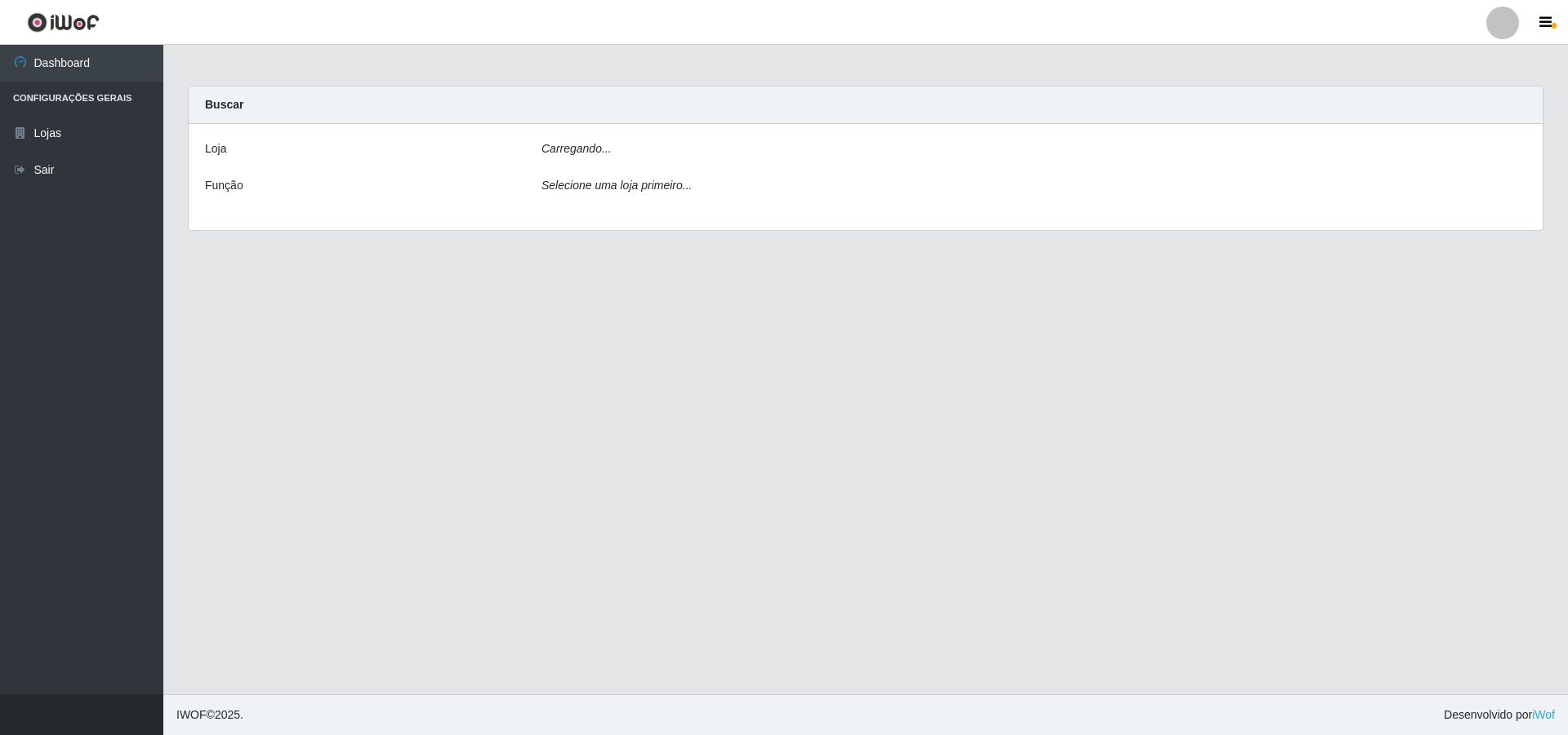
click at [567, 192] on icon "Selecione uma loja primeiro..." at bounding box center [616, 185] width 150 height 13
click at [603, 143] on icon "Carregando..." at bounding box center [576, 148] width 70 height 13
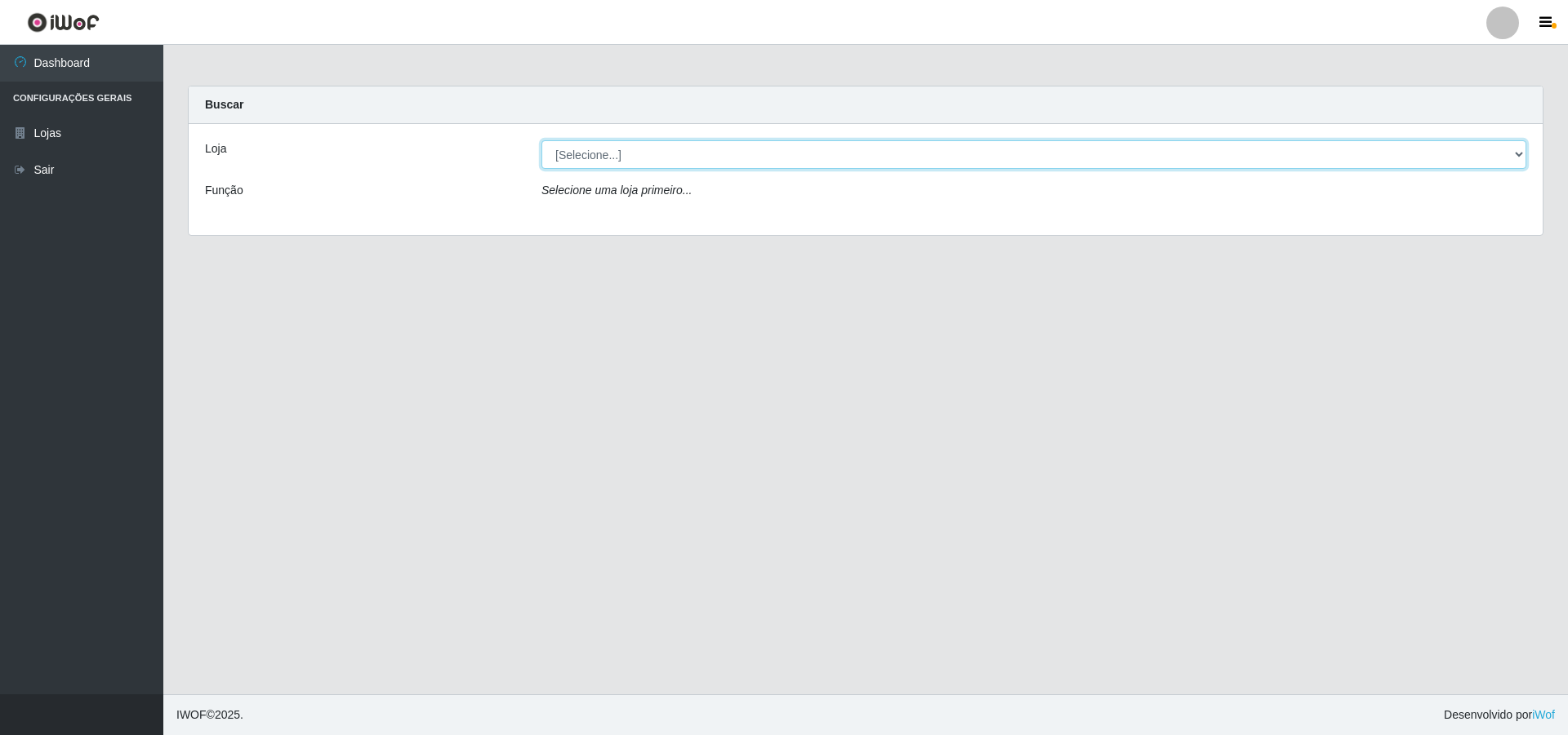
click at [599, 148] on select "[Selecione...] Atacado Vem - [STREET_ADDRESS]" at bounding box center [1033, 154] width 985 height 28
select select "449"
click at [541, 140] on select "[Selecione...] Atacado Vem - [STREET_ADDRESS]" at bounding box center [1033, 154] width 985 height 28
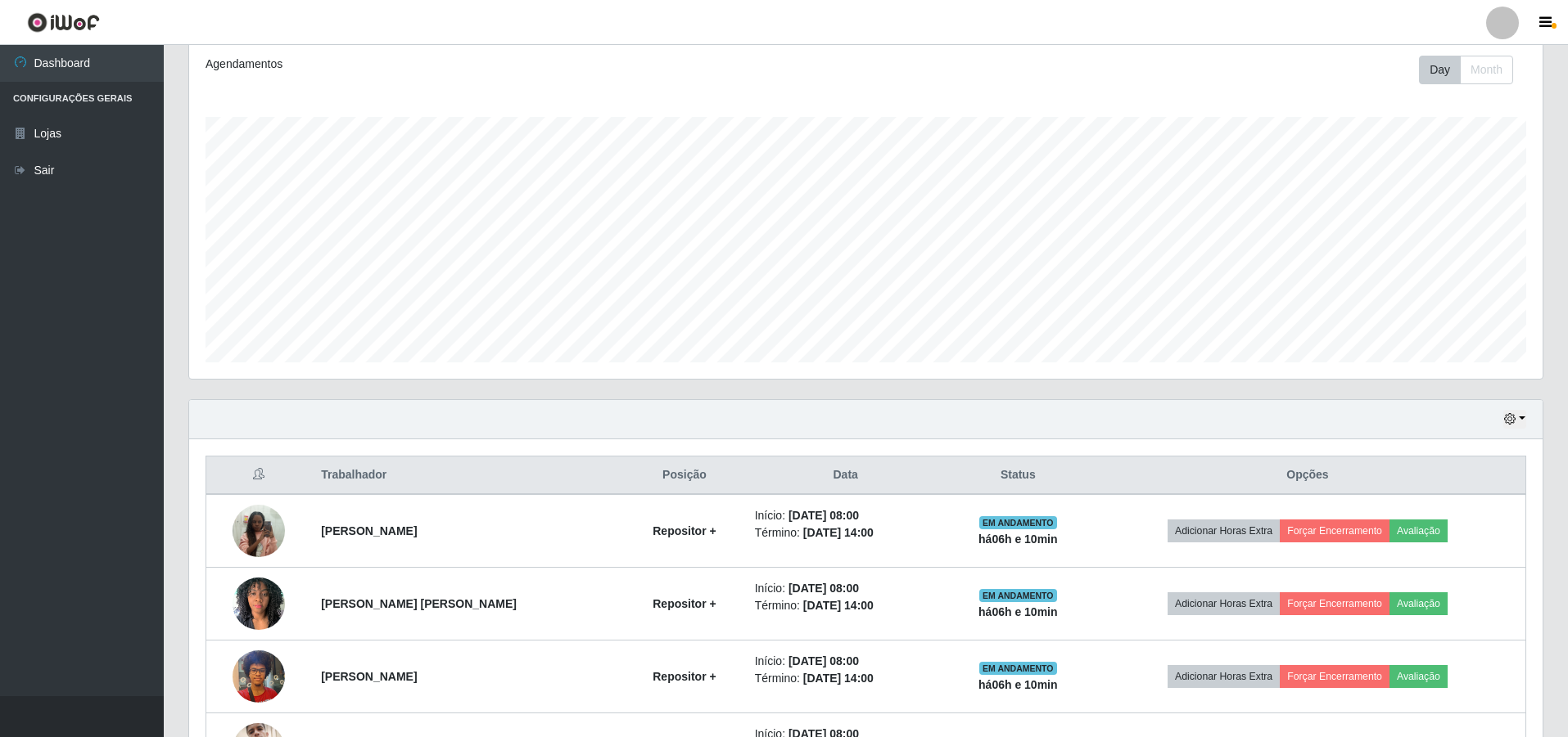
scroll to position [246, 0]
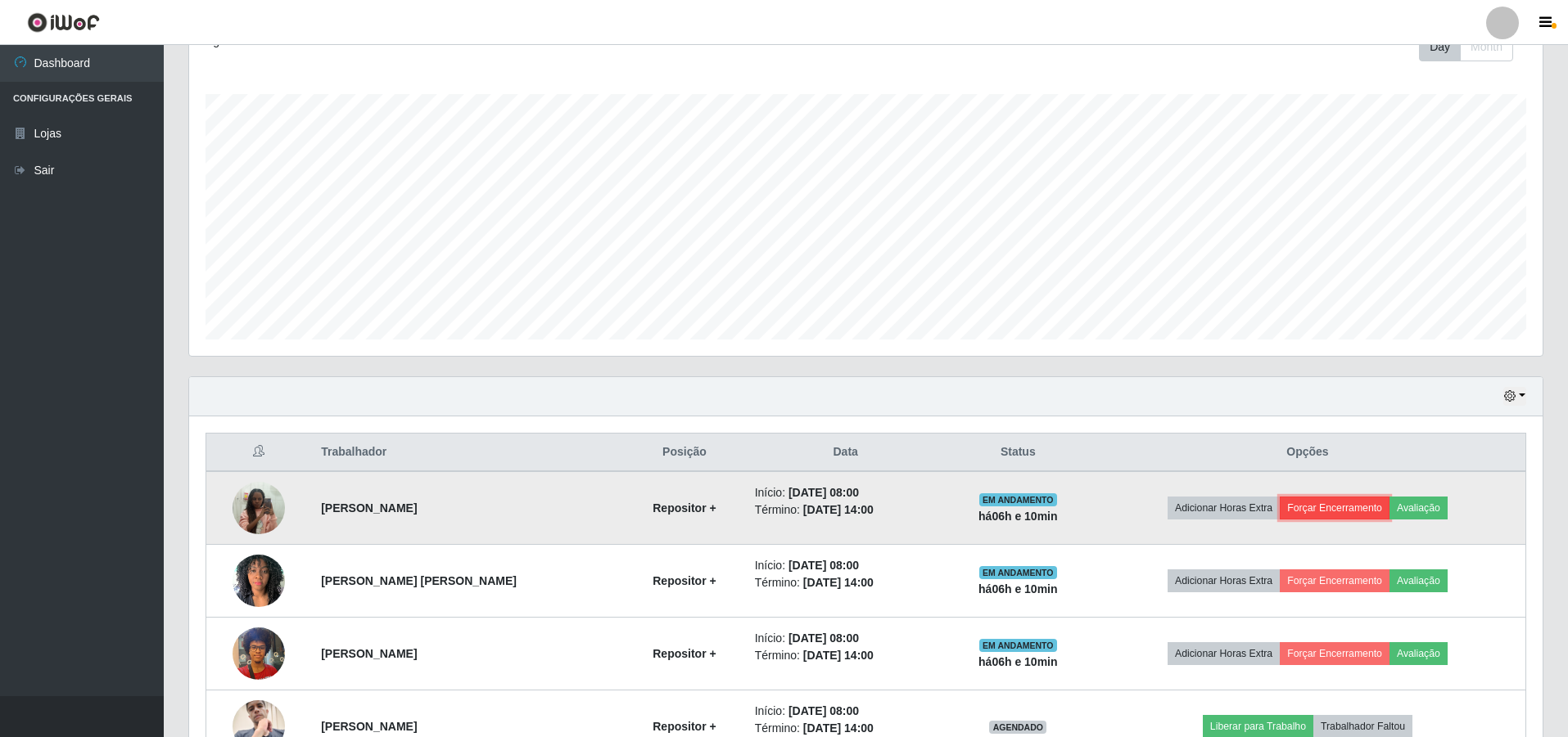
click at [1346, 505] on button "Forçar Encerramento" at bounding box center [1335, 508] width 110 height 23
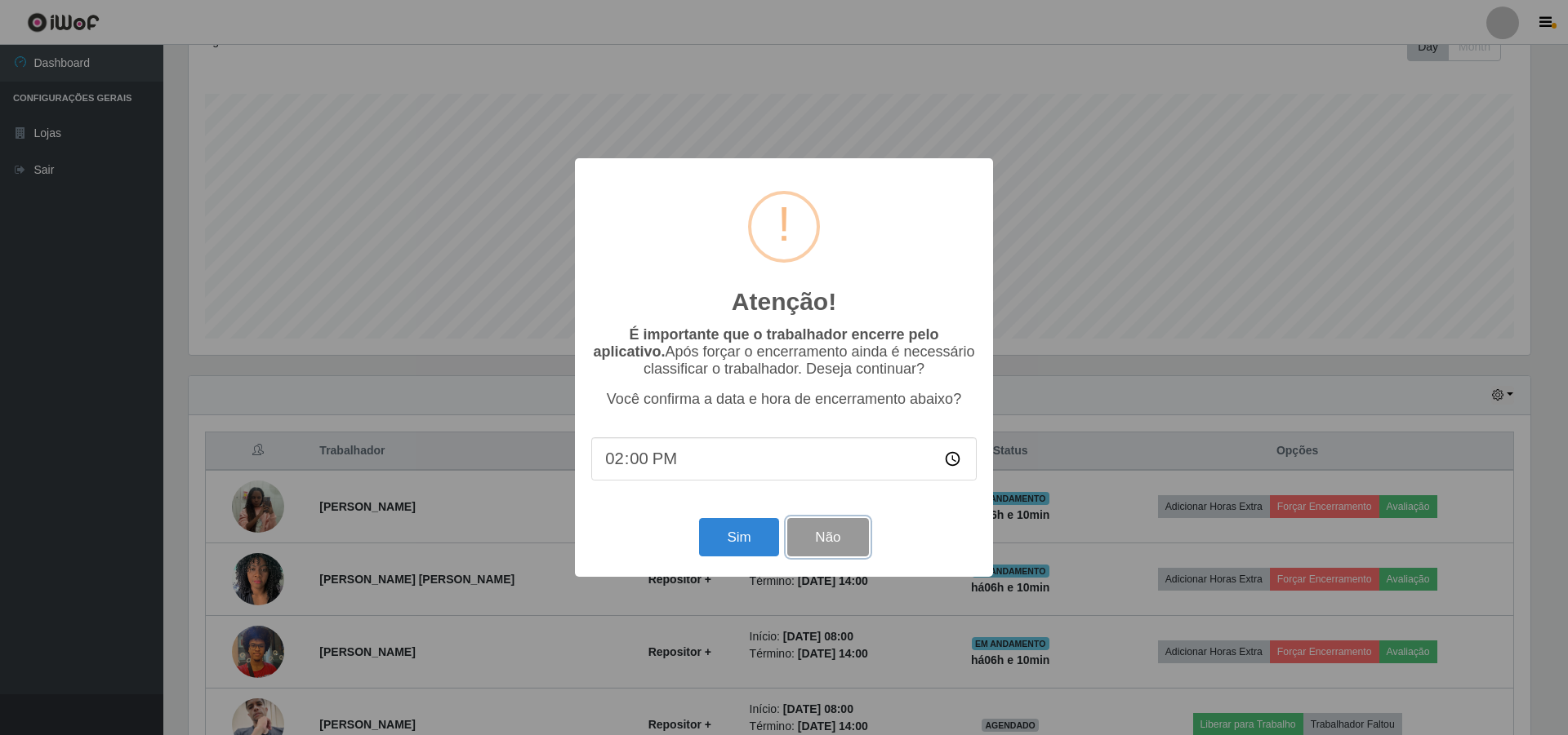
click at [832, 549] on button "Não" at bounding box center [827, 537] width 81 height 38
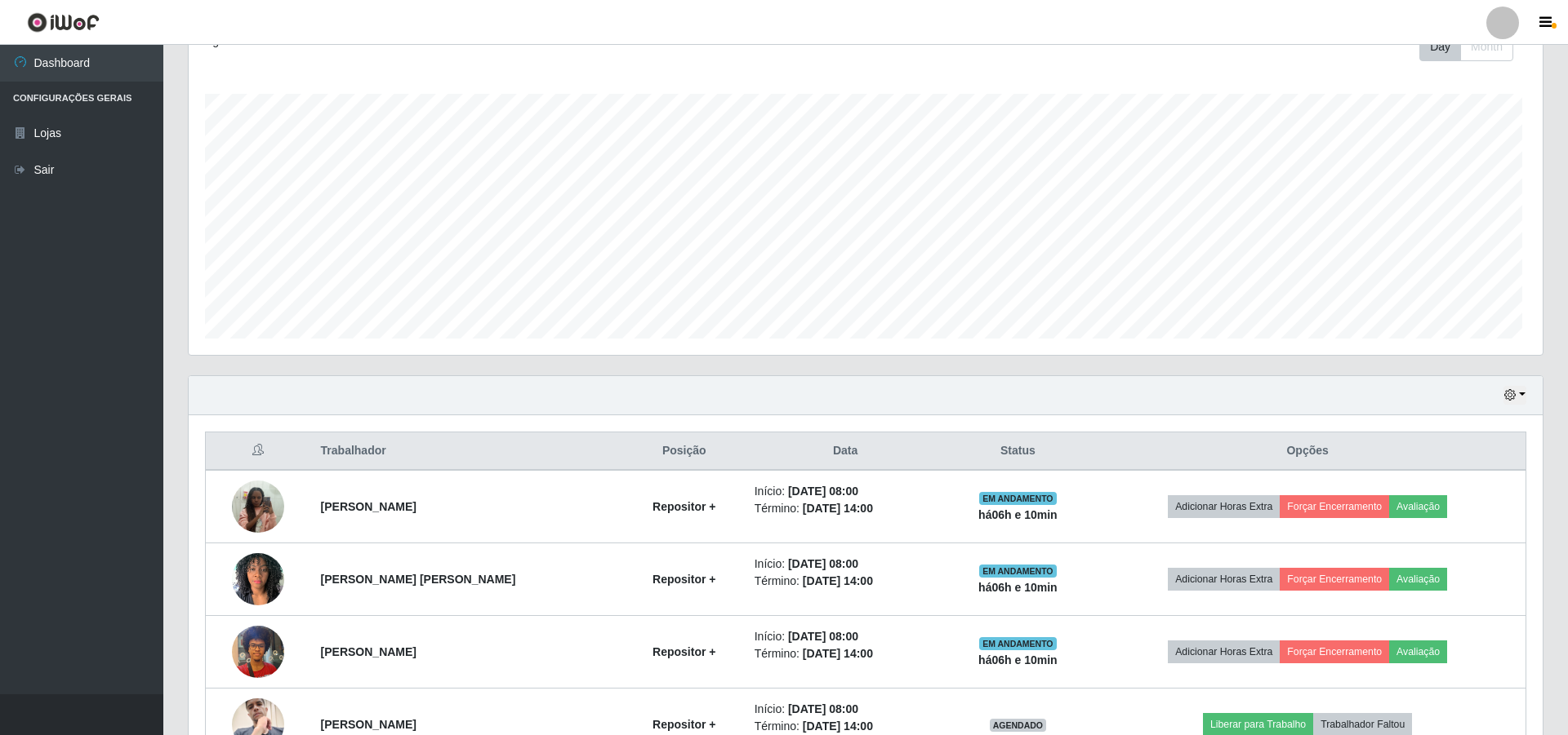
scroll to position [339, 1349]
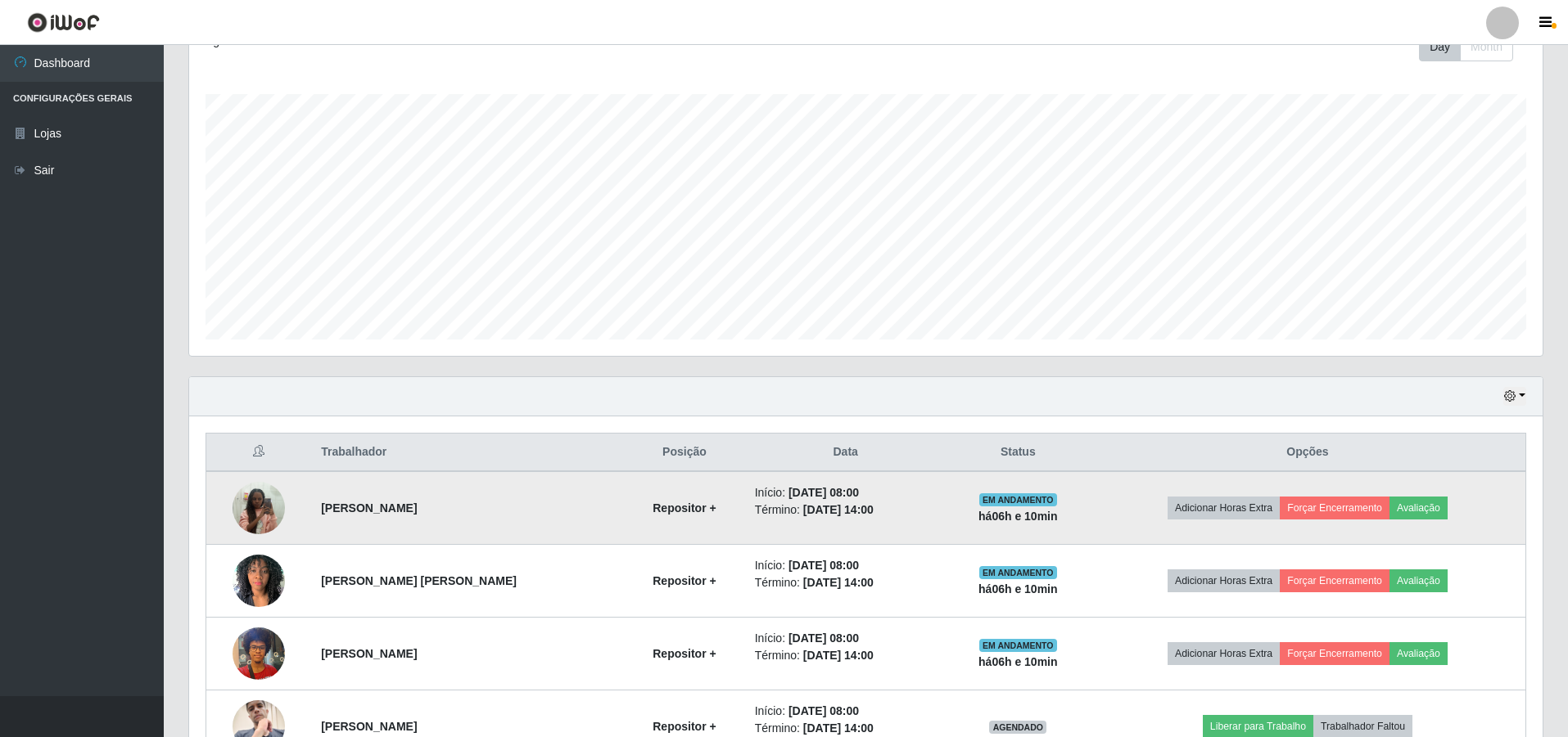
click at [1429, 495] on td "Adicionar Horas Extra Forçar Encerramento Avaliação" at bounding box center [1308, 508] width 437 height 74
click at [1429, 500] on button "Avaliação" at bounding box center [1419, 508] width 58 height 23
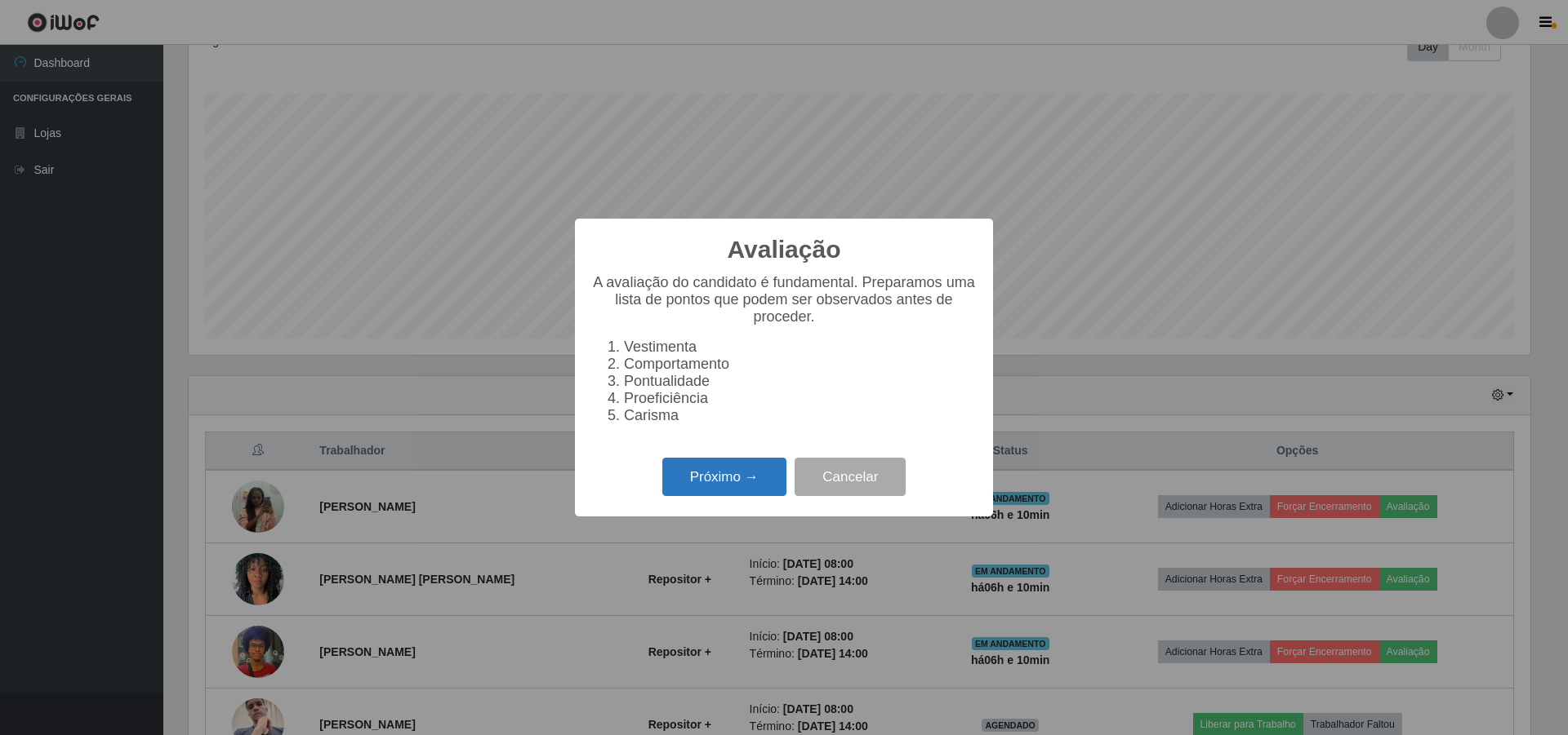
click at [761, 485] on button "Próximo →" at bounding box center [724, 477] width 124 height 38
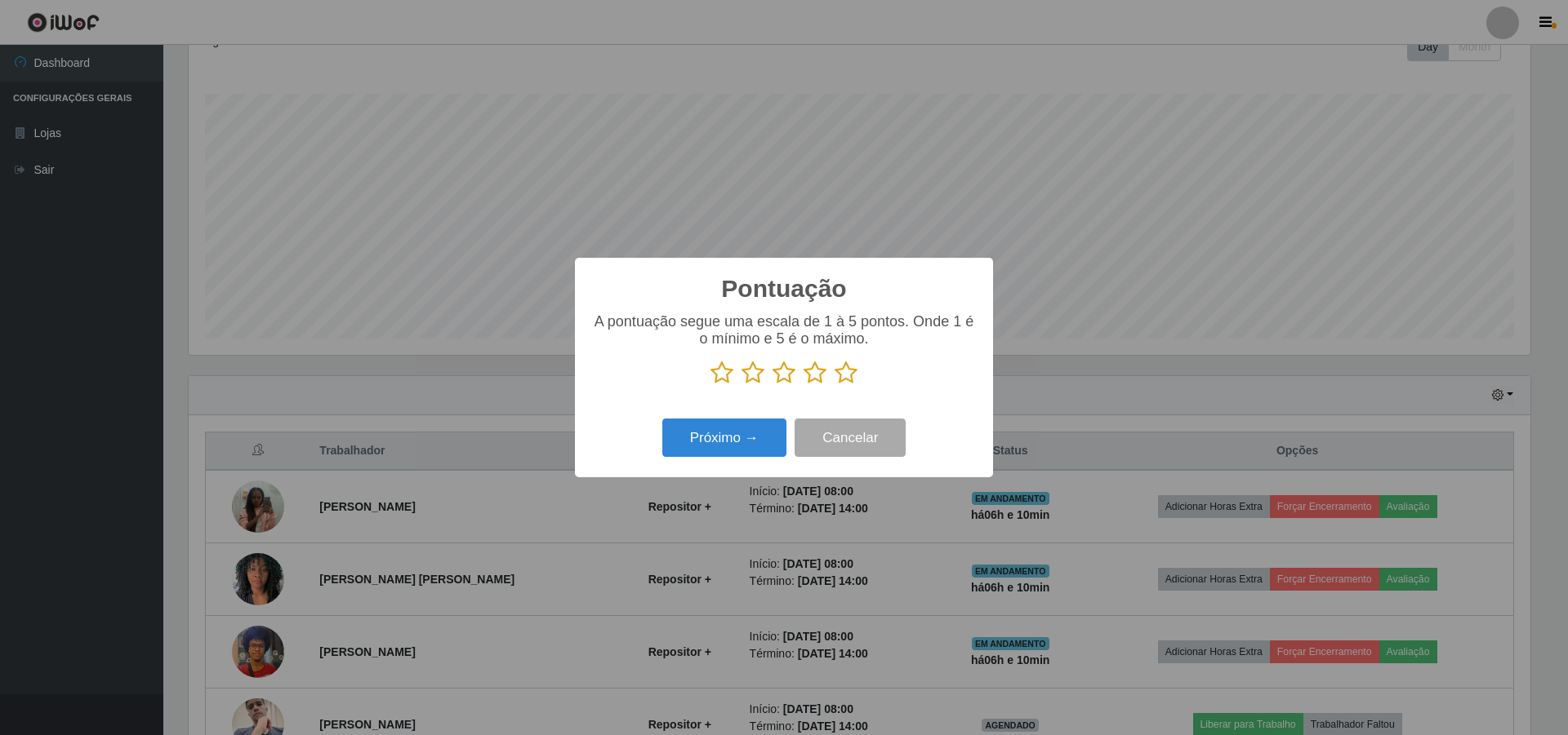
scroll to position [815835, 815118]
click at [849, 381] on icon at bounding box center [845, 373] width 23 height 25
click at [835, 385] on input "radio" at bounding box center [835, 385] width 0 height 0
click at [765, 444] on button "Próximo →" at bounding box center [724, 438] width 124 height 38
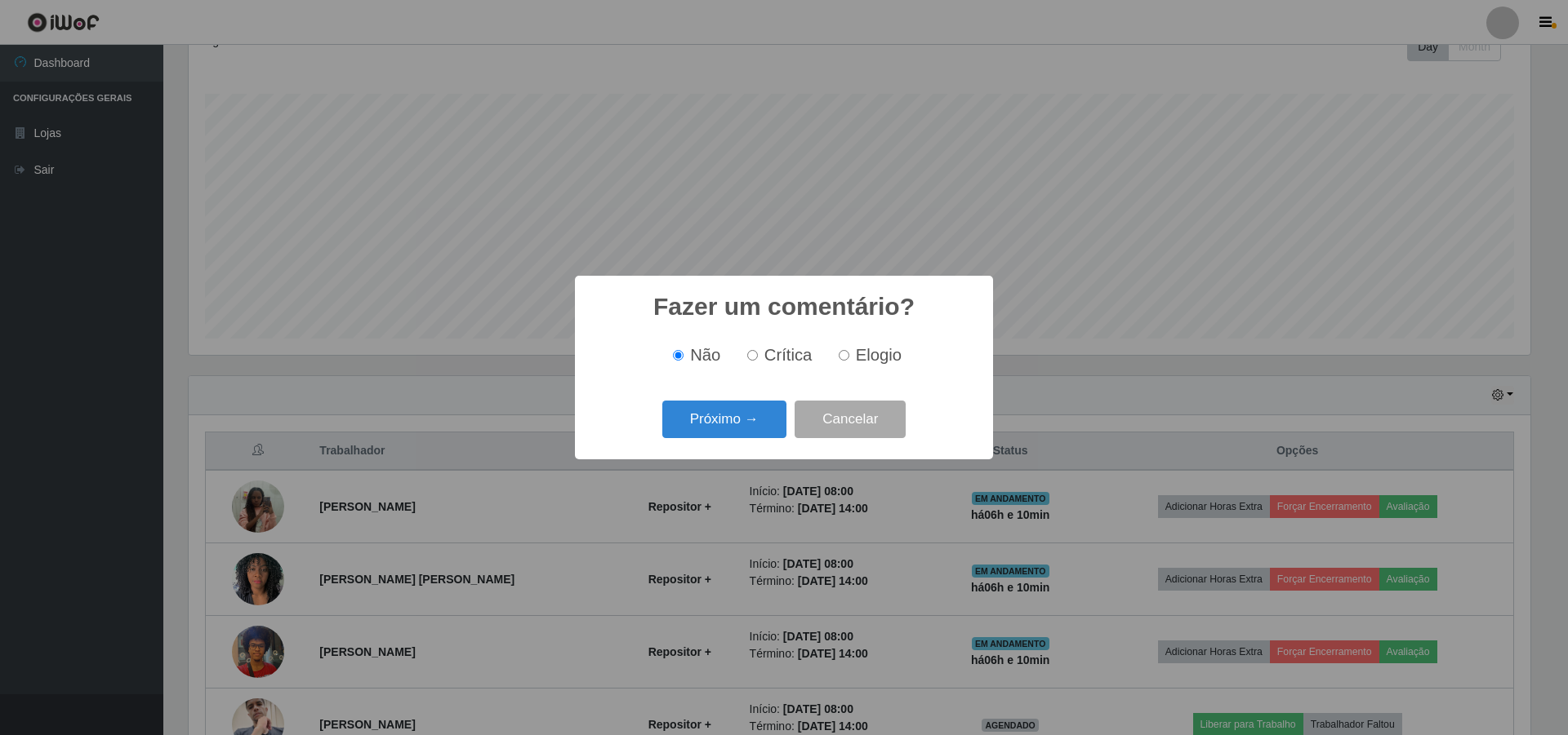
click at [848, 356] on label "Elogio" at bounding box center [866, 355] width 69 height 19
click at [848, 356] on input "Elogio" at bounding box center [844, 355] width 11 height 11
radio input "true"
click at [729, 420] on button "Próximo →" at bounding box center [724, 420] width 124 height 38
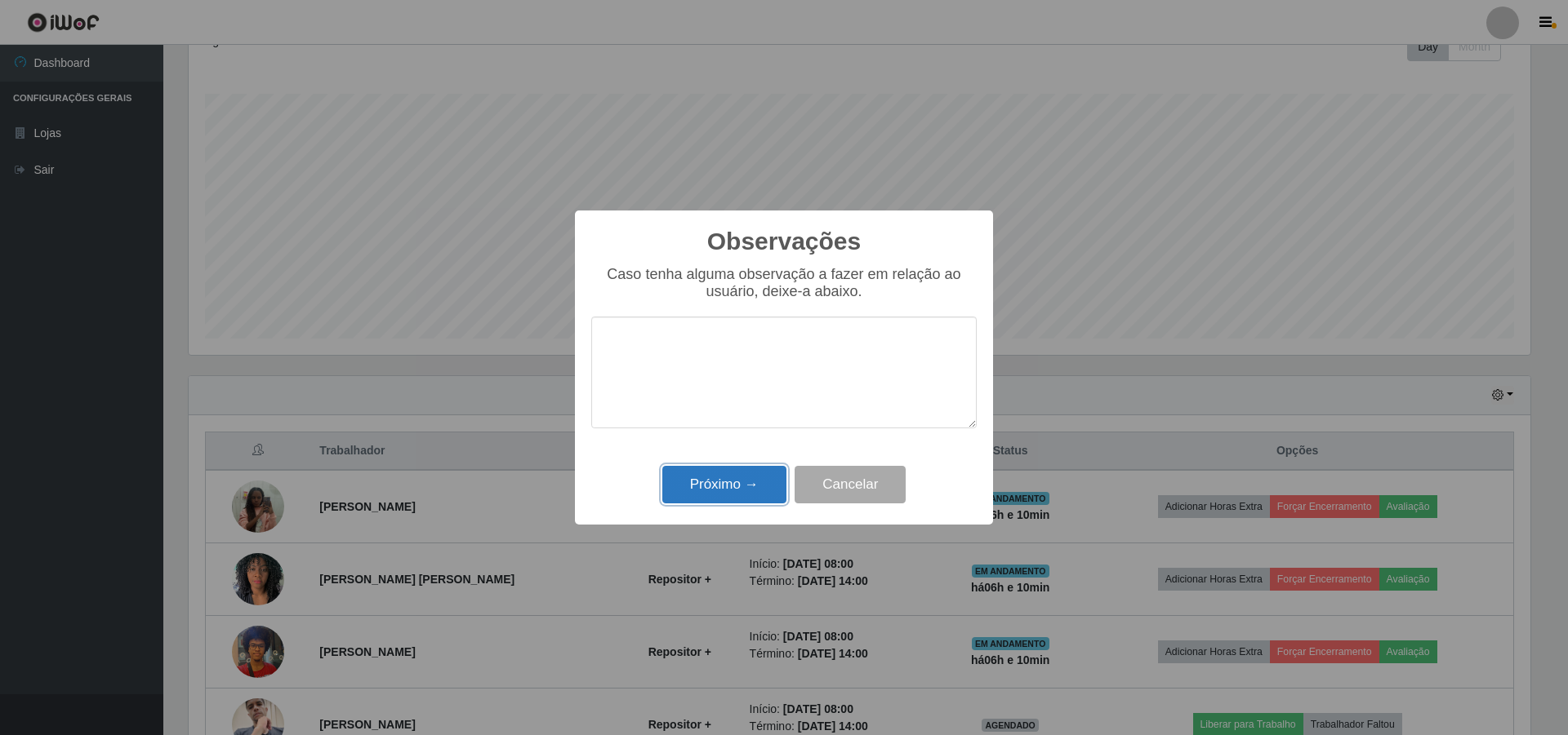
click at [724, 495] on button "Próximo →" at bounding box center [724, 485] width 124 height 38
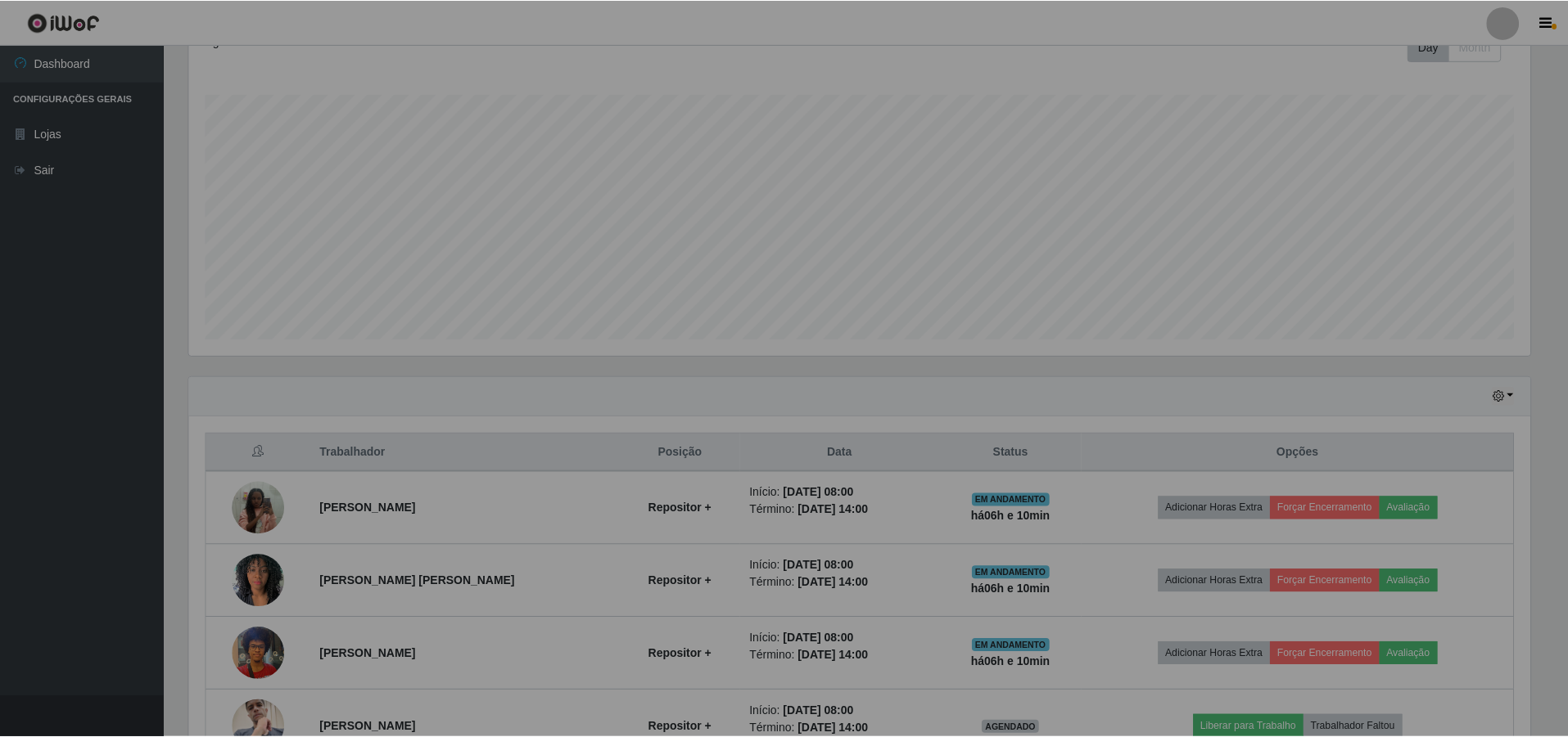
scroll to position [340, 1353]
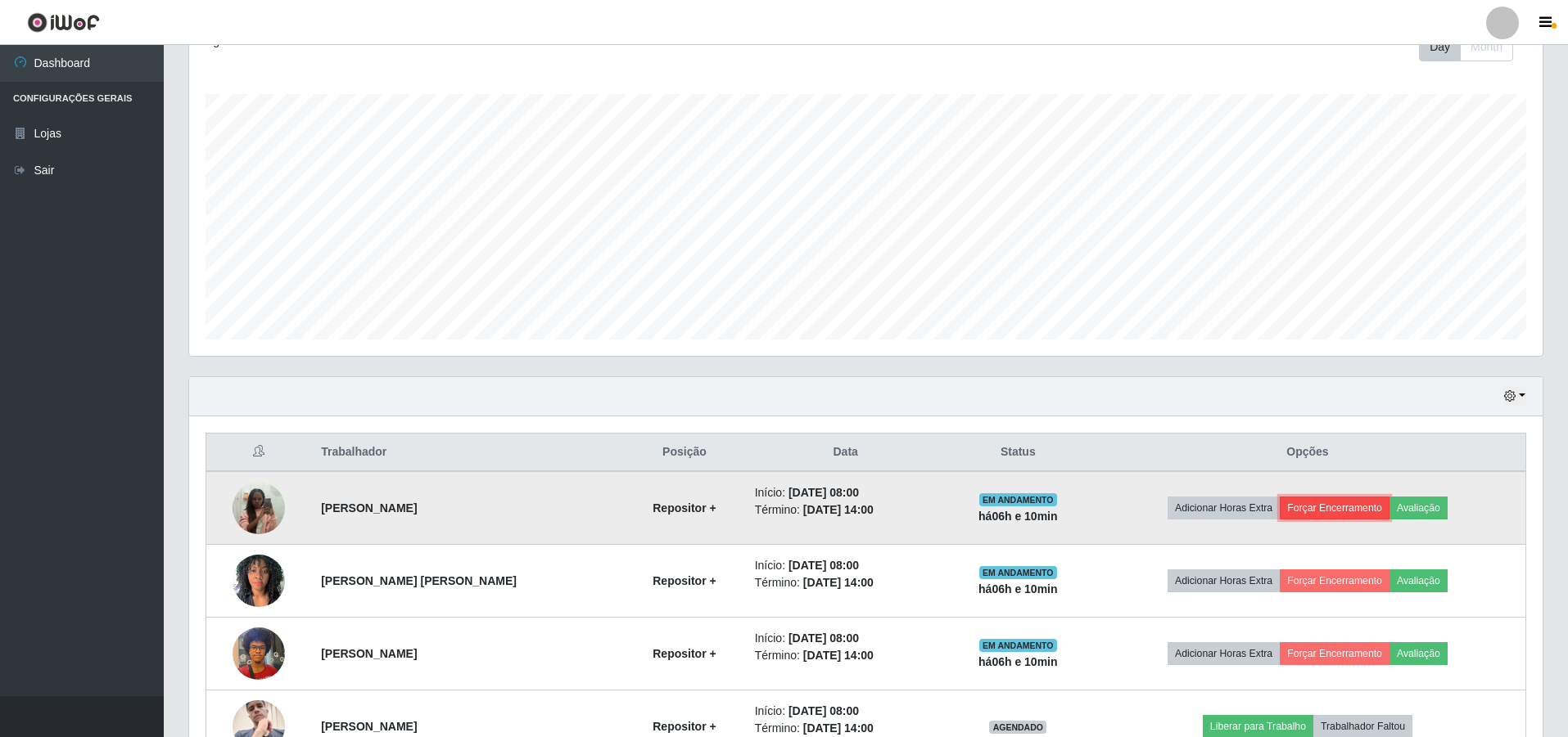
click at [1334, 498] on button "Forçar Encerramento" at bounding box center [1335, 508] width 110 height 23
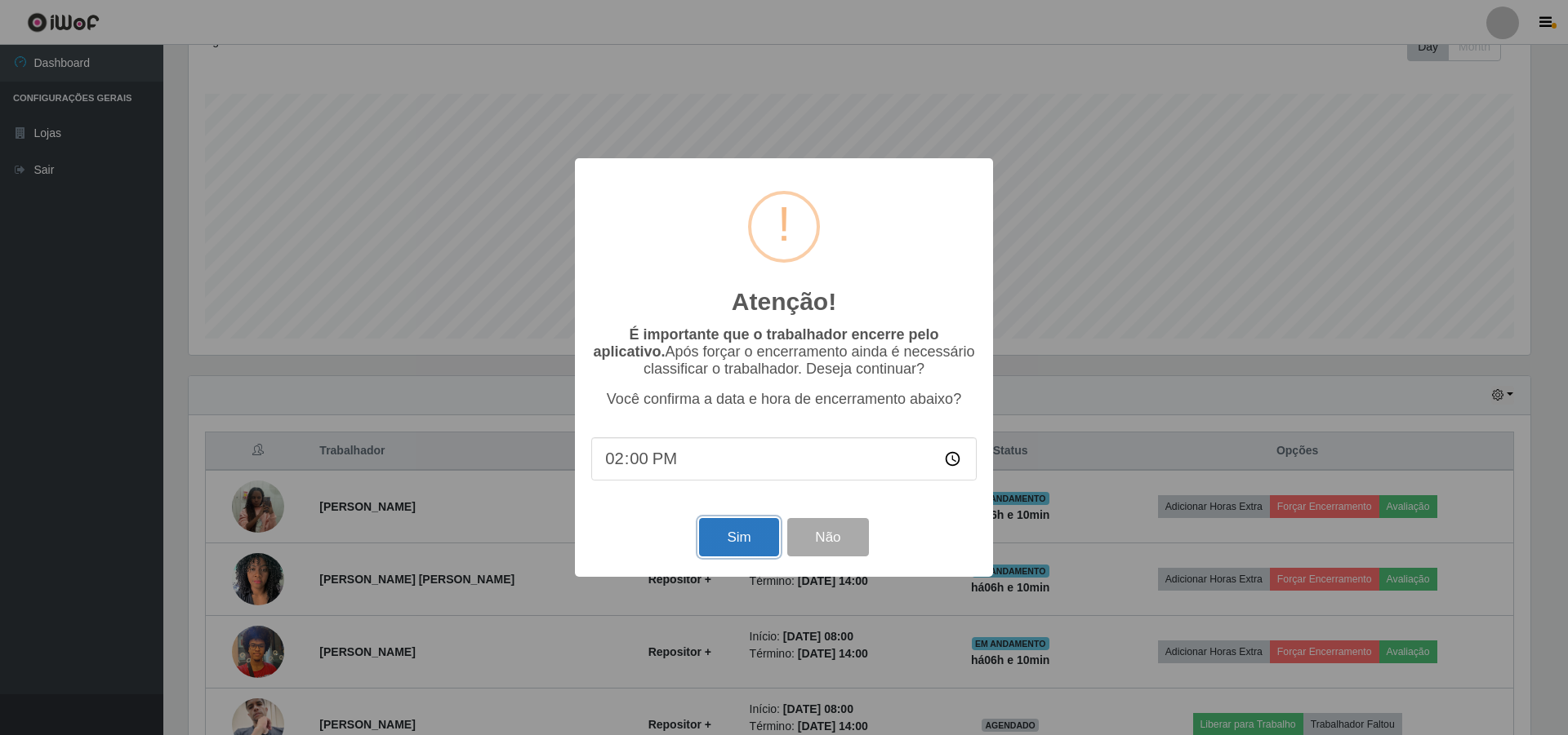
click at [704, 538] on button "Sim" at bounding box center [738, 537] width 79 height 38
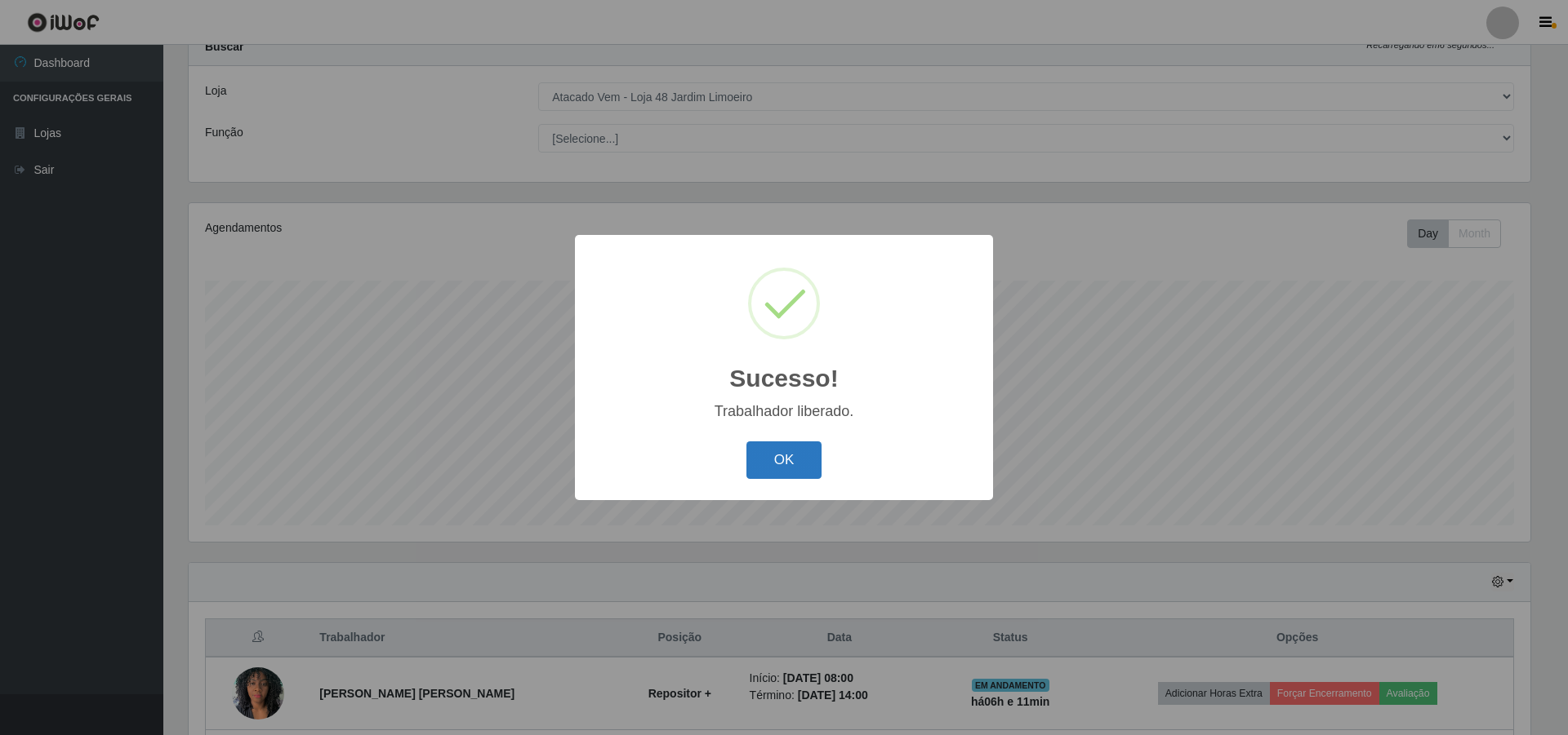
click at [789, 472] on button "OK" at bounding box center [784, 461] width 76 height 38
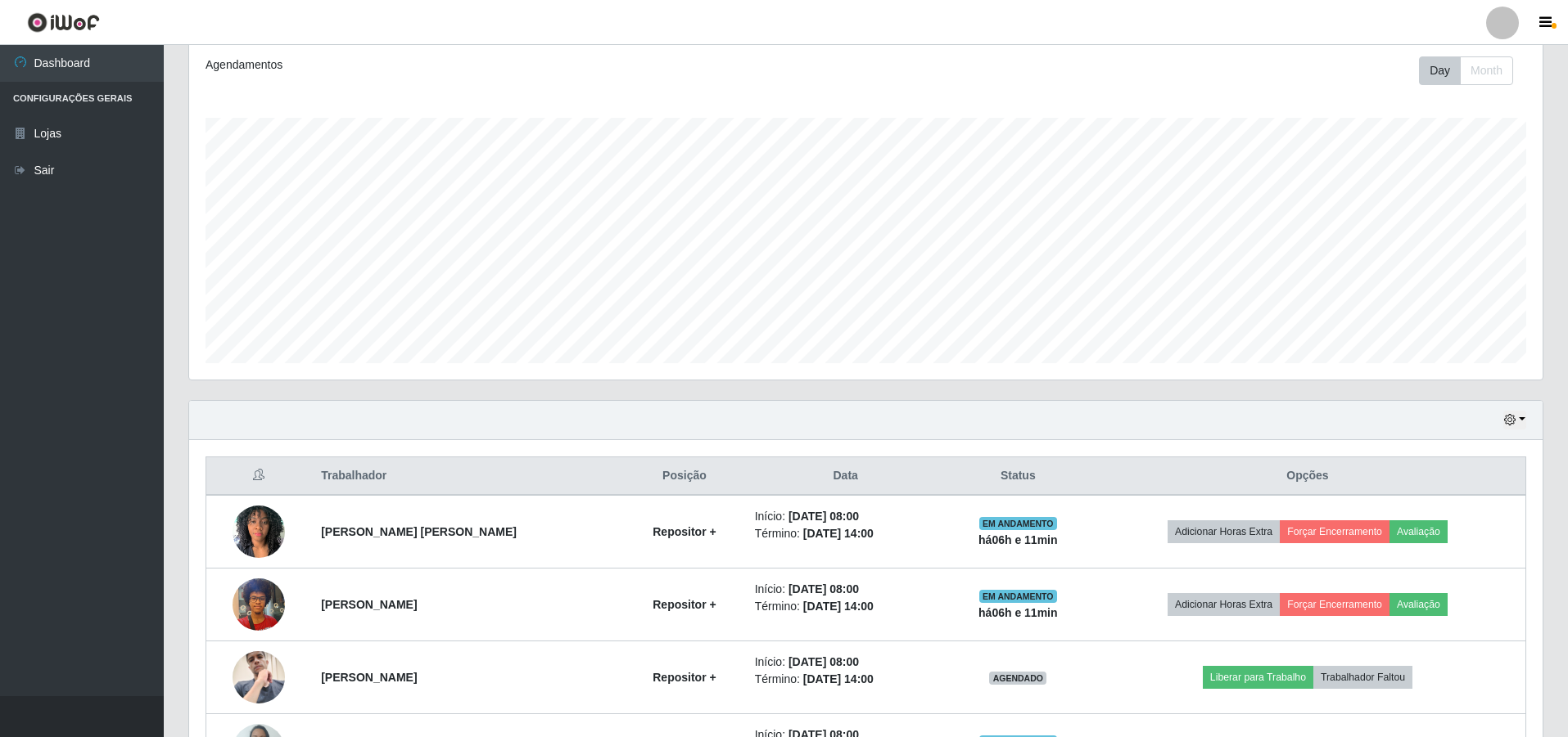
scroll to position [303, 0]
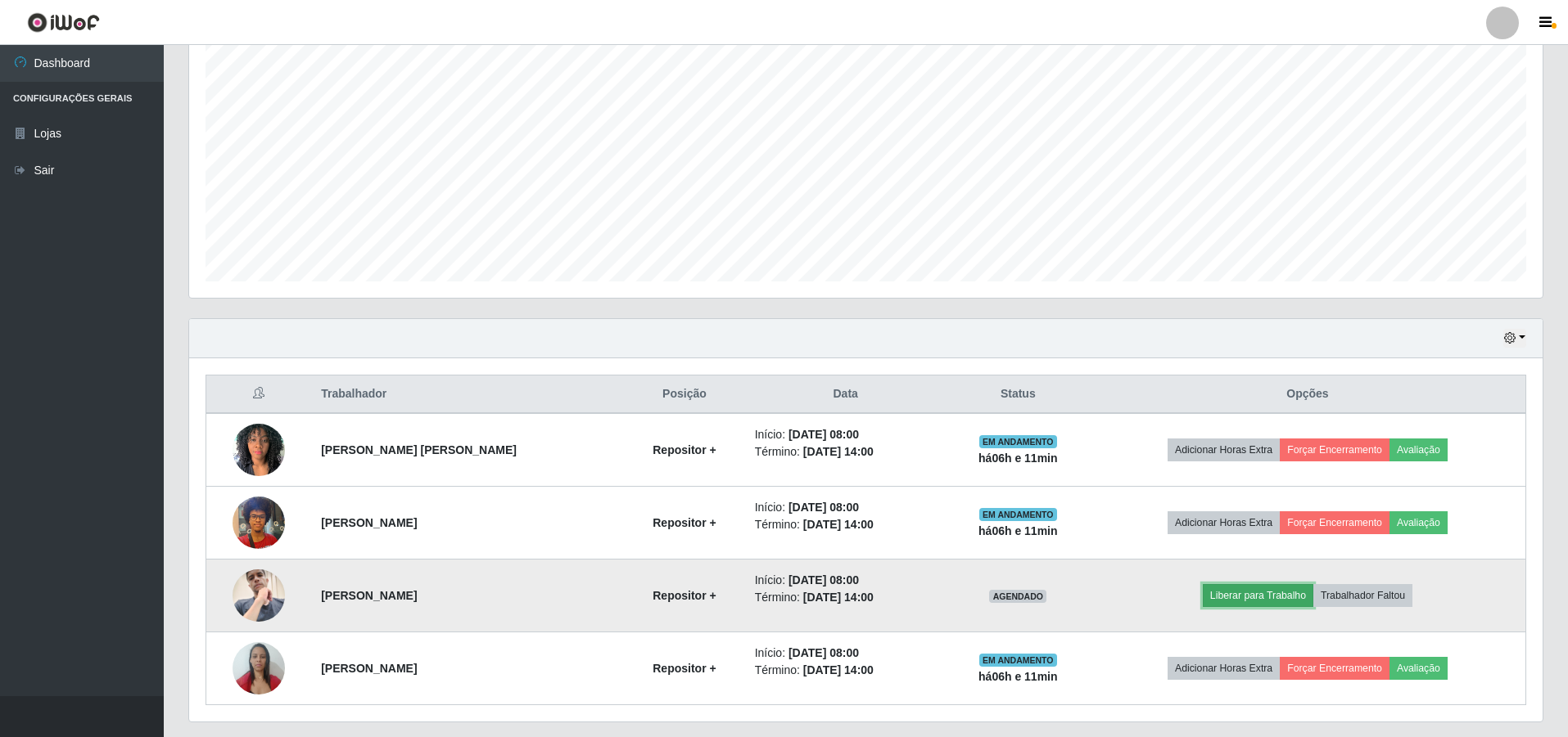
click at [1284, 588] on button "Liberar para Trabalho" at bounding box center [1257, 595] width 111 height 23
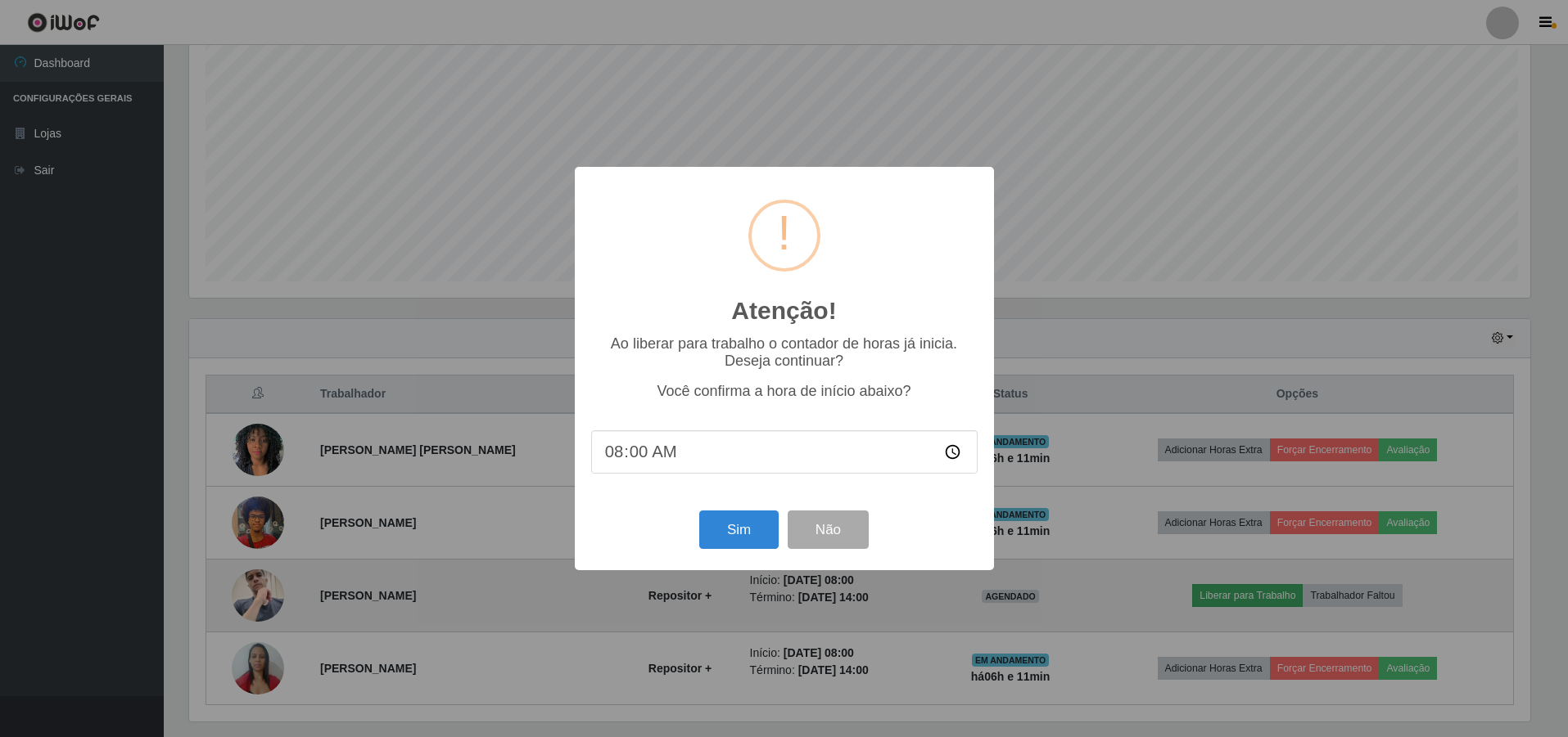
scroll to position [340, 1345]
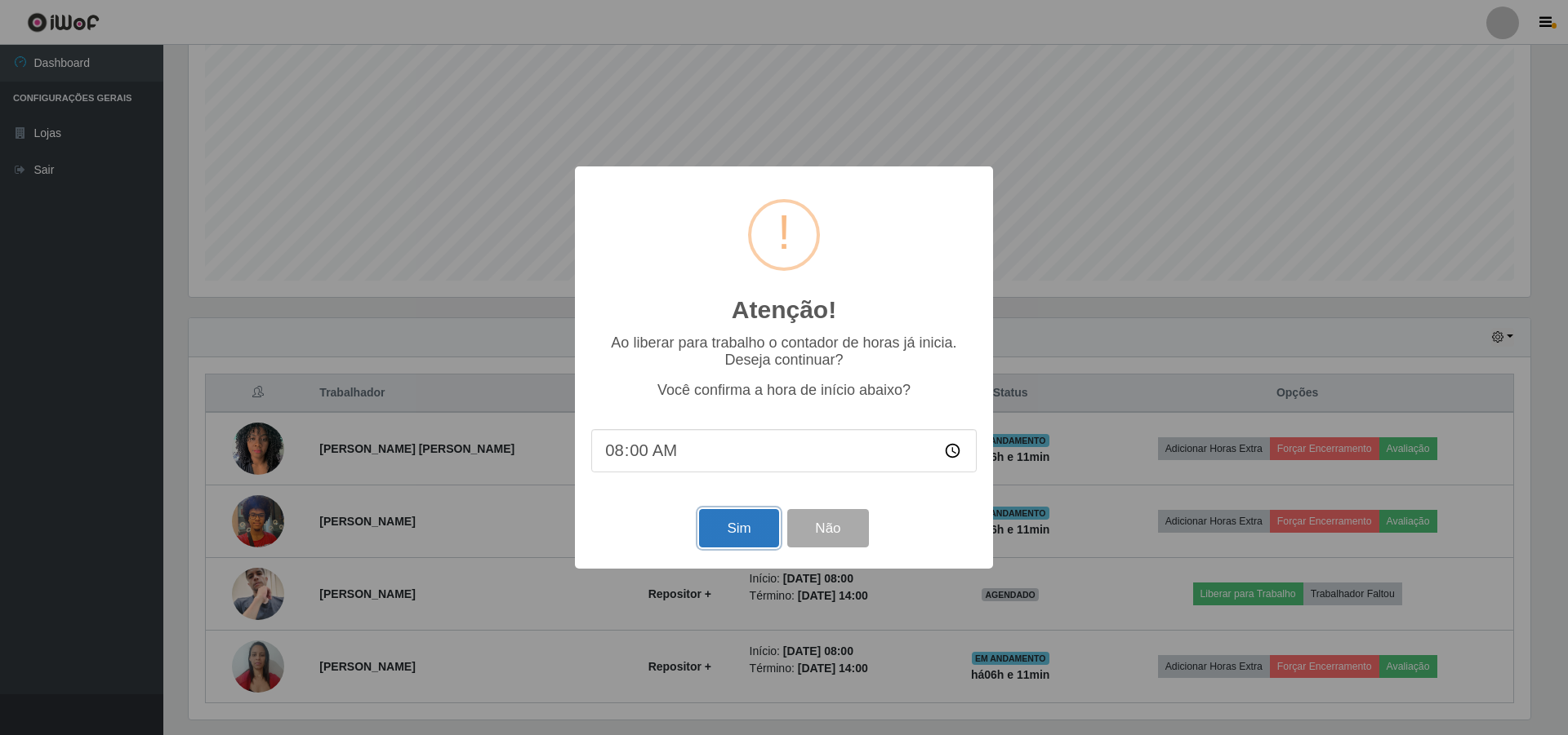
click at [742, 531] on button "Sim" at bounding box center [738, 528] width 79 height 38
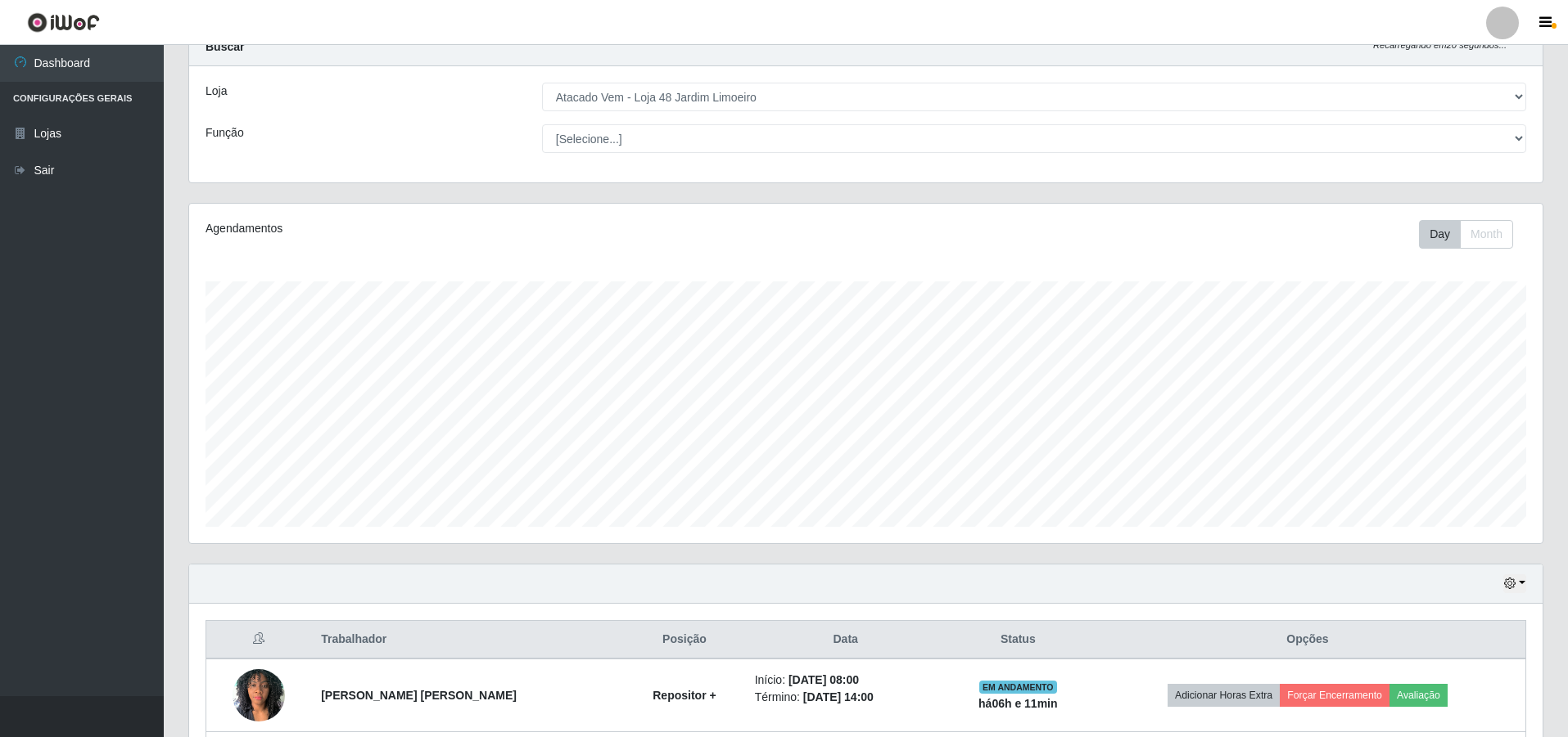
scroll to position [0, 0]
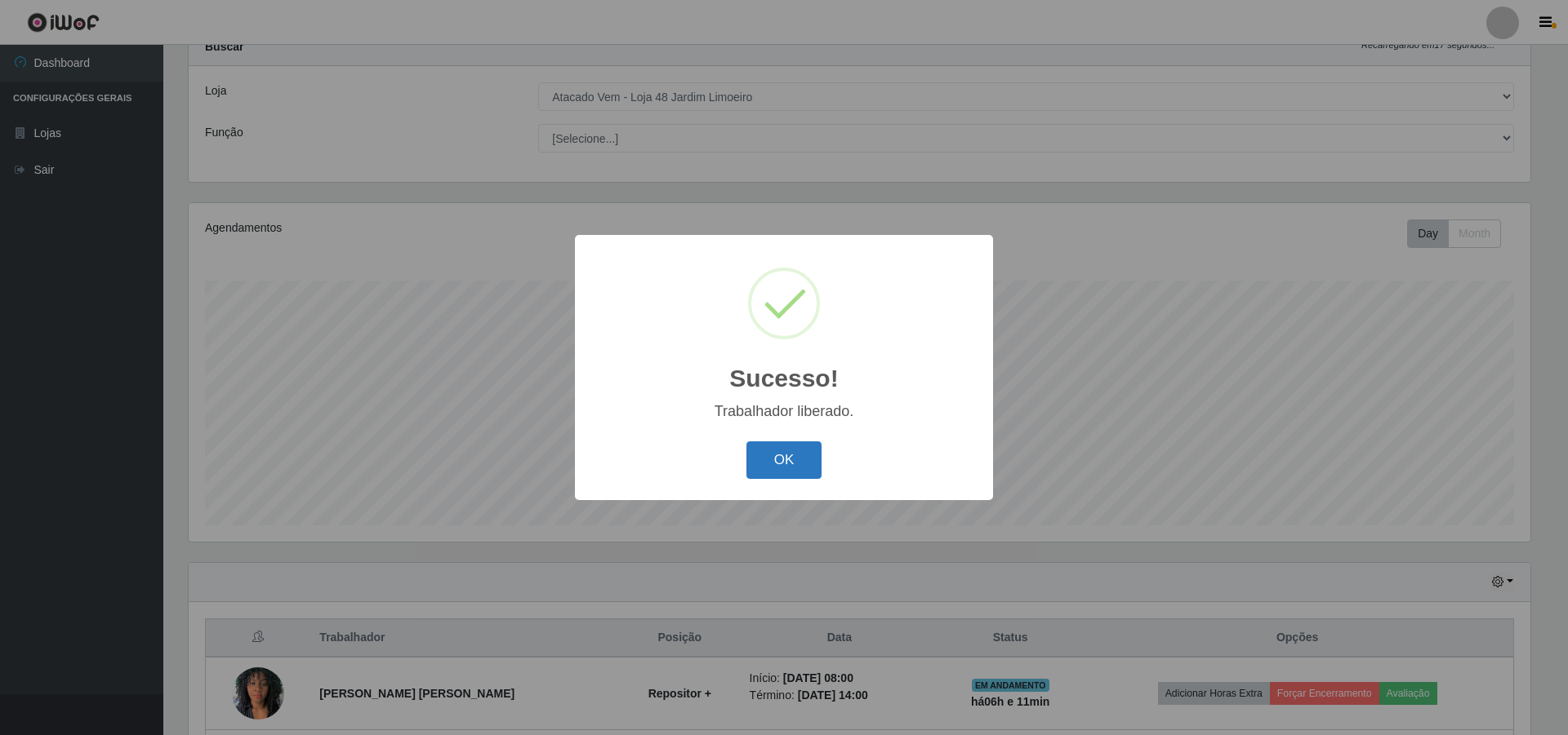
click at [783, 452] on button "OK" at bounding box center [784, 461] width 76 height 38
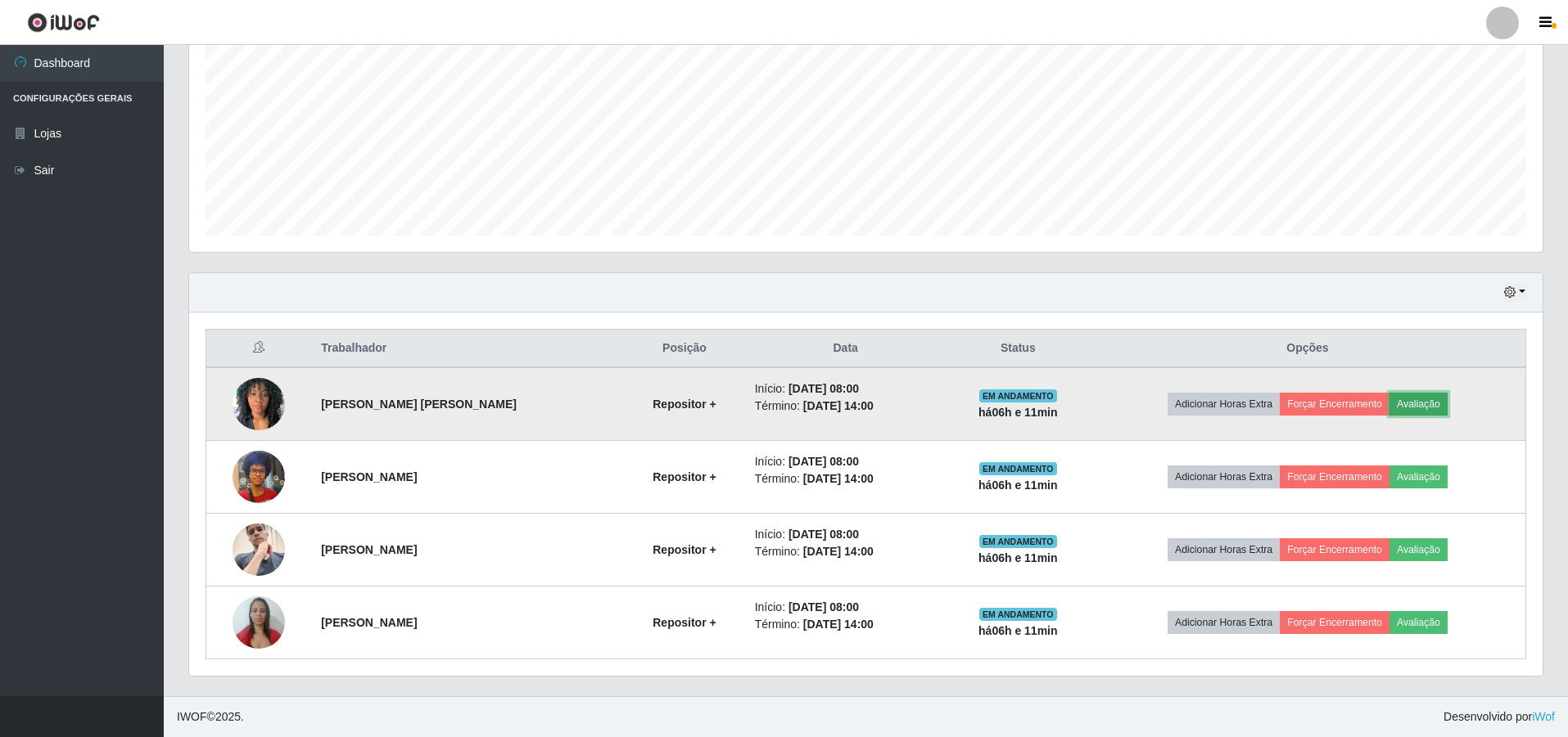
click at [1423, 396] on button "Avaliação" at bounding box center [1419, 404] width 58 height 23
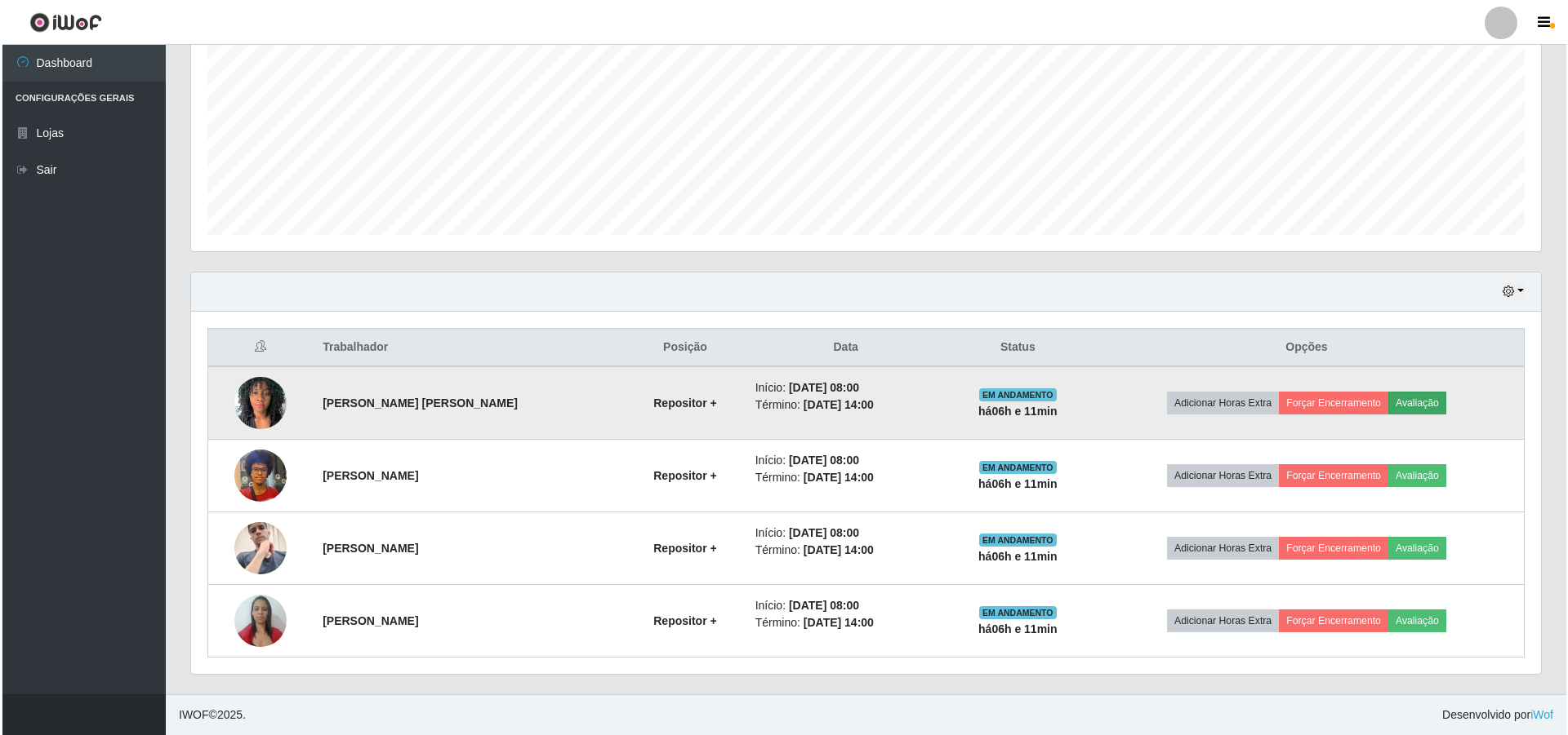
scroll to position [339, 1341]
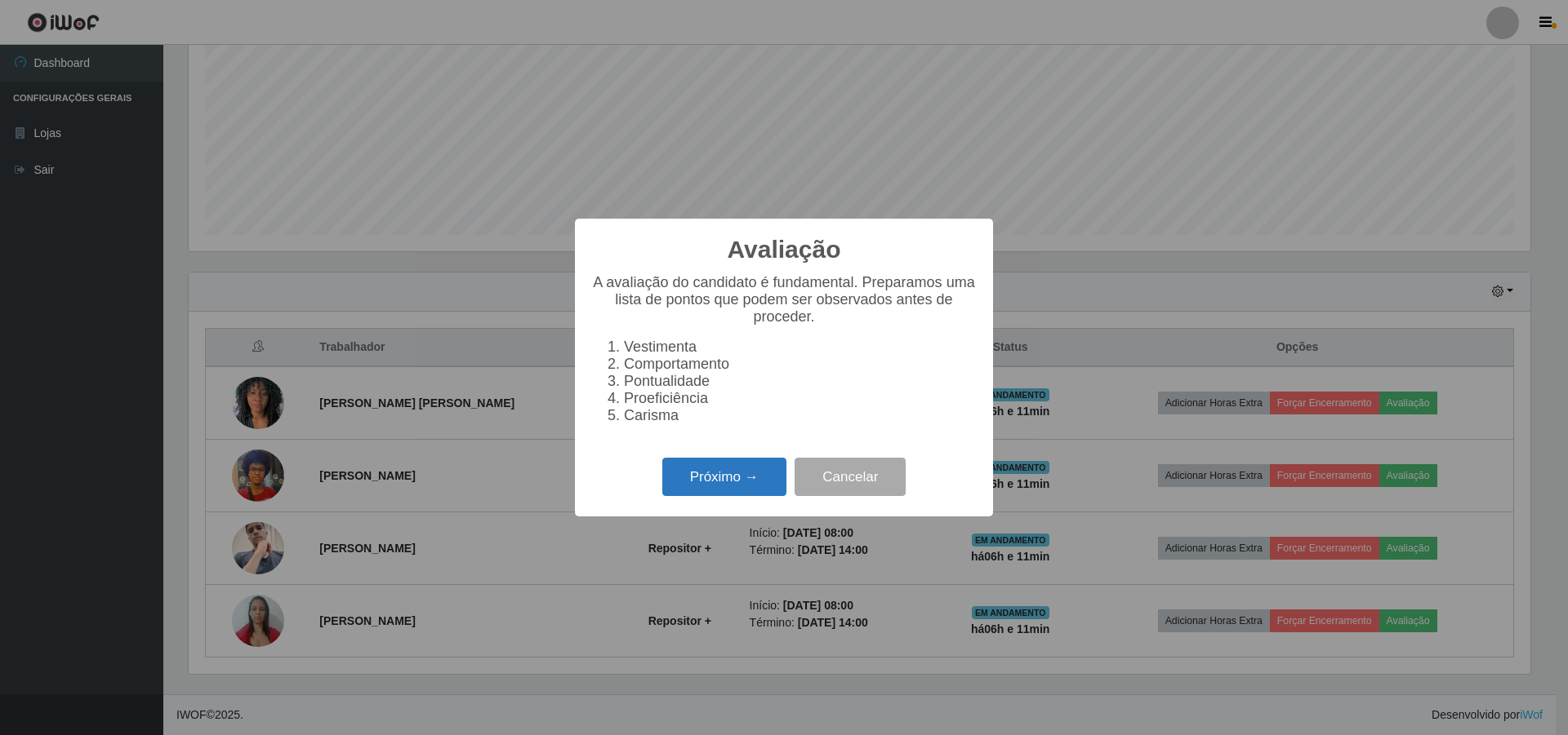
click at [710, 492] on button "Próximo →" at bounding box center [724, 477] width 124 height 38
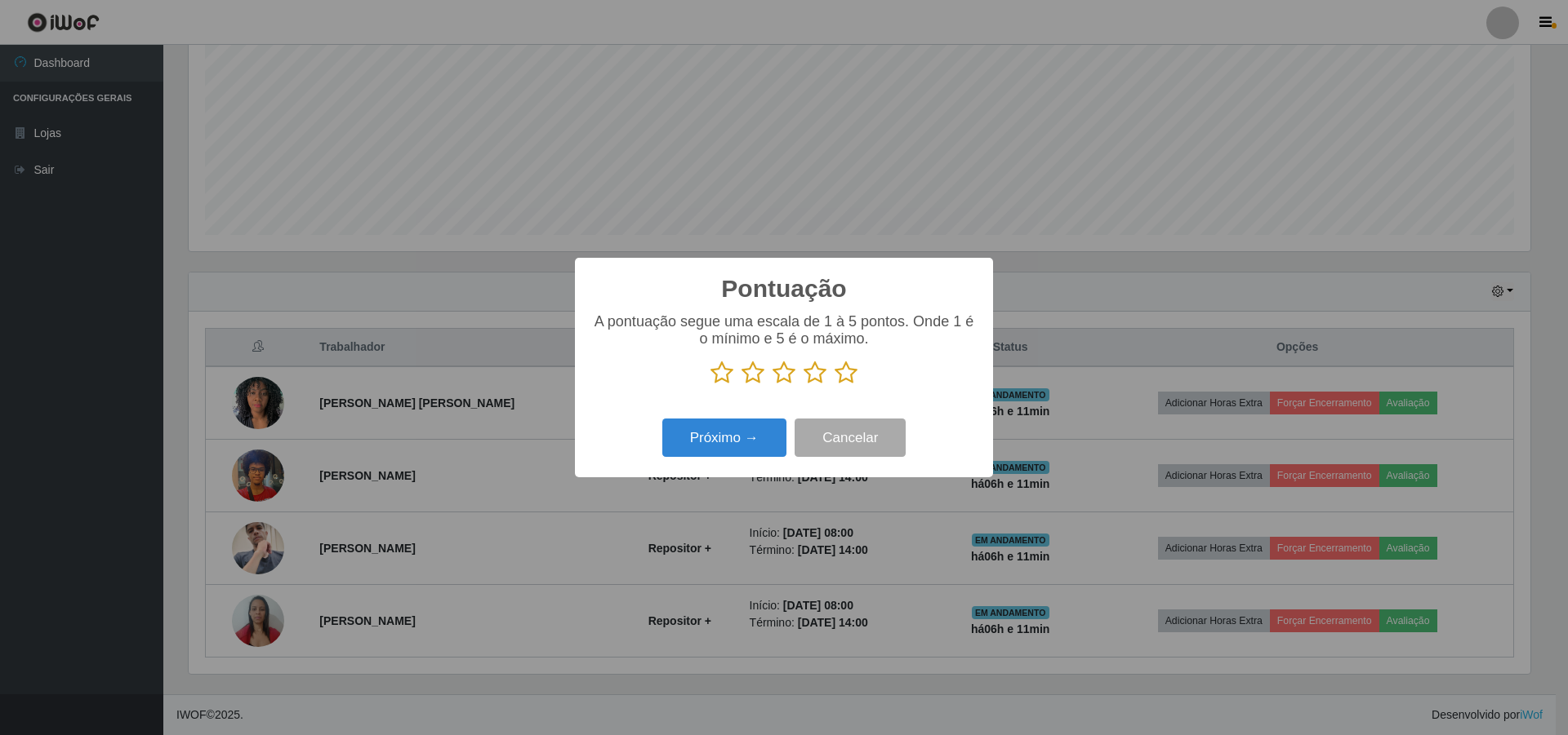
click at [852, 381] on icon at bounding box center [845, 373] width 23 height 25
click at [835, 385] on input "radio" at bounding box center [835, 385] width 0 height 0
click at [759, 437] on button "Próximo →" at bounding box center [724, 438] width 124 height 38
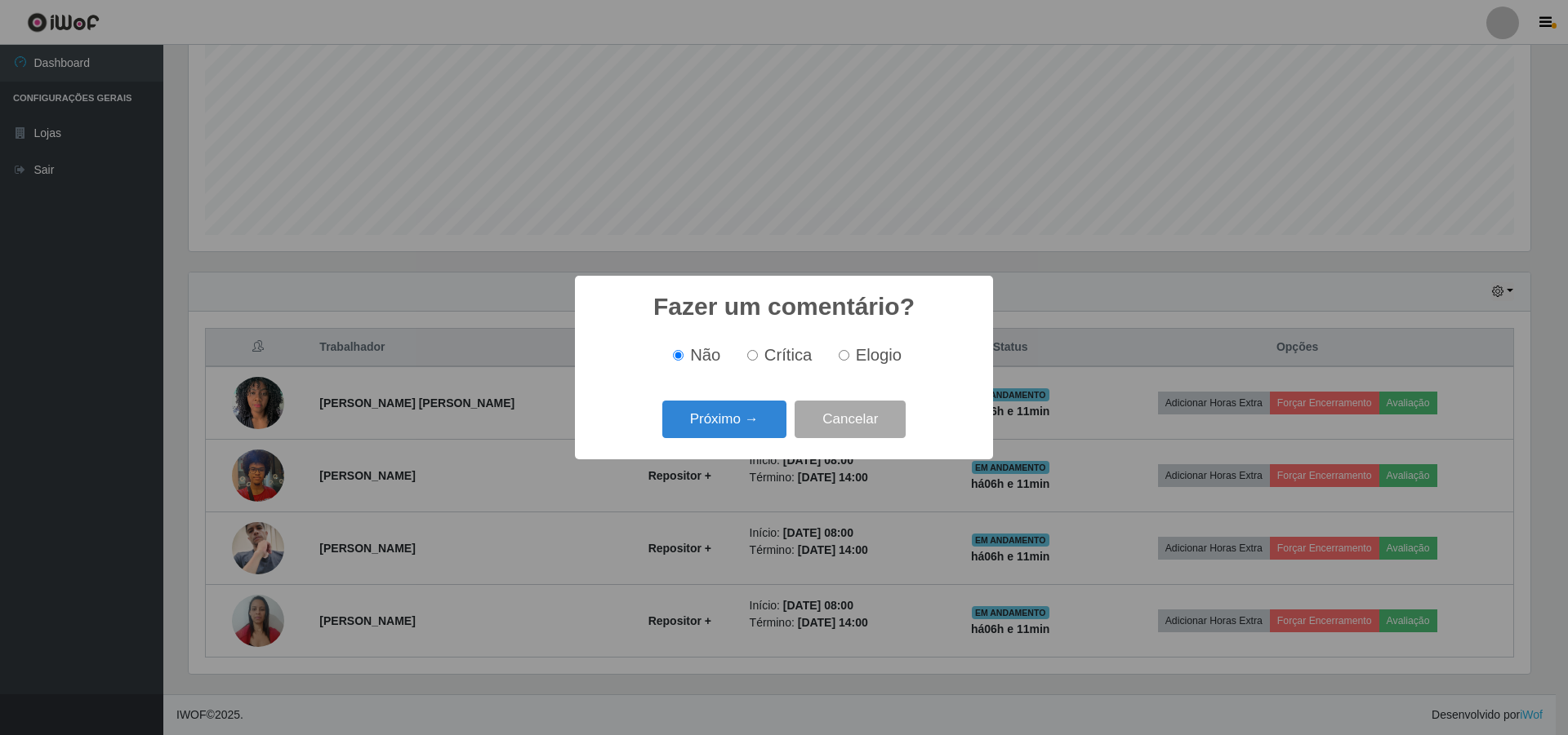
click at [838, 358] on input "Elogio" at bounding box center [844, 355] width 11 height 11
radio input "true"
click at [759, 413] on button "Próximo →" at bounding box center [724, 420] width 124 height 38
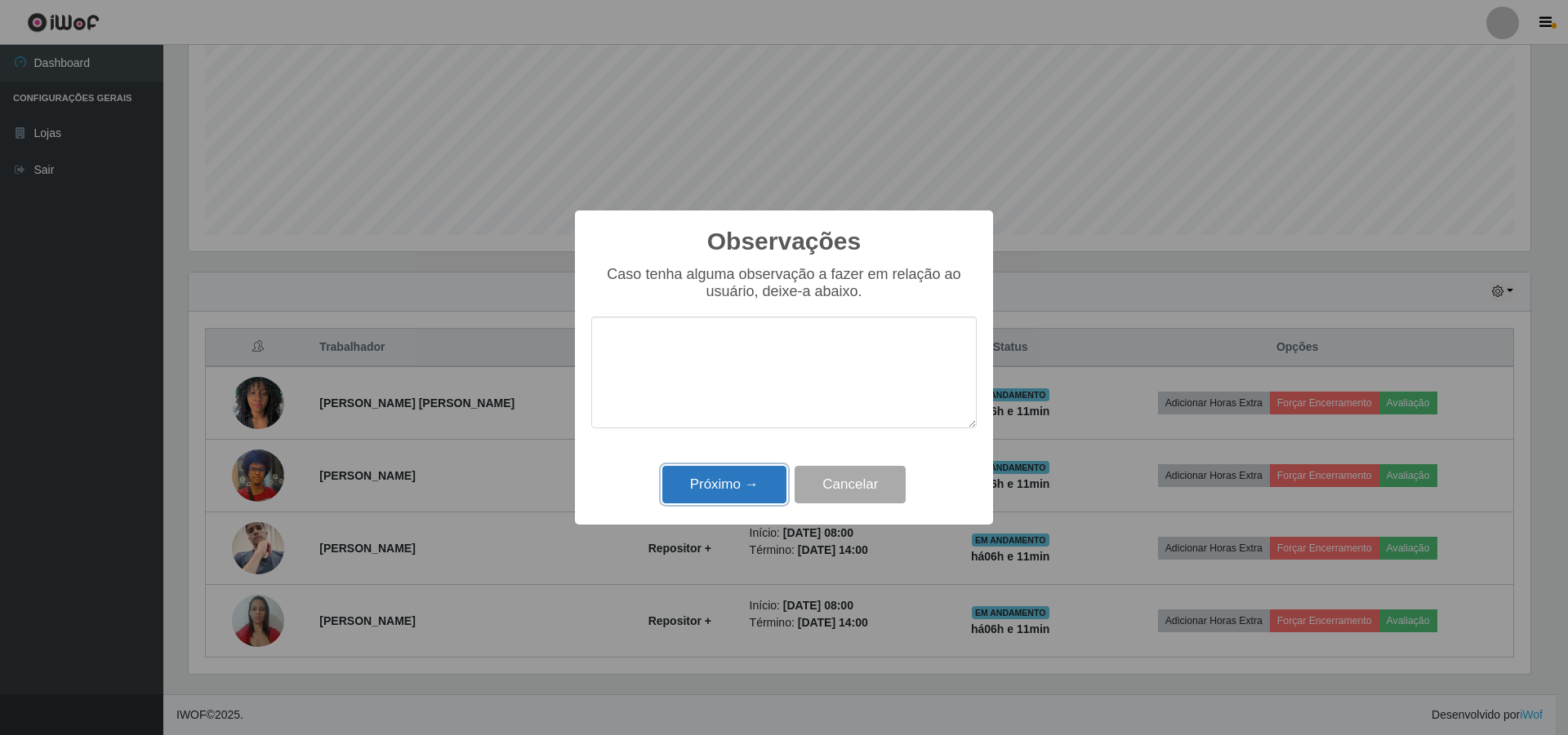
click at [719, 476] on button "Próximo →" at bounding box center [724, 485] width 124 height 38
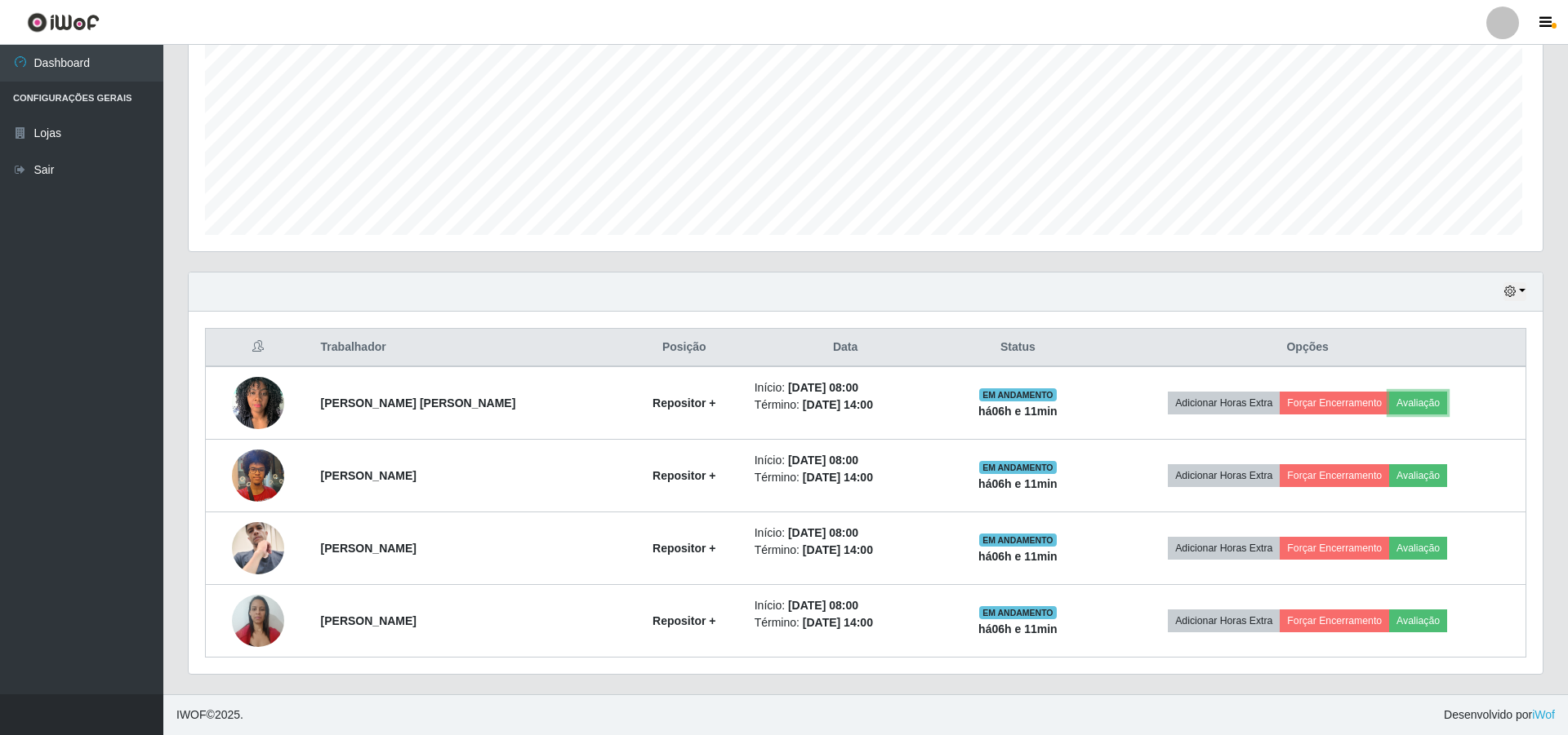
scroll to position [339, 1349]
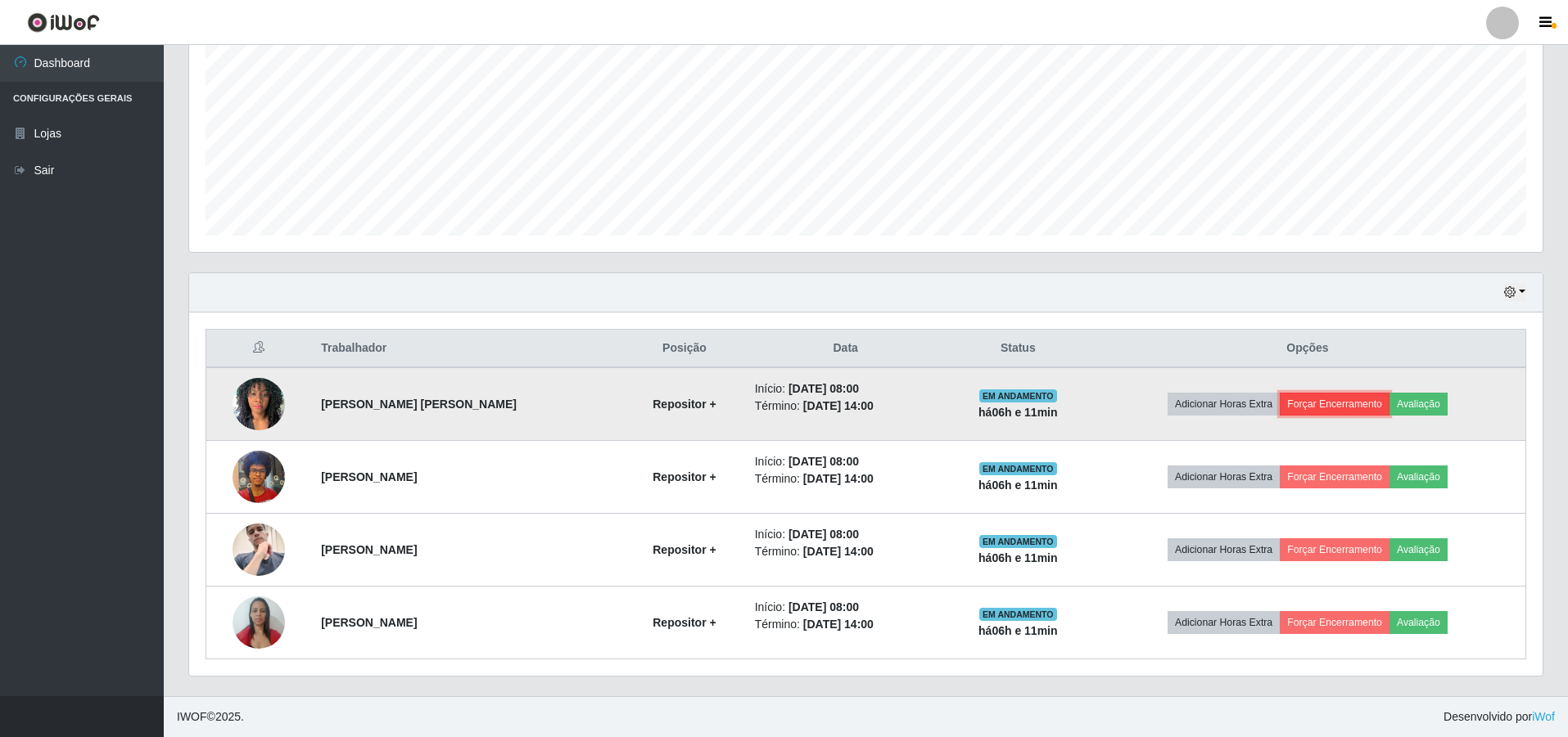
click at [1336, 398] on button "Forçar Encerramento" at bounding box center [1335, 404] width 110 height 23
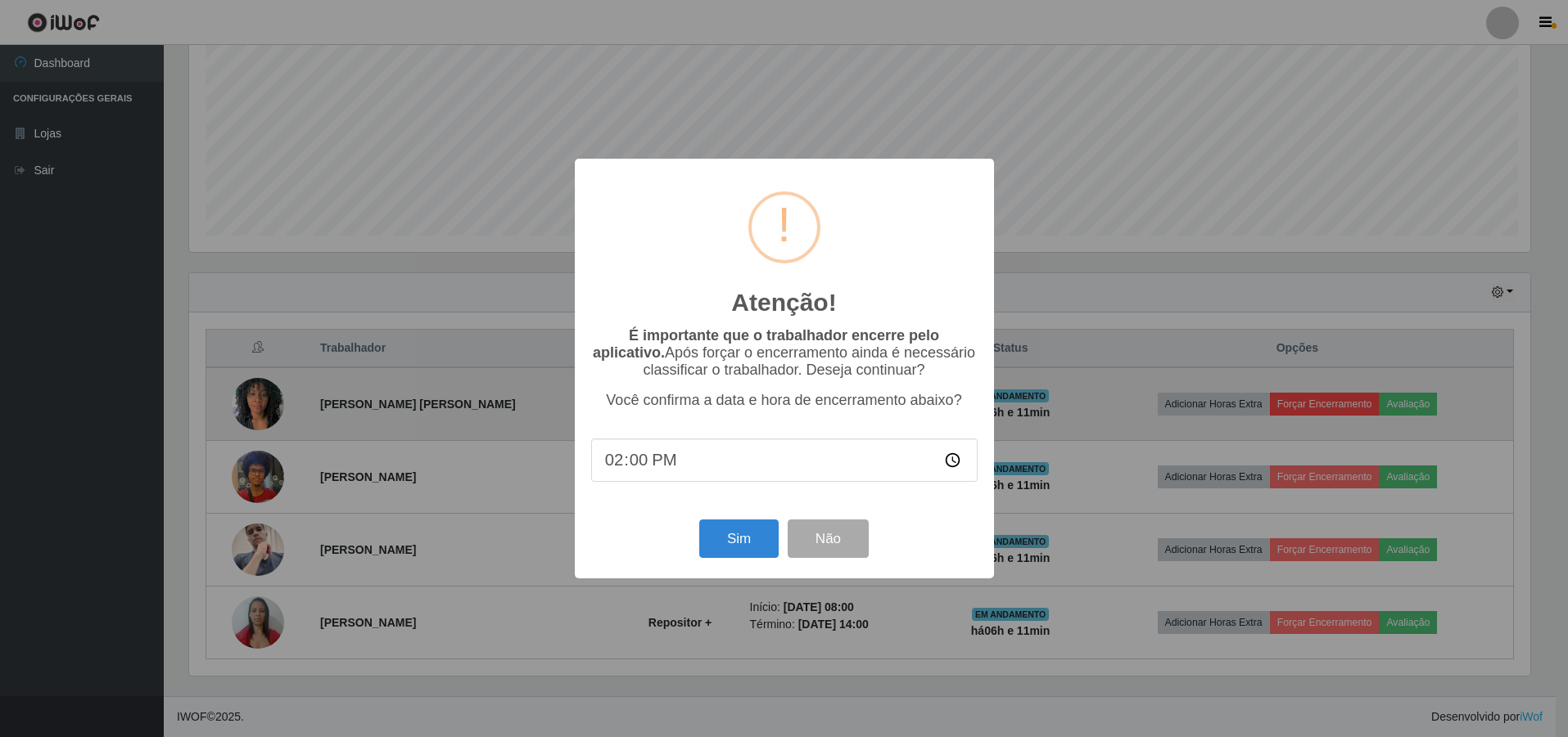
scroll to position [340, 1345]
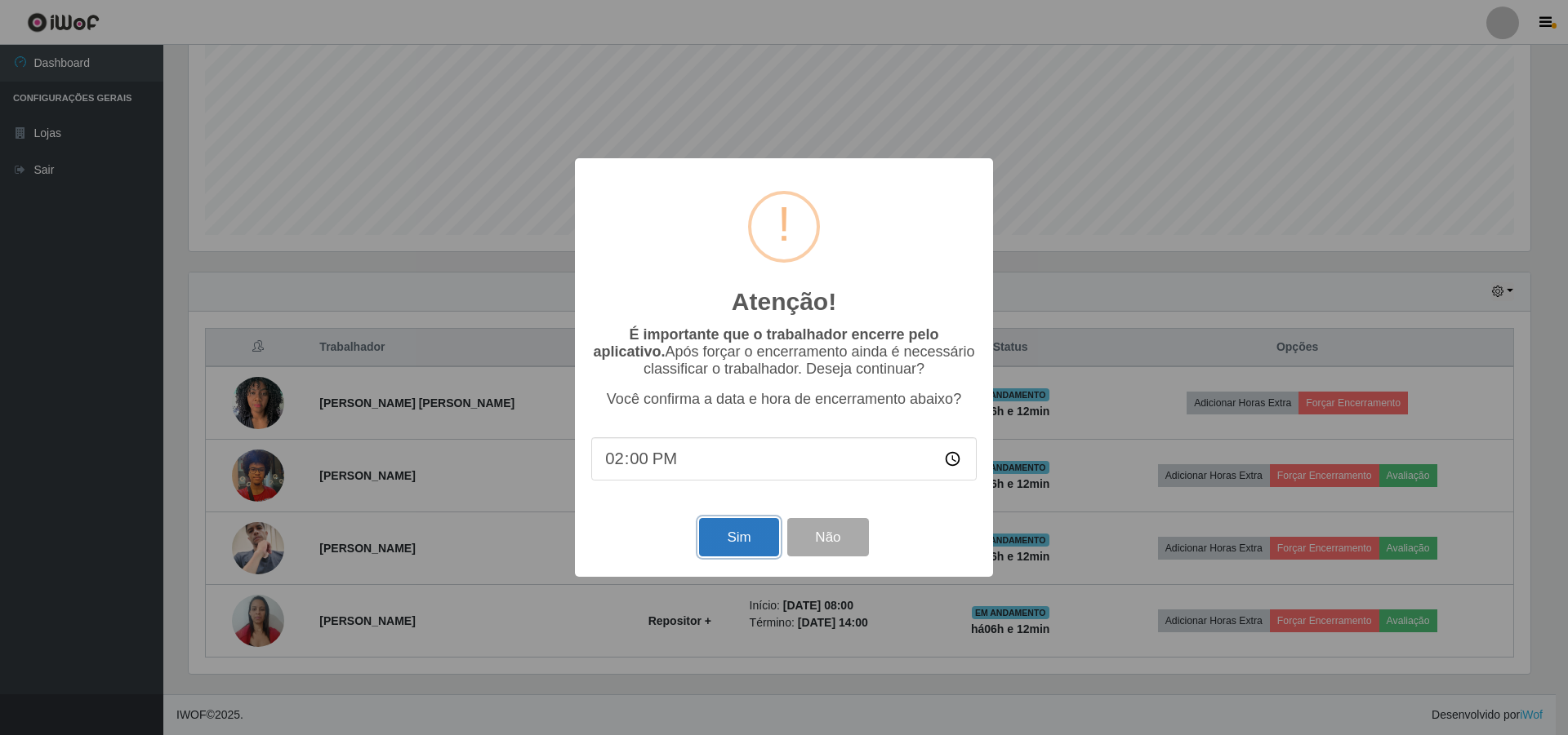
click at [736, 537] on button "Sim" at bounding box center [738, 537] width 79 height 38
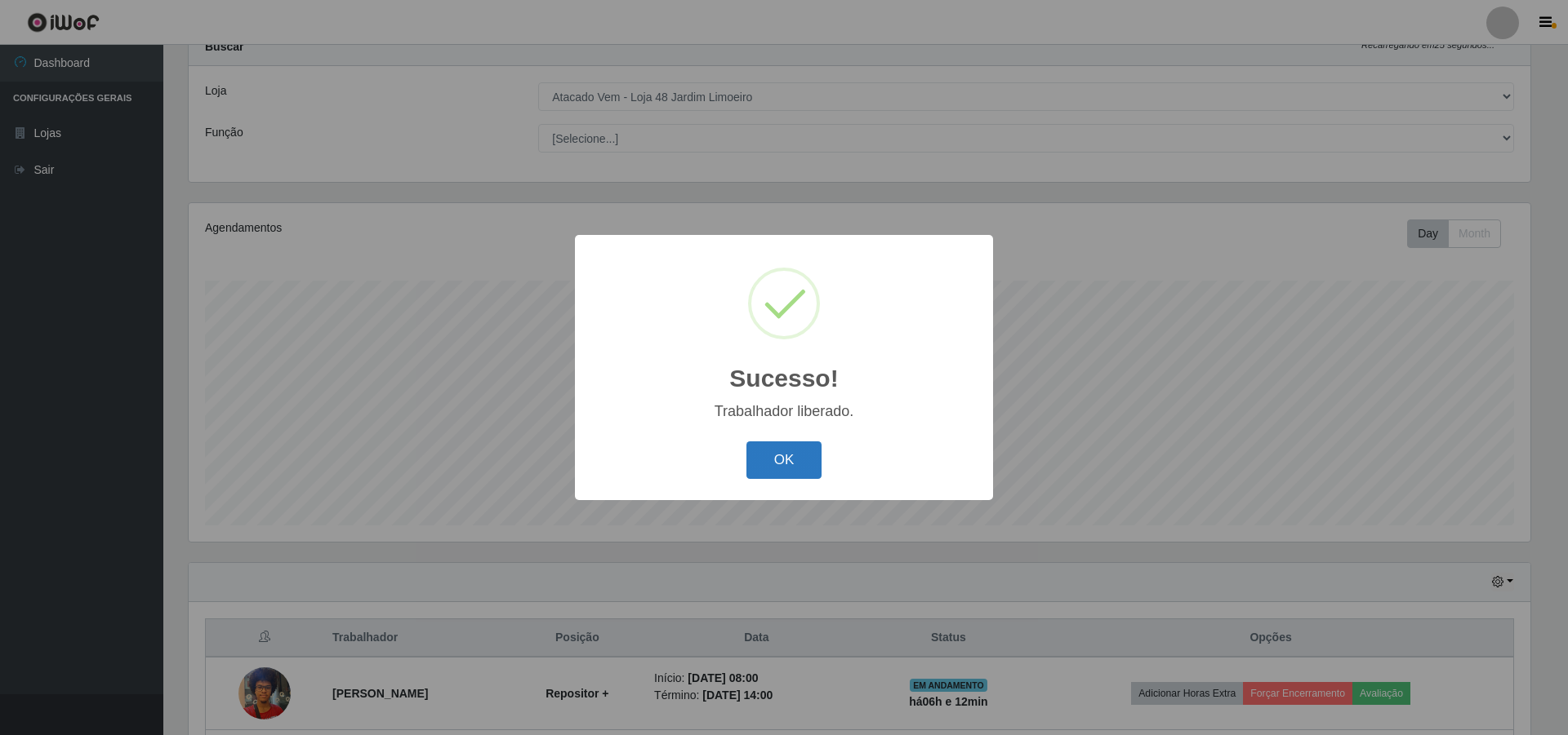
click at [794, 464] on button "OK" at bounding box center [784, 461] width 76 height 38
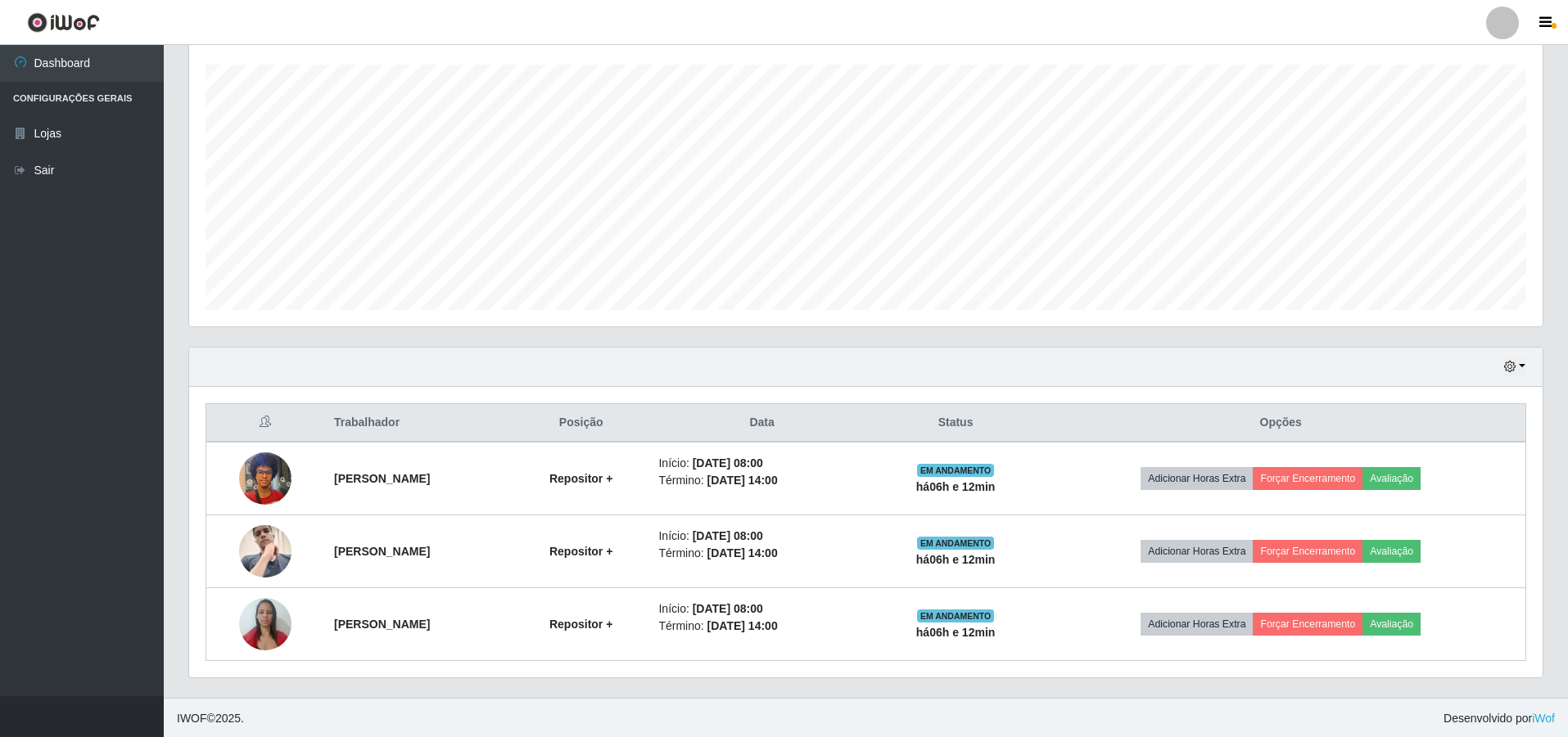
scroll to position [277, 0]
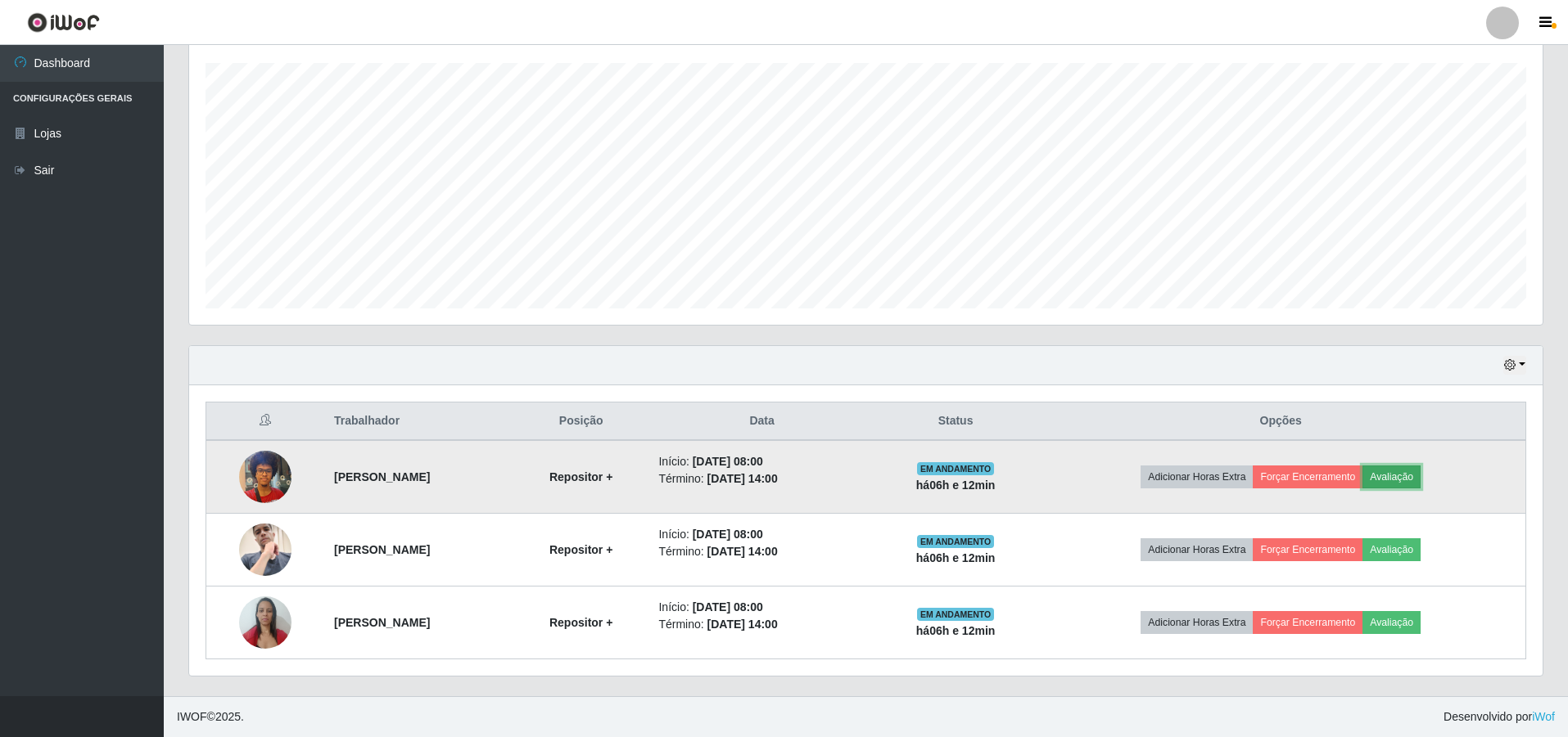
click at [1421, 479] on button "Avaliação" at bounding box center [1392, 477] width 58 height 23
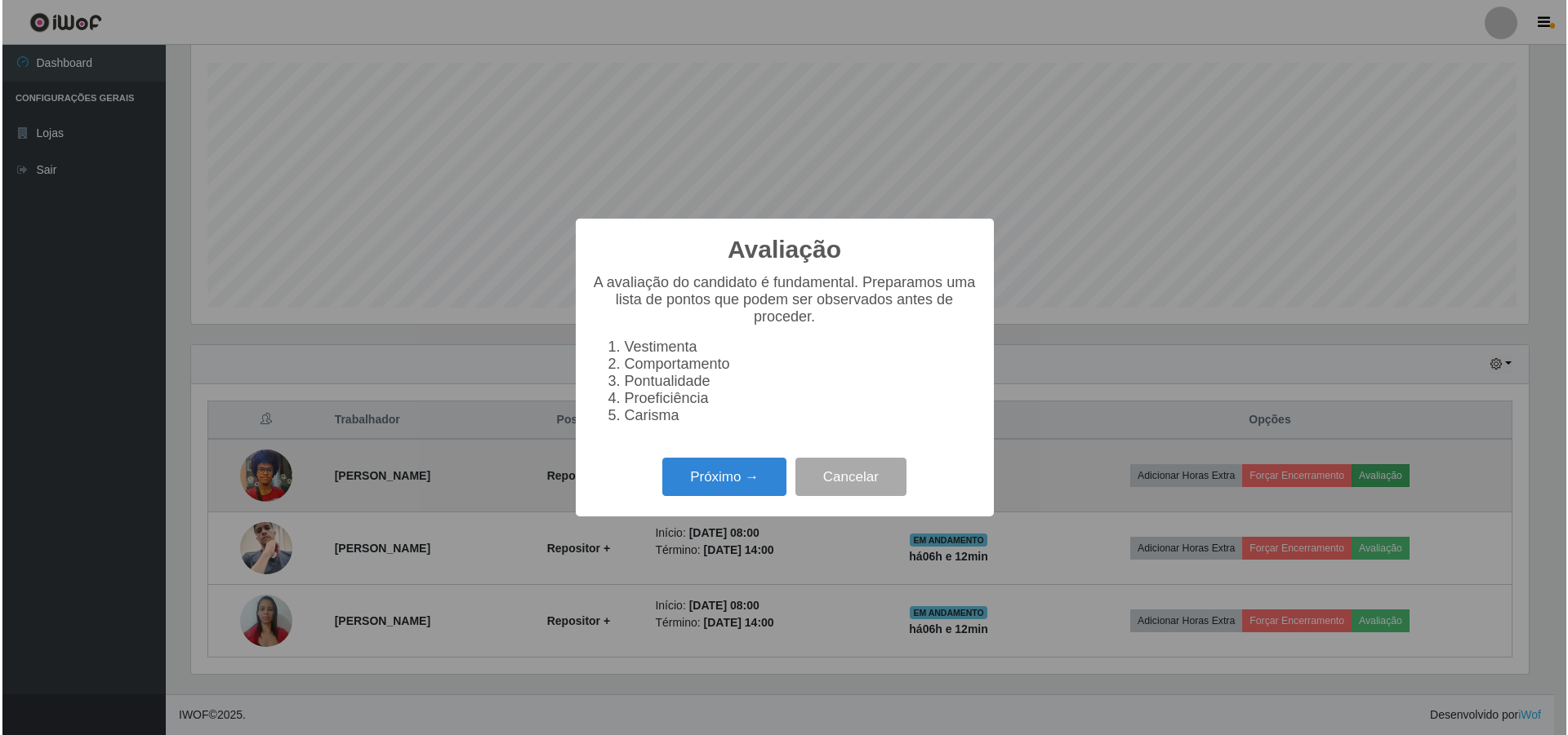
scroll to position [339, 1341]
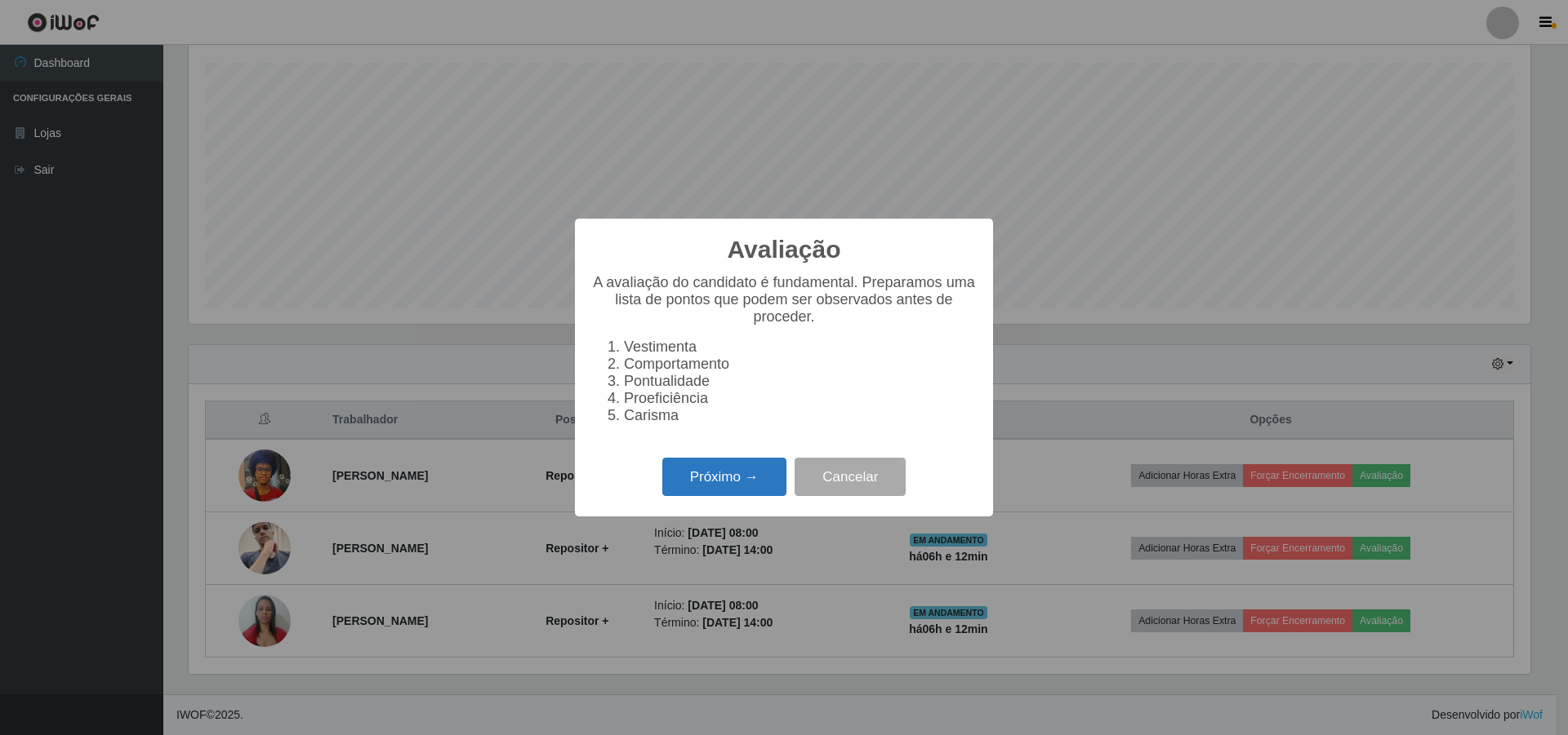
click at [720, 491] on button "Próximo →" at bounding box center [724, 477] width 124 height 38
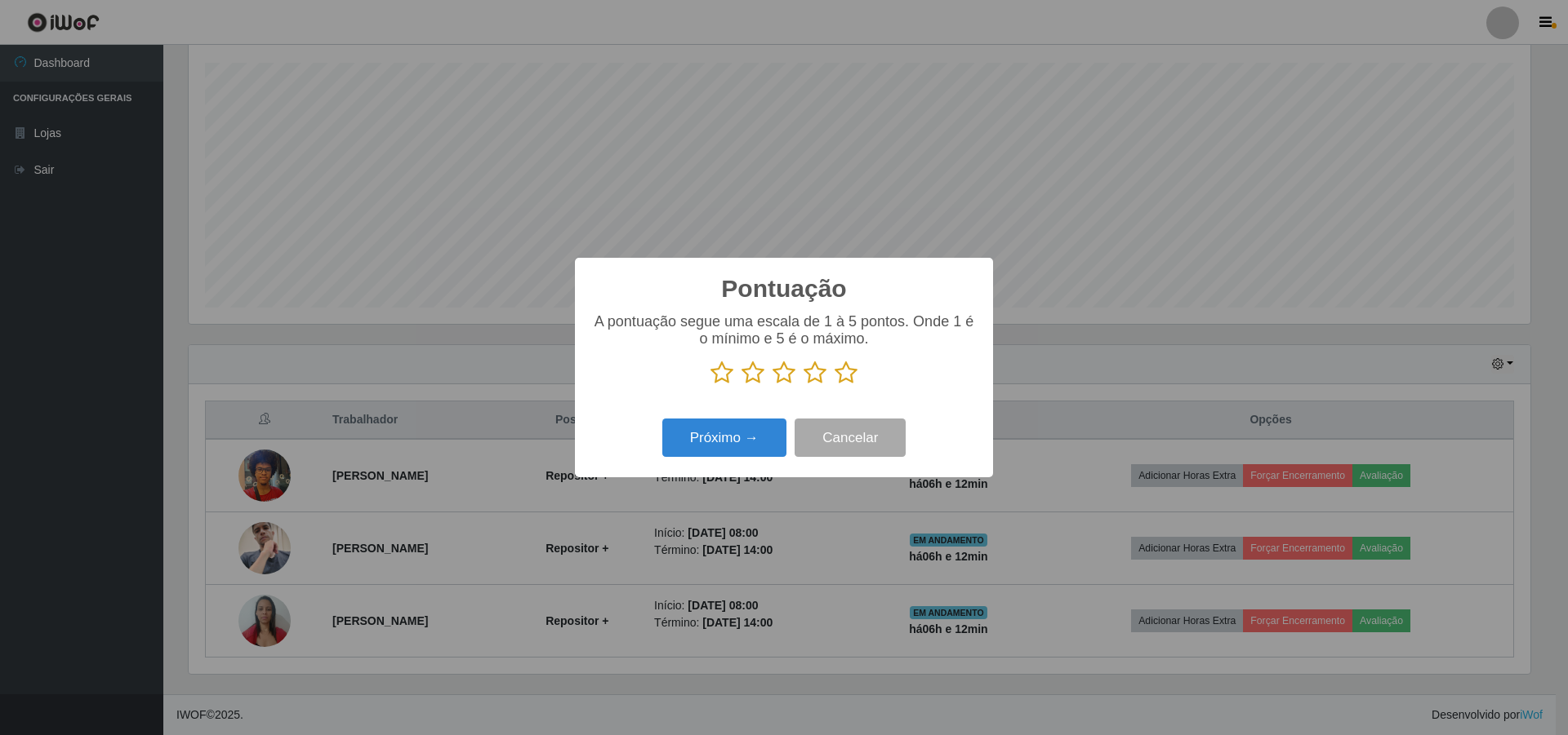
scroll to position [815835, 815118]
click at [846, 377] on icon at bounding box center [845, 373] width 23 height 25
click at [835, 385] on input "radio" at bounding box center [835, 385] width 0 height 0
click at [739, 443] on button "Próximo →" at bounding box center [724, 438] width 124 height 38
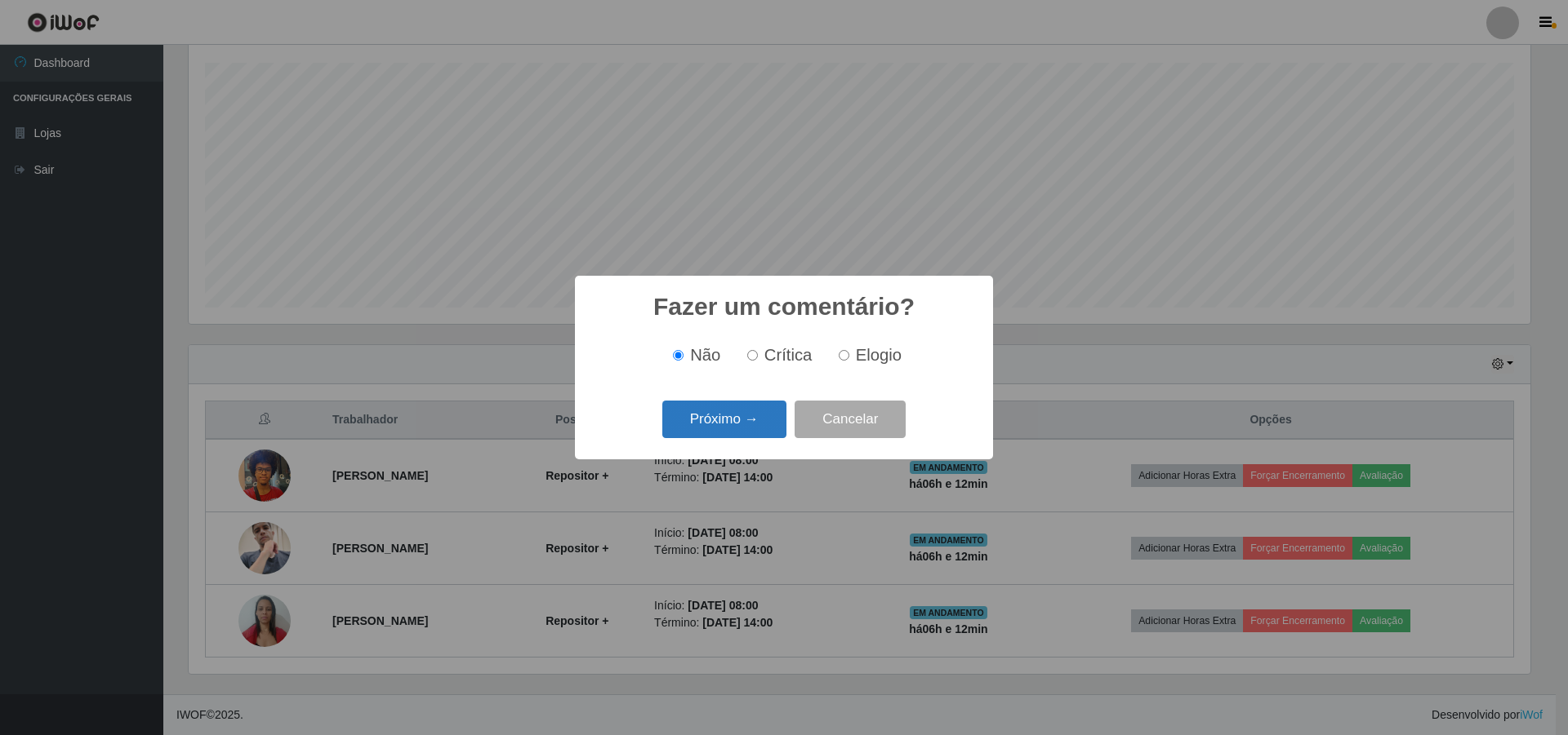
click at [710, 420] on button "Próximo →" at bounding box center [724, 420] width 124 height 38
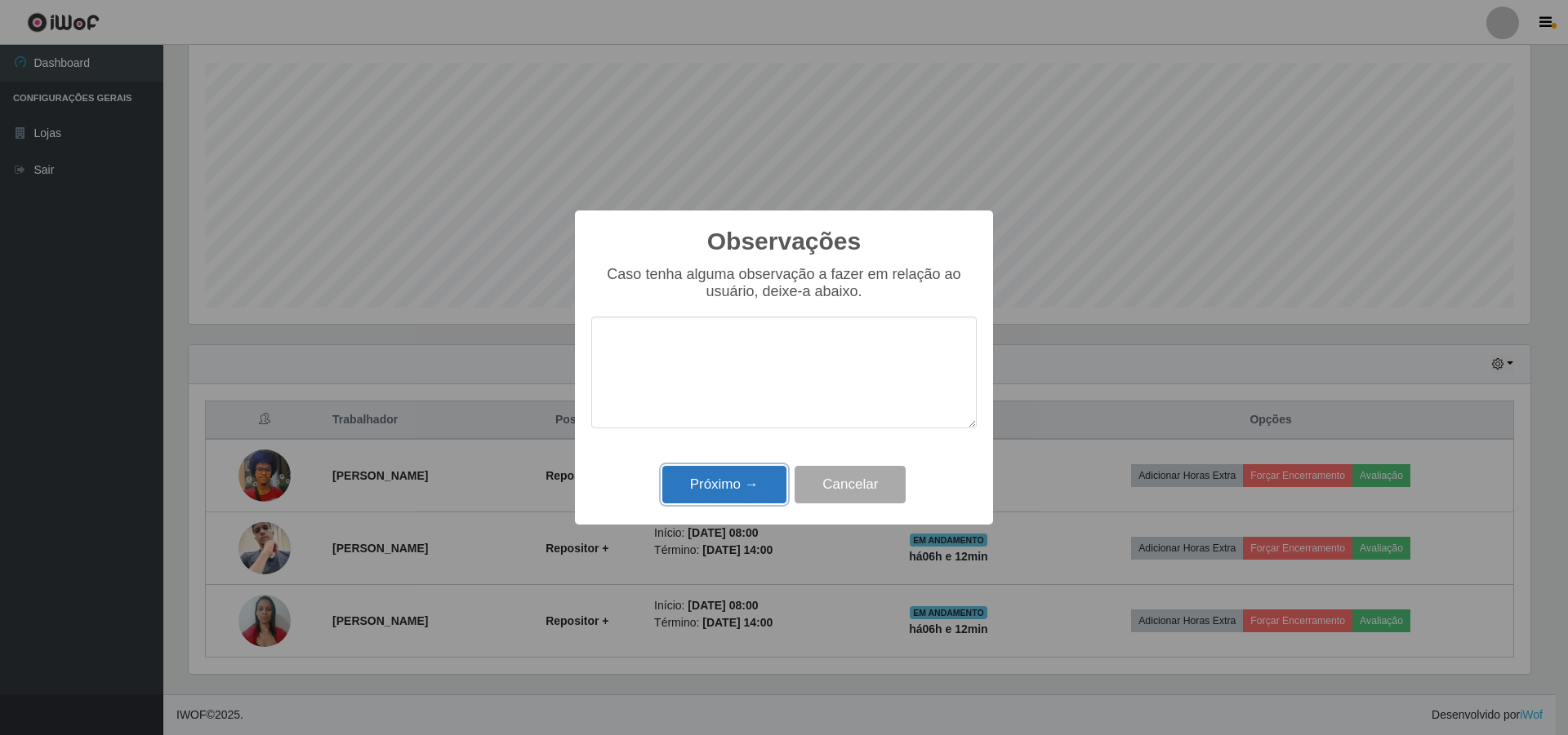
click at [722, 492] on button "Próximo →" at bounding box center [724, 485] width 124 height 38
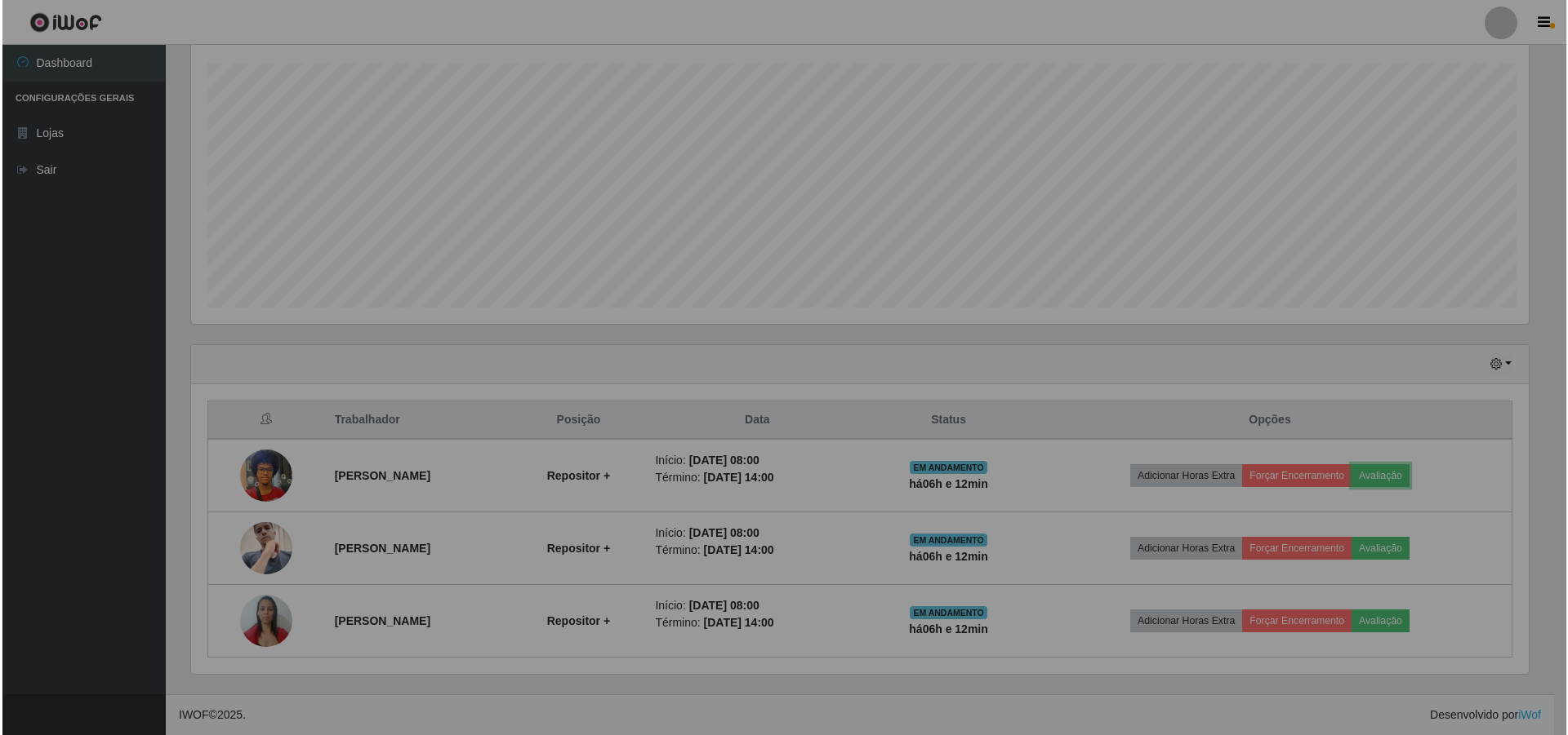
scroll to position [339, 1349]
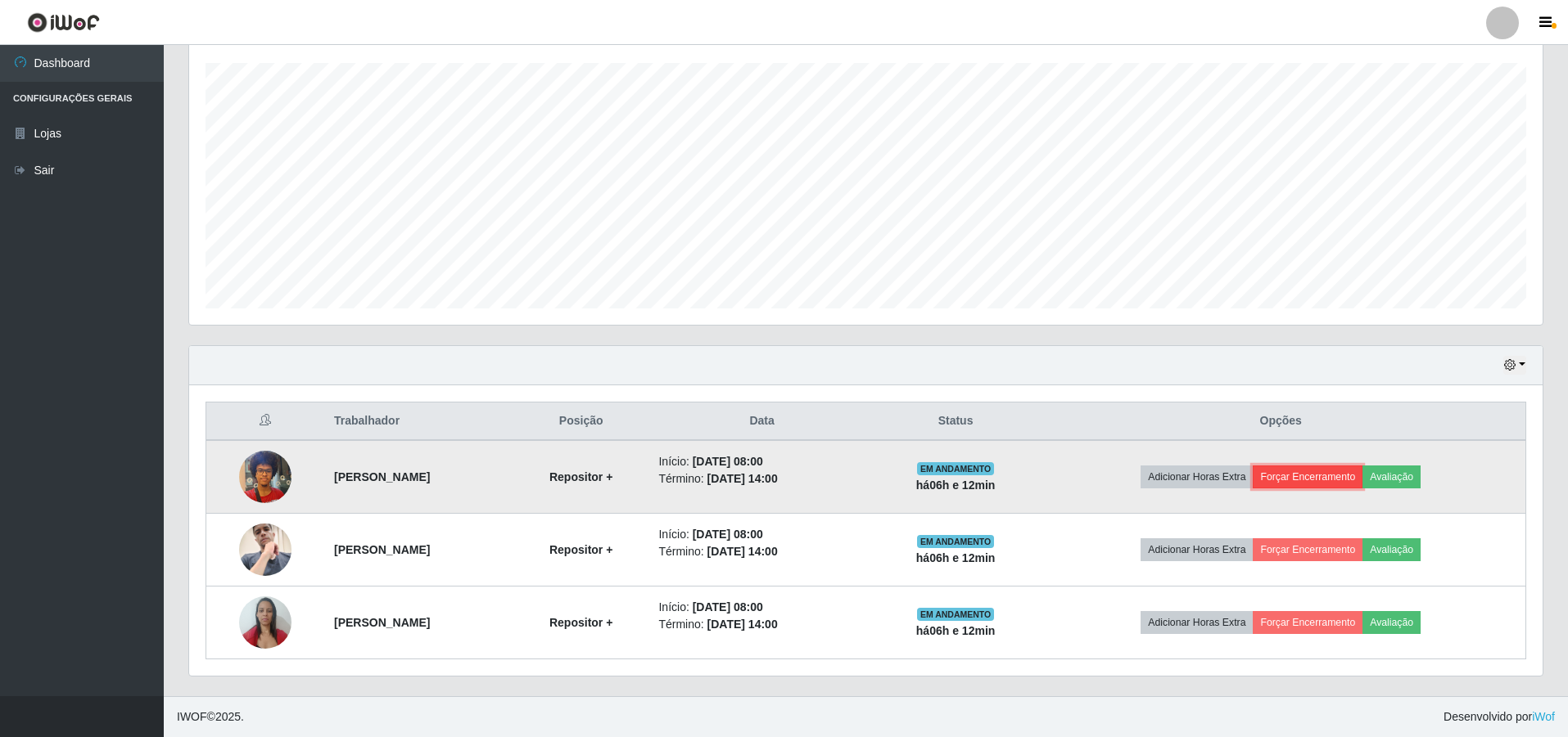
click at [1344, 470] on button "Forçar Encerramento" at bounding box center [1308, 477] width 110 height 23
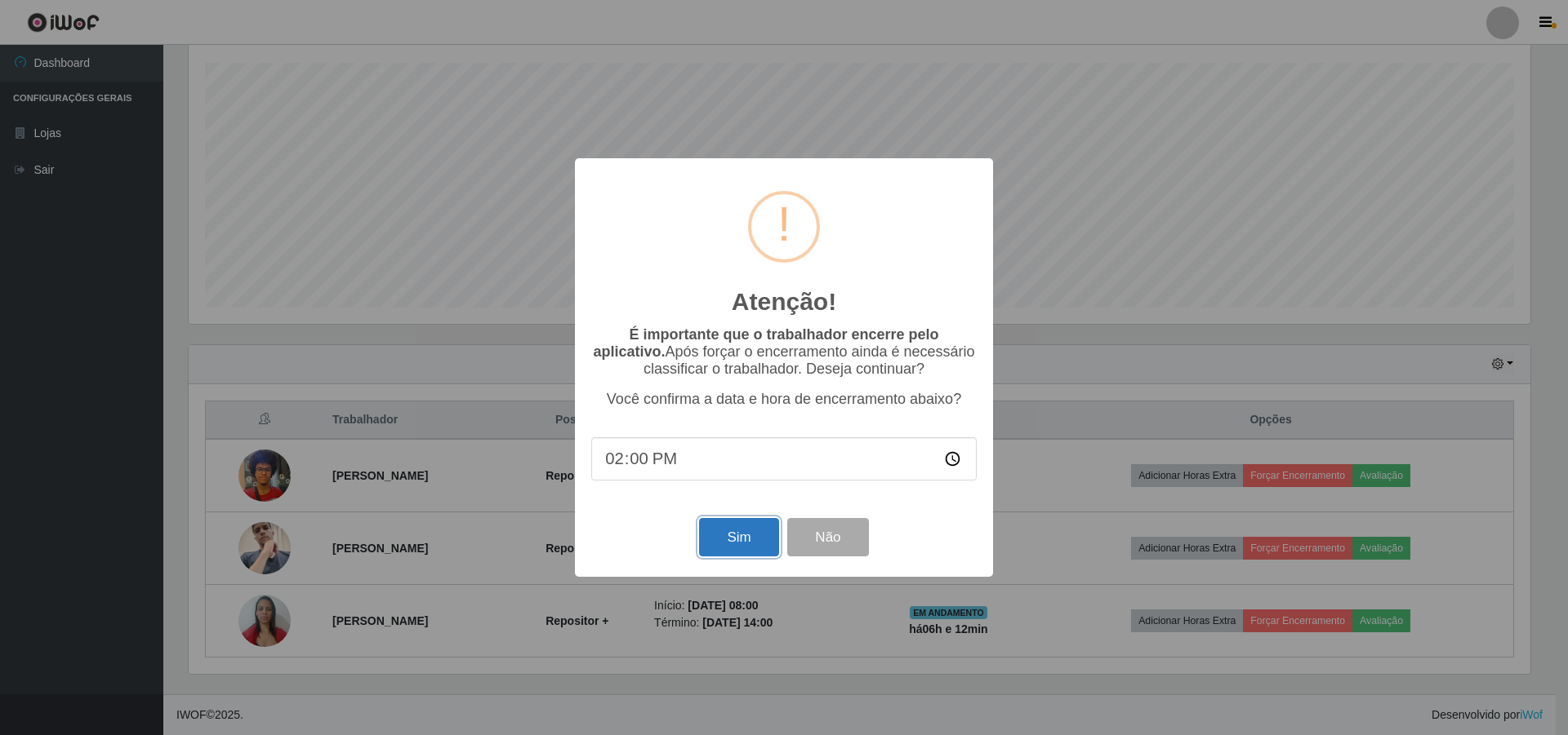
click at [743, 537] on button "Sim" at bounding box center [738, 537] width 79 height 38
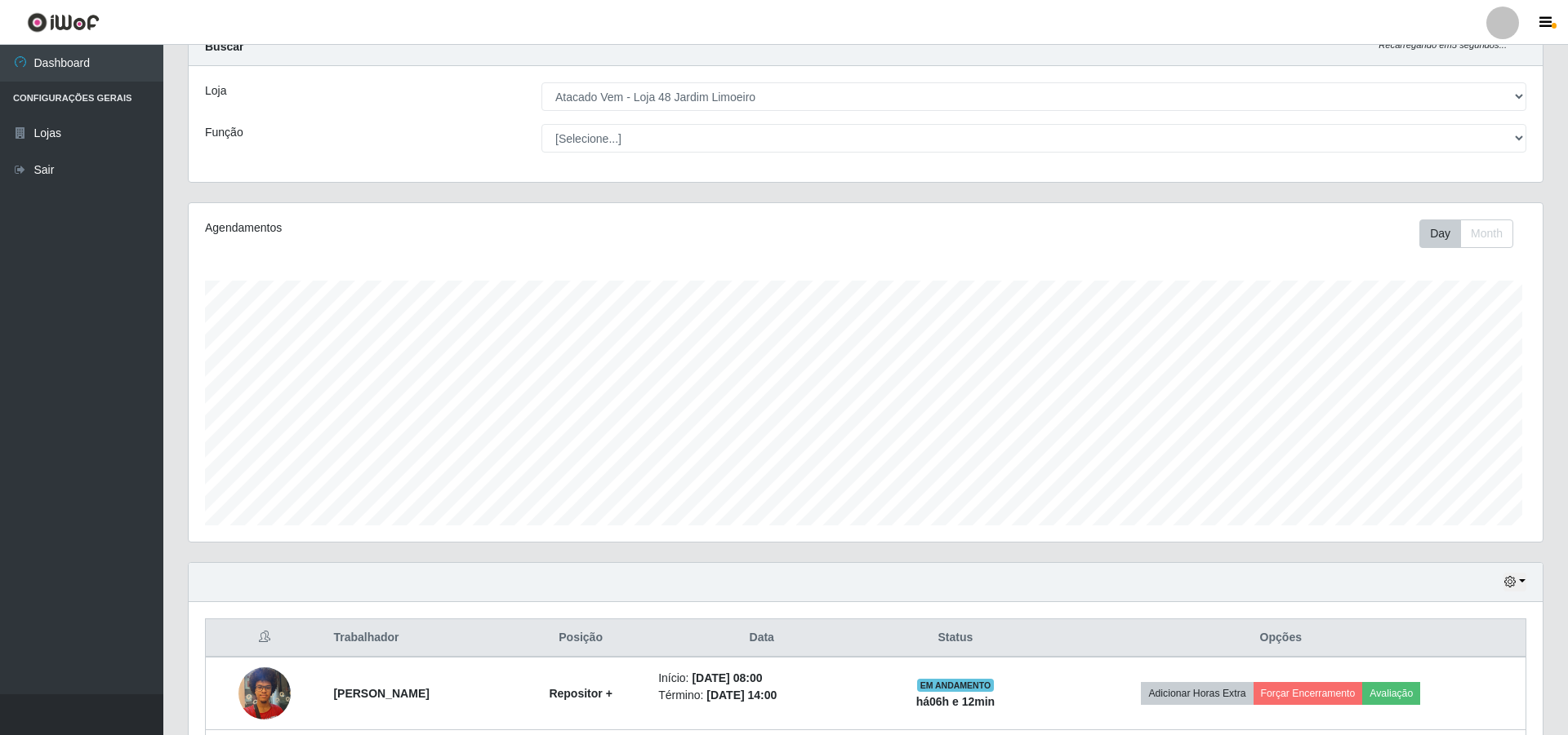
scroll to position [815835, 815118]
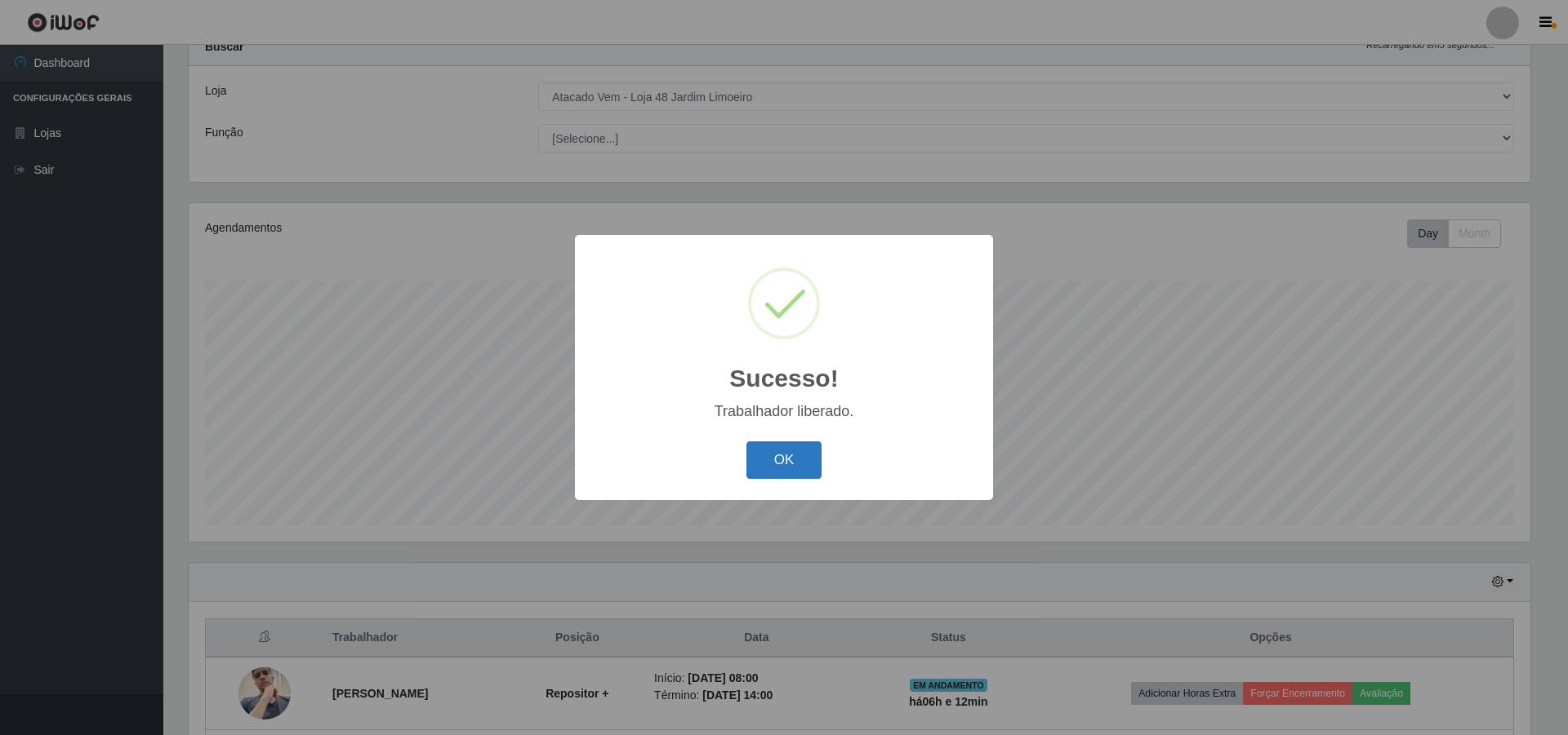
click at [779, 463] on button "OK" at bounding box center [784, 461] width 76 height 38
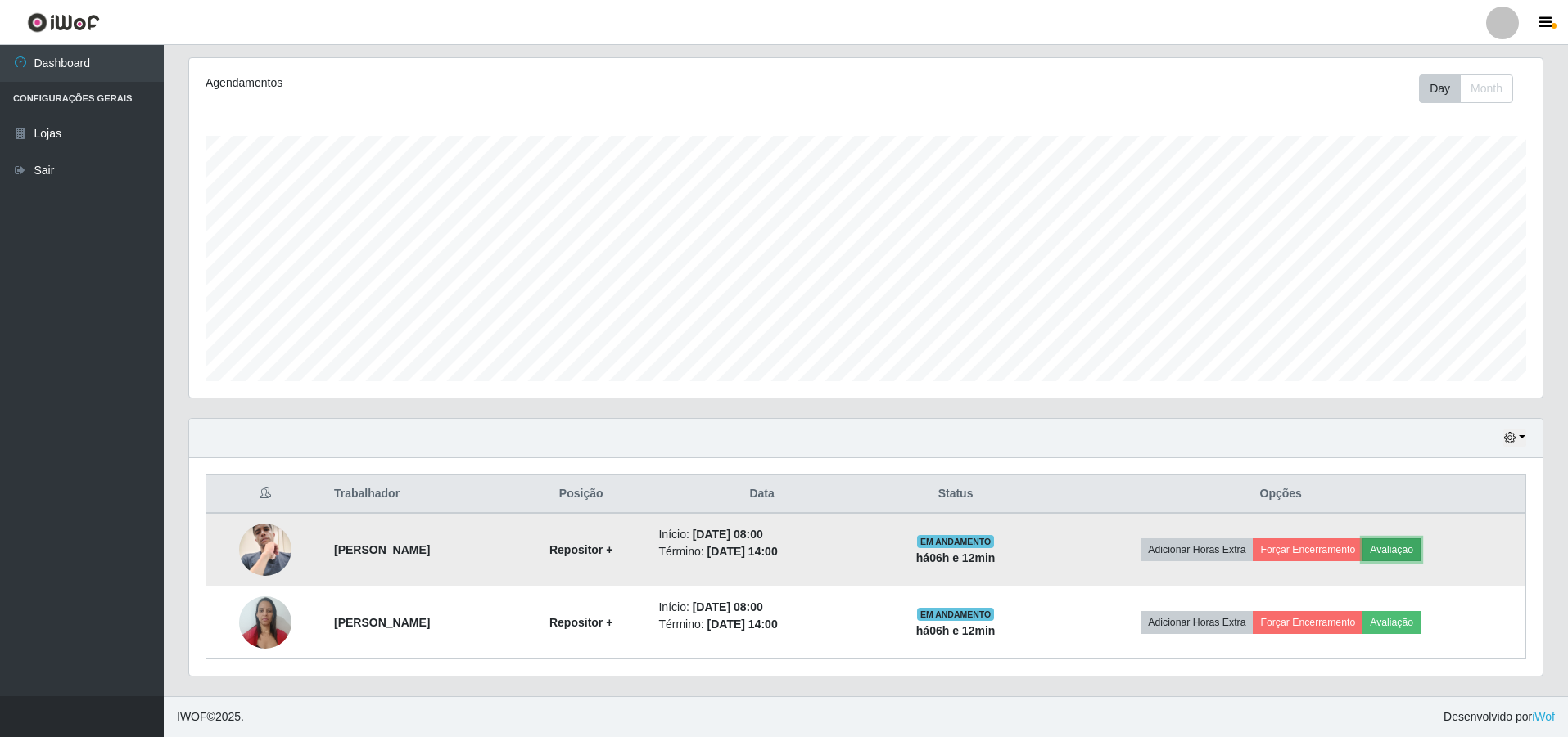
click at [1403, 539] on button "Avaliação" at bounding box center [1392, 550] width 58 height 23
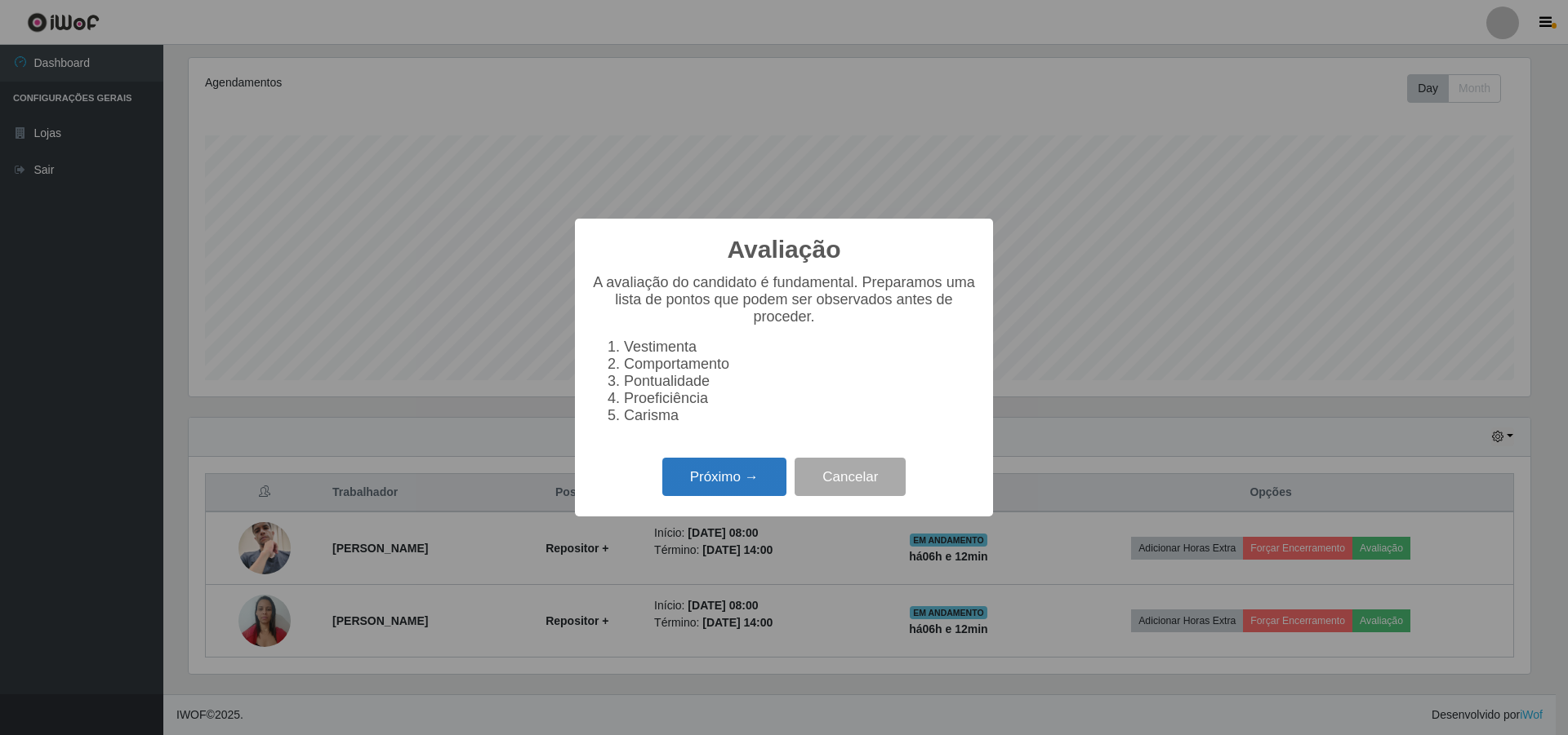
click at [720, 475] on button "Próximo →" at bounding box center [724, 477] width 124 height 38
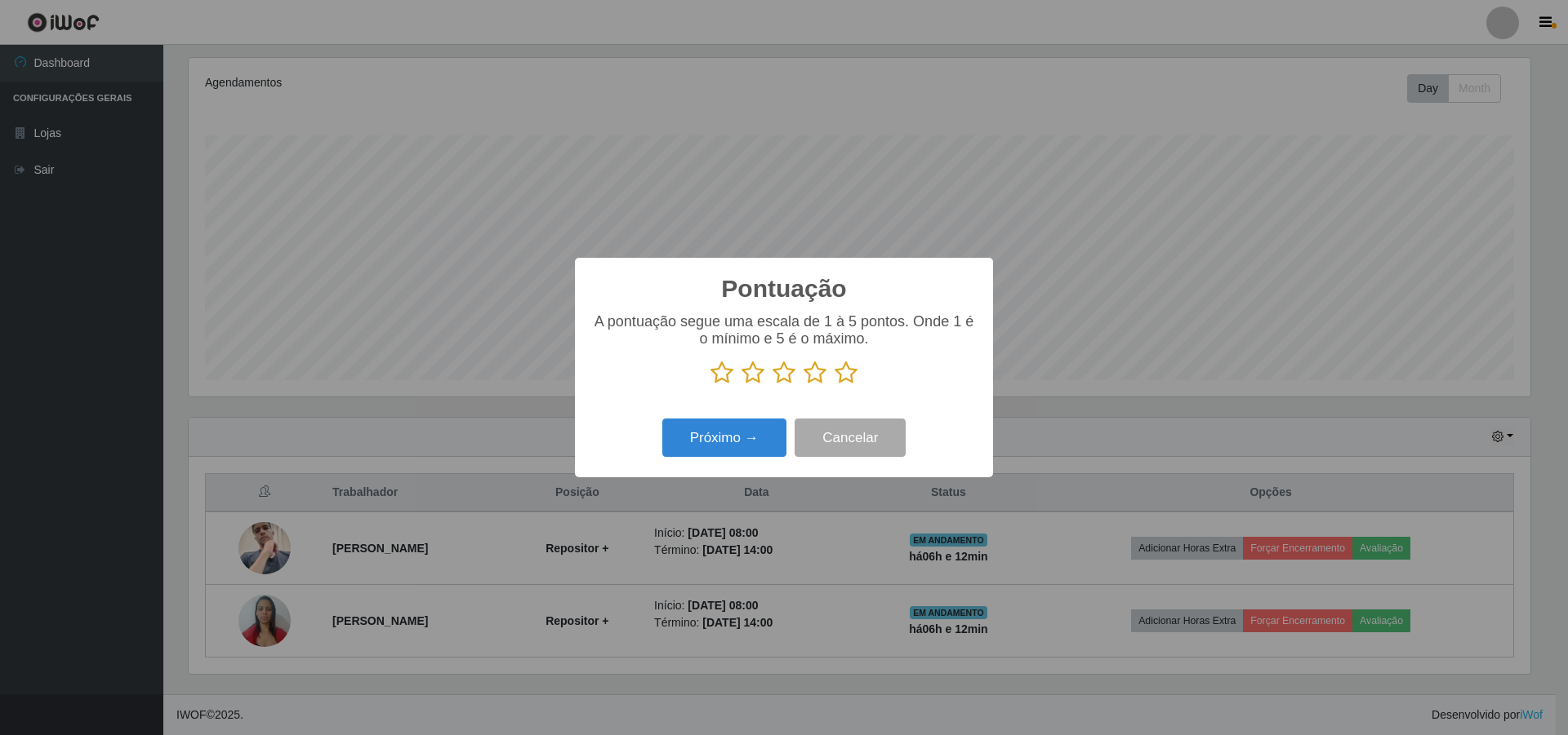
click at [845, 370] on icon at bounding box center [845, 373] width 23 height 25
click at [835, 385] on input "radio" at bounding box center [835, 385] width 0 height 0
click at [731, 436] on button "Próximo →" at bounding box center [724, 438] width 124 height 38
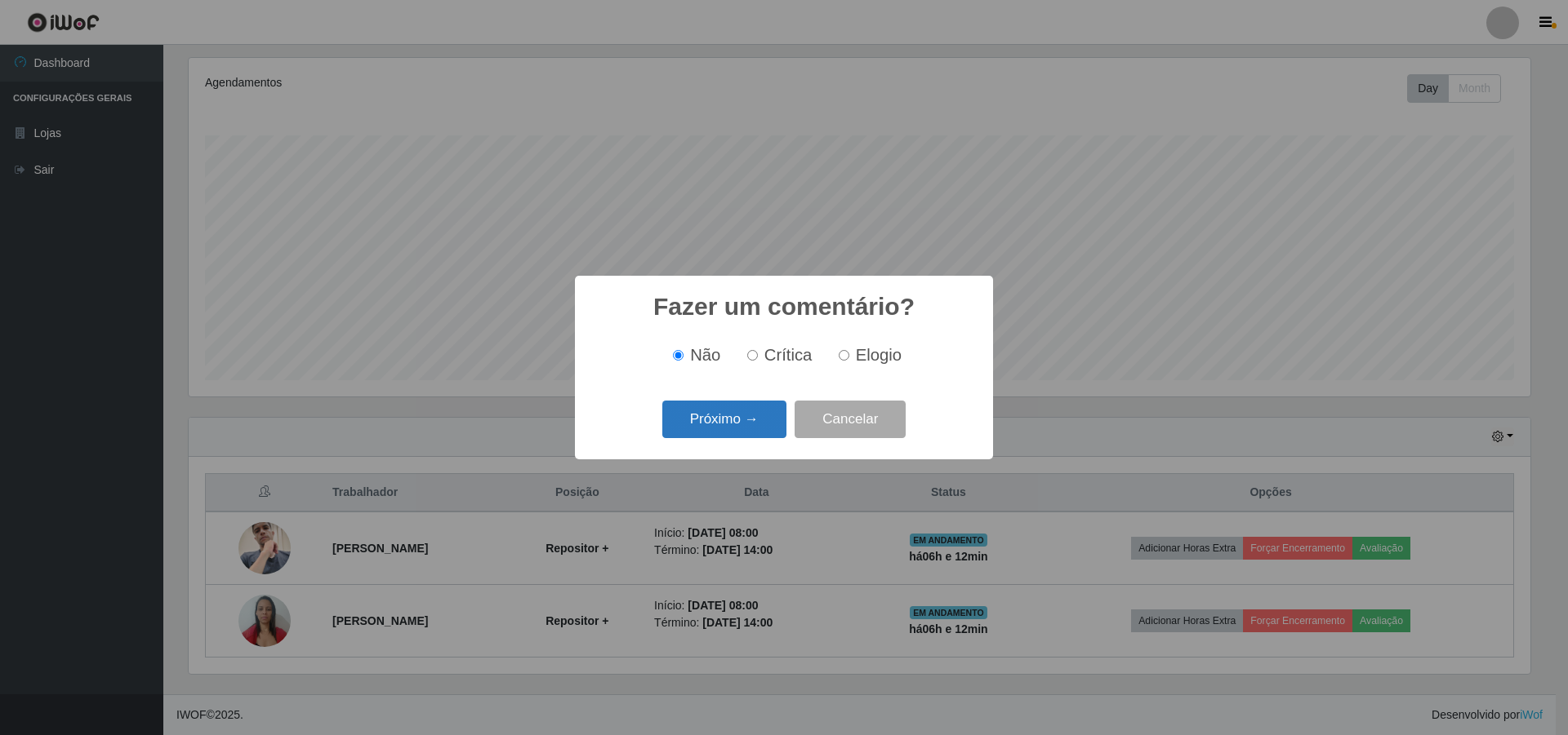
click at [753, 409] on button "Próximo →" at bounding box center [724, 420] width 124 height 38
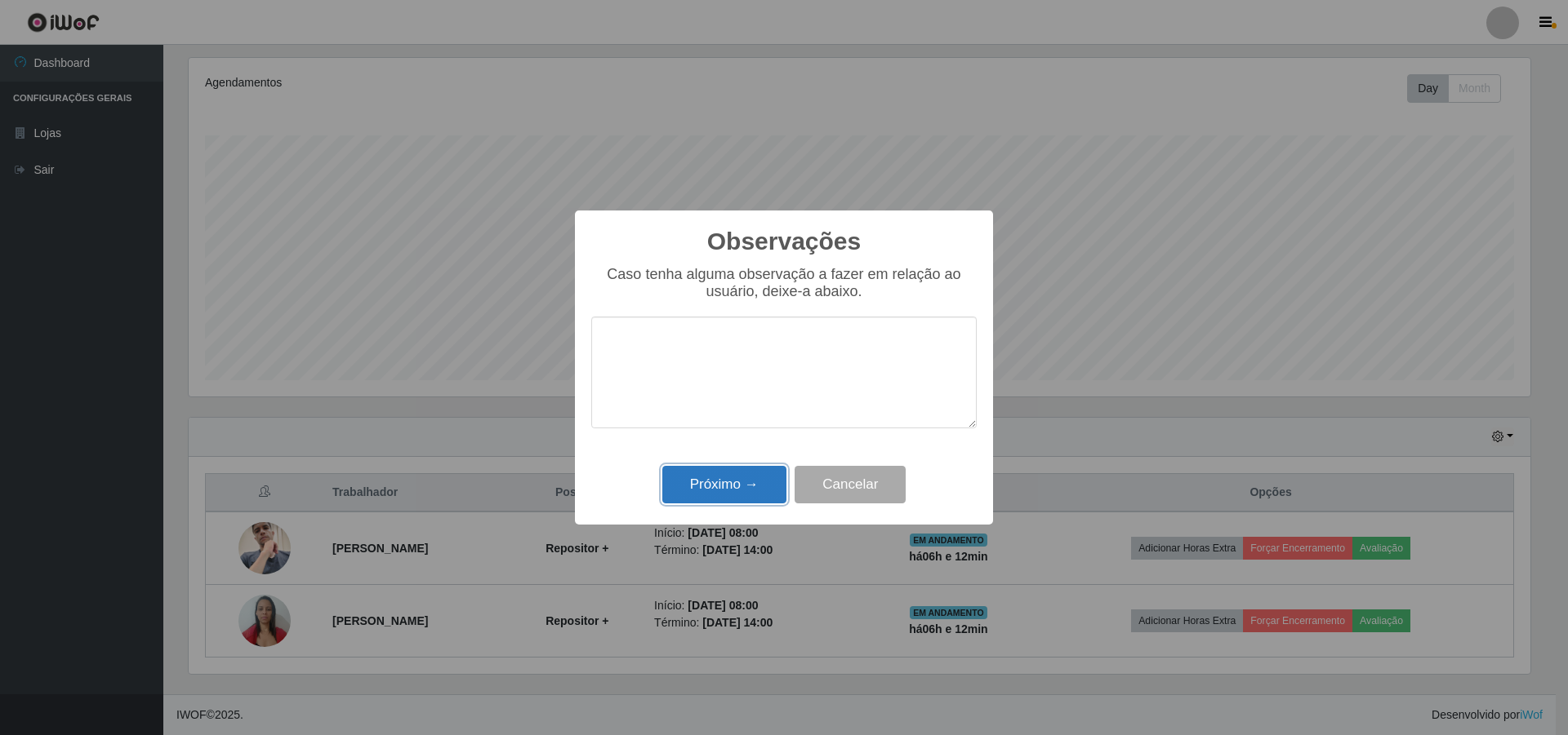
click at [763, 499] on button "Próximo →" at bounding box center [724, 485] width 124 height 38
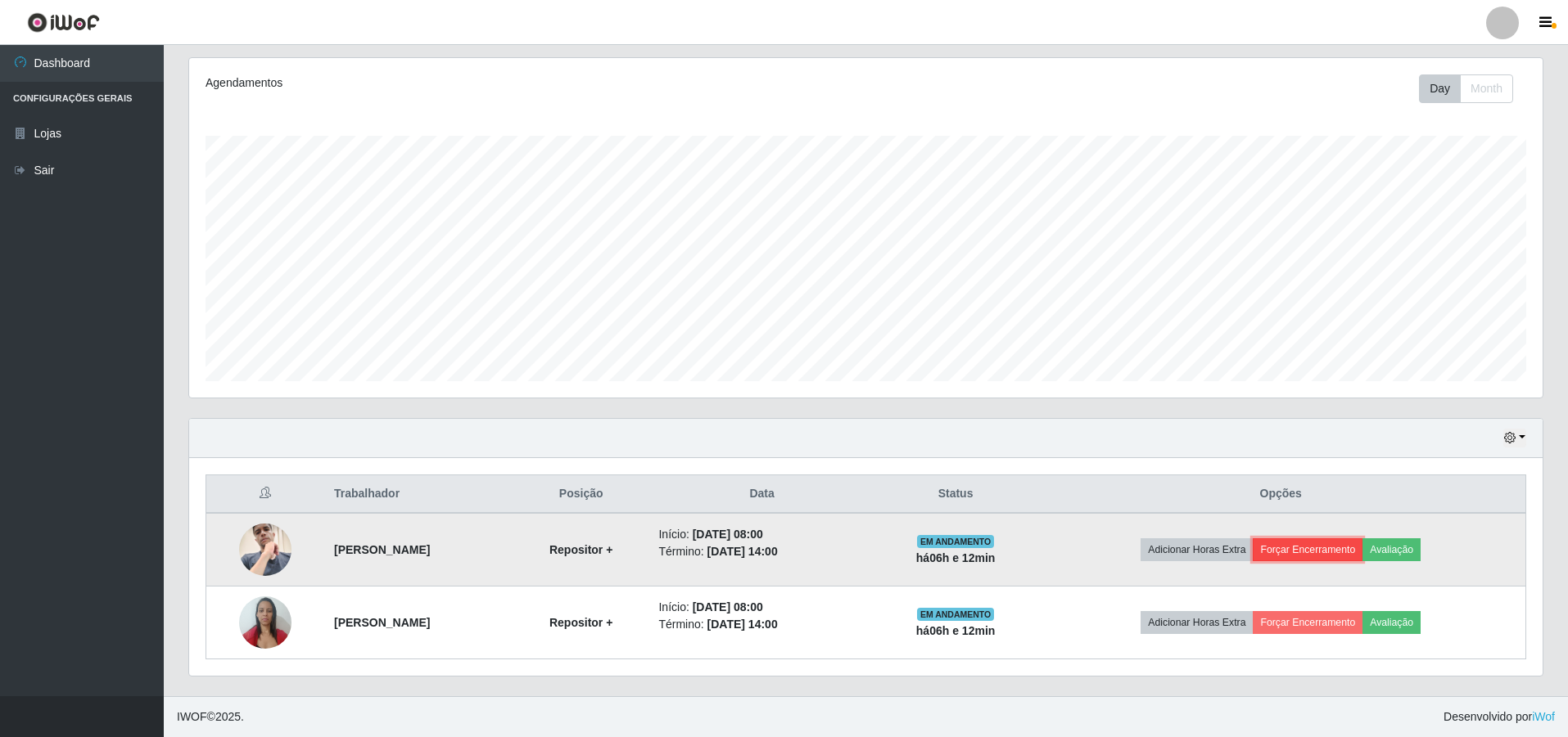
click at [1309, 544] on button "Forçar Encerramento" at bounding box center [1308, 550] width 110 height 23
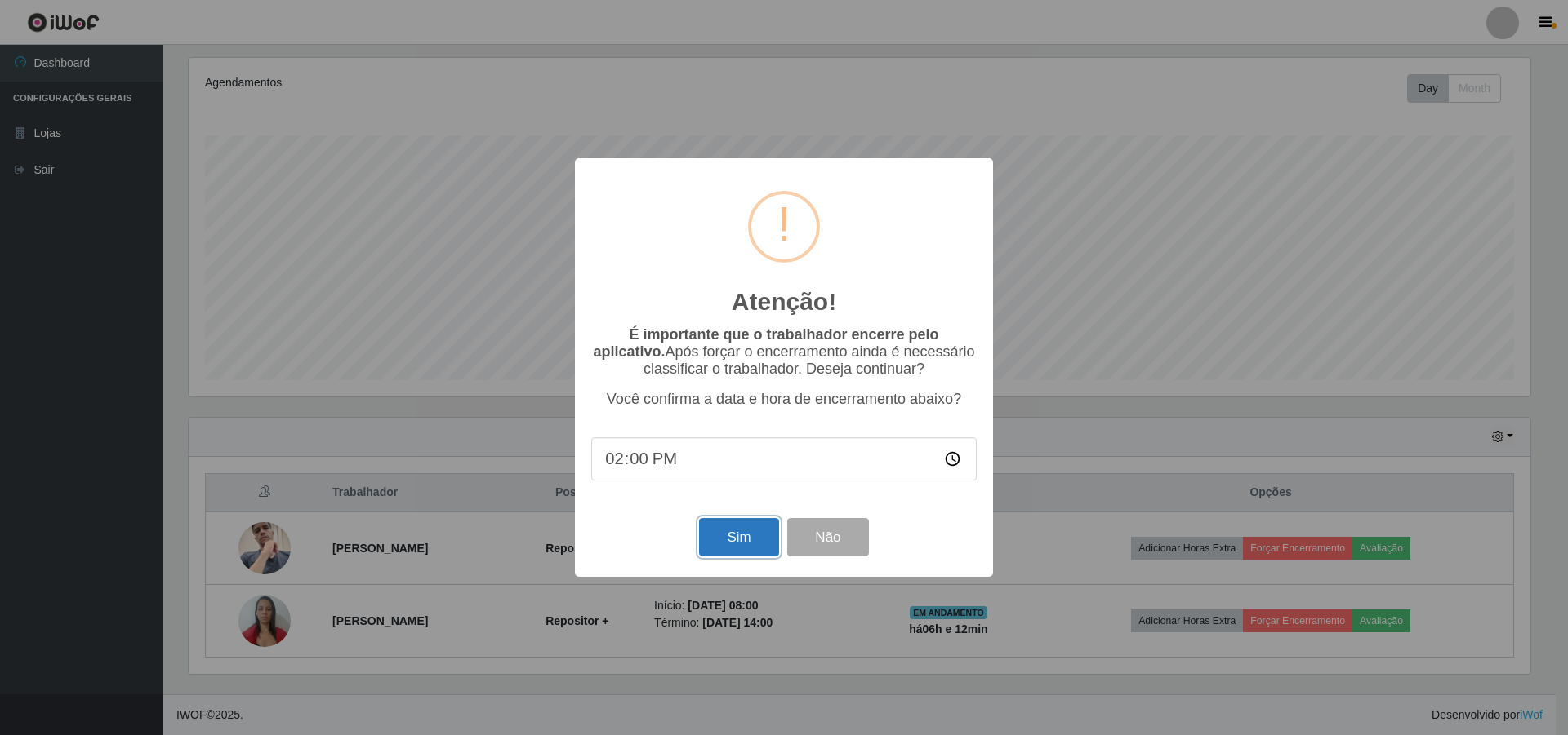
click at [727, 541] on button "Sim" at bounding box center [738, 537] width 79 height 38
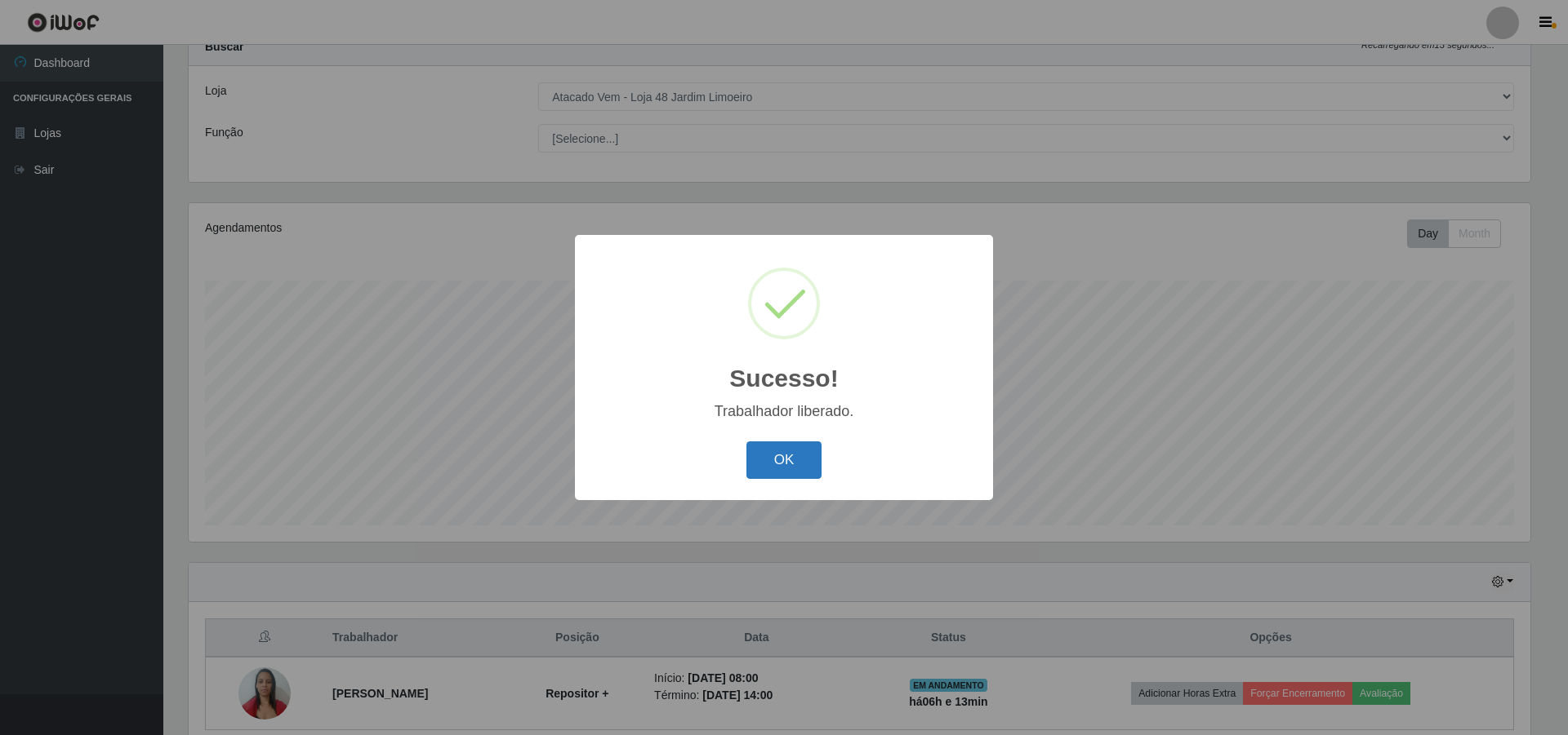
click at [769, 460] on button "OK" at bounding box center [784, 461] width 76 height 38
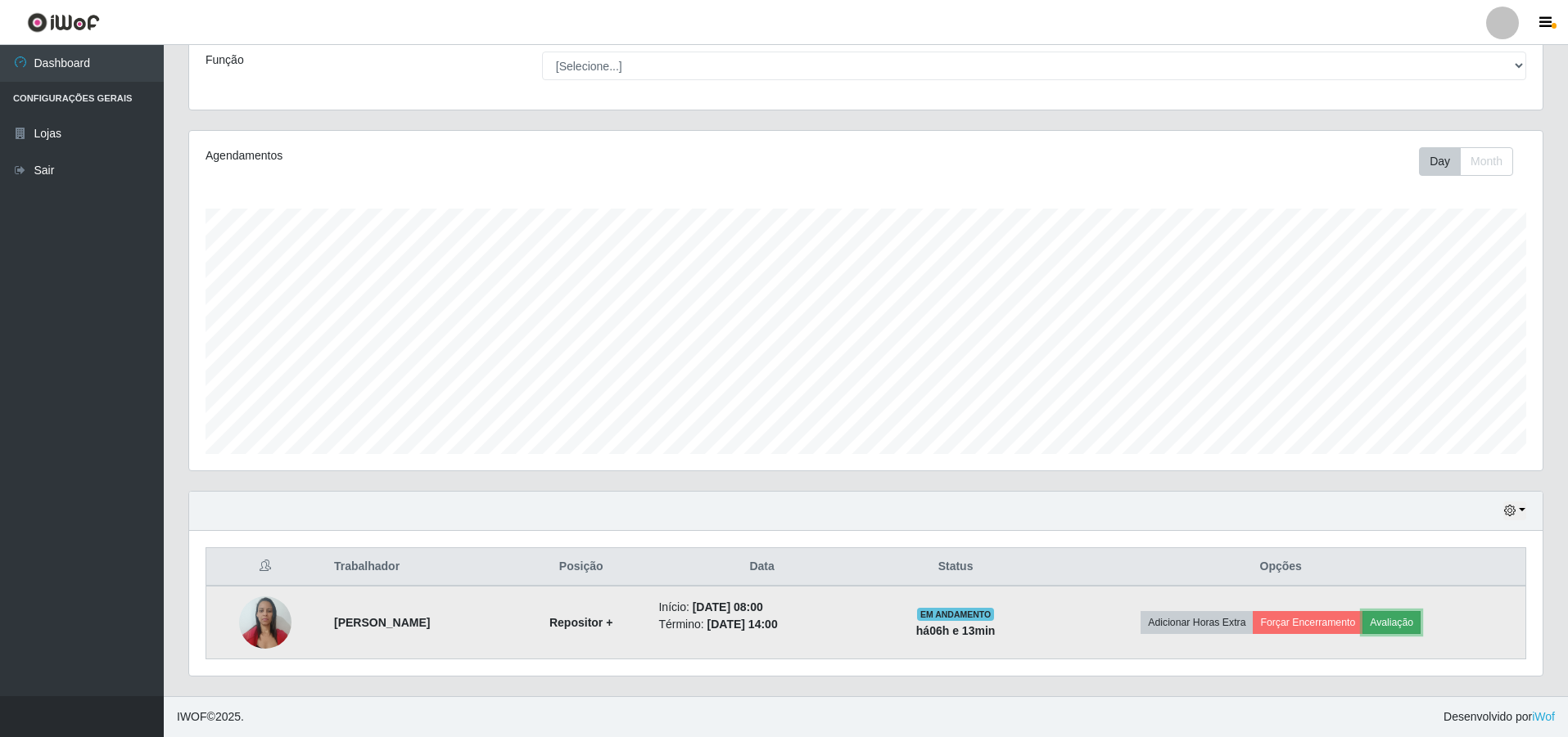
click at [1407, 611] on button "Avaliação" at bounding box center [1392, 622] width 58 height 23
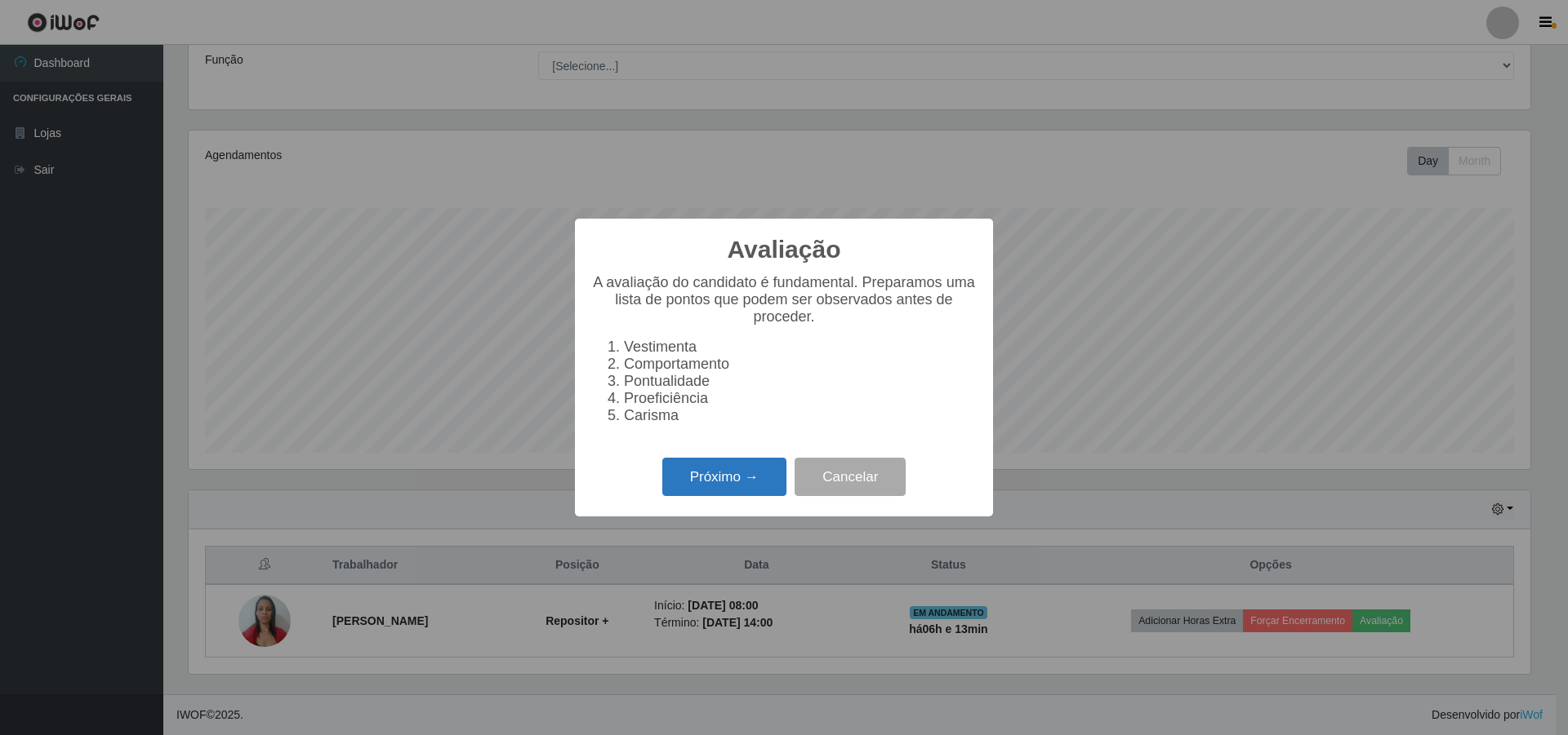
click at [696, 476] on button "Próximo →" at bounding box center [724, 477] width 124 height 38
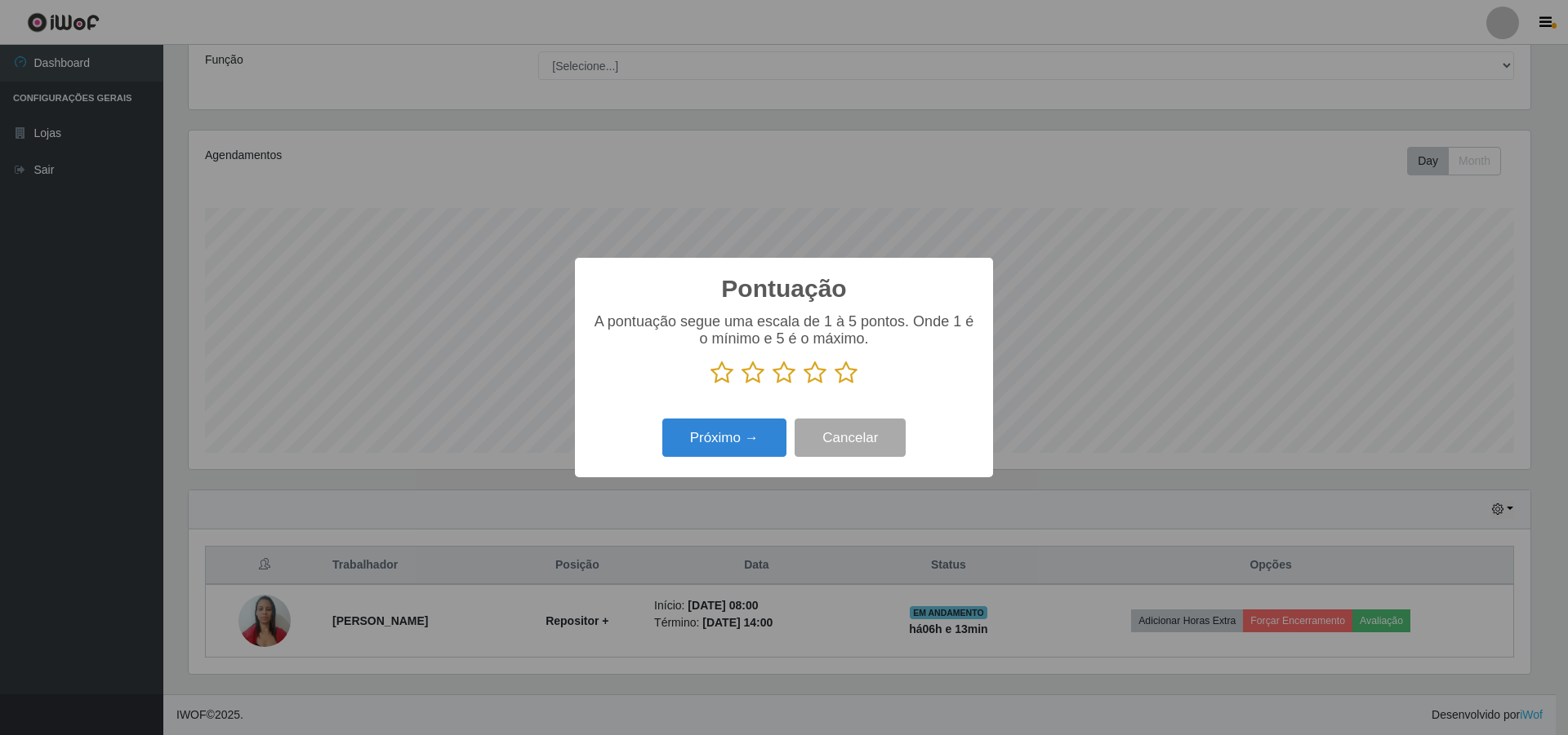
click at [845, 378] on icon at bounding box center [845, 373] width 23 height 25
click at [835, 385] on input "radio" at bounding box center [835, 385] width 0 height 0
click at [744, 443] on button "Próximo →" at bounding box center [724, 438] width 124 height 38
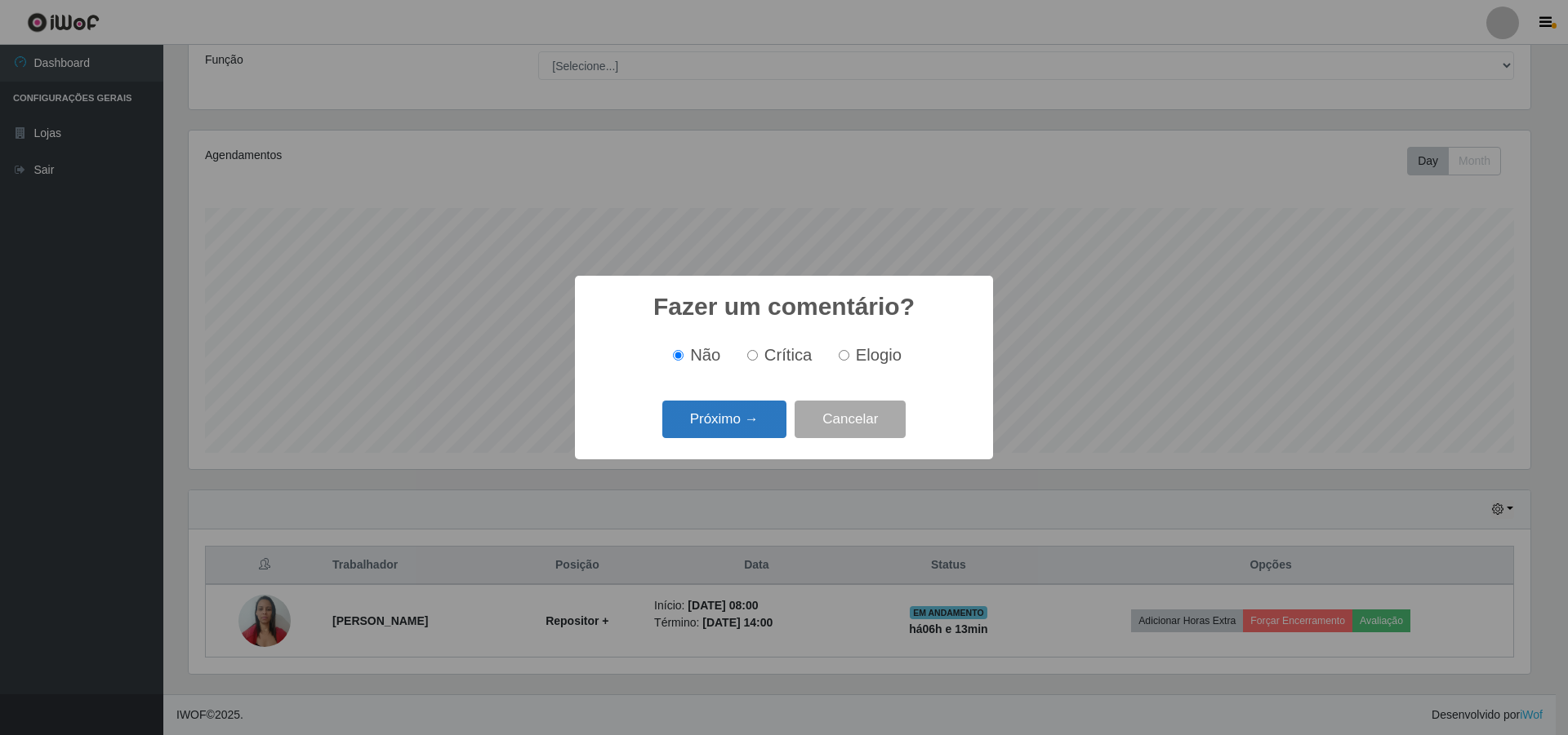
click at [753, 422] on button "Próximo →" at bounding box center [724, 420] width 124 height 38
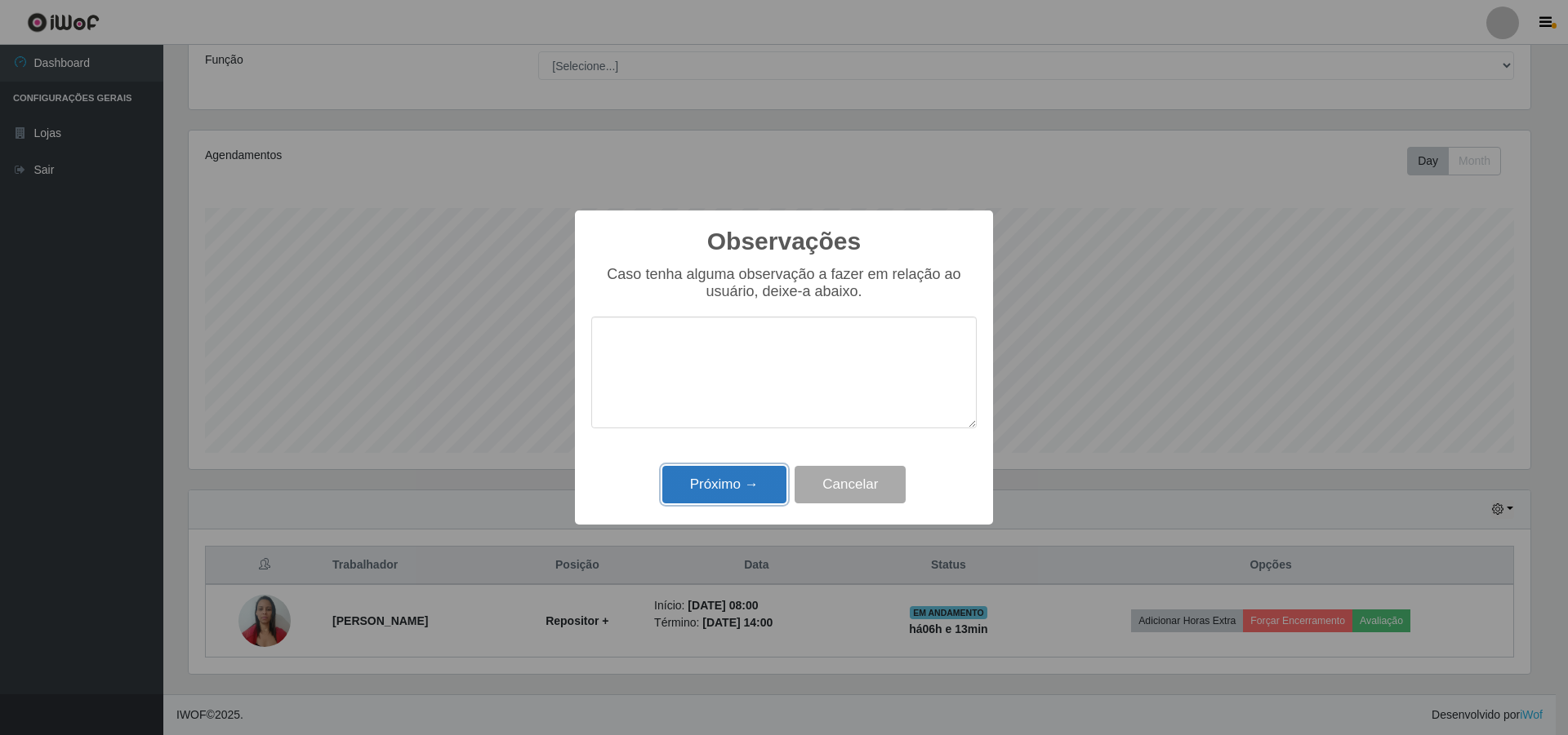
click at [733, 489] on button "Próximo →" at bounding box center [724, 485] width 124 height 38
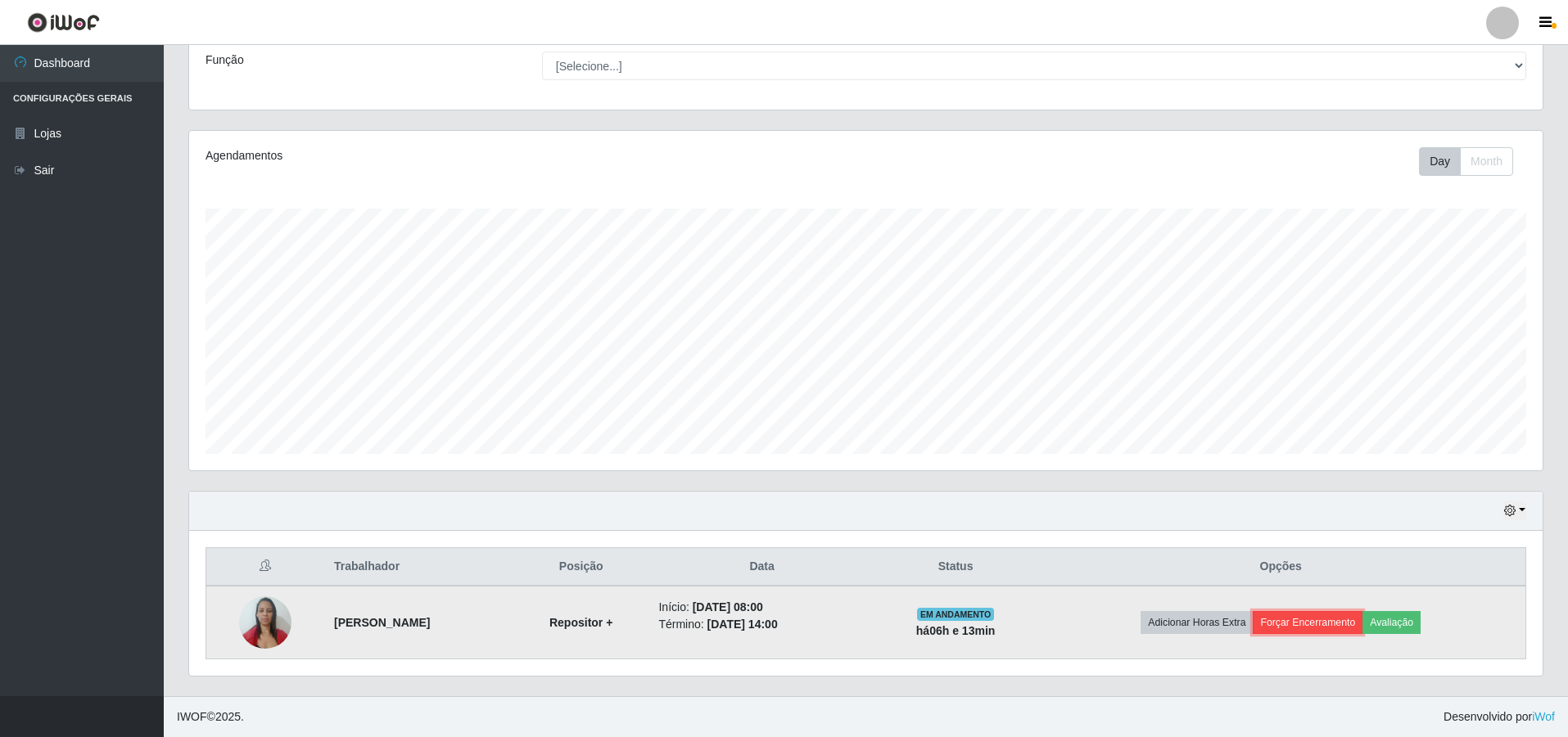
click at [1310, 624] on button "Forçar Encerramento" at bounding box center [1308, 622] width 110 height 23
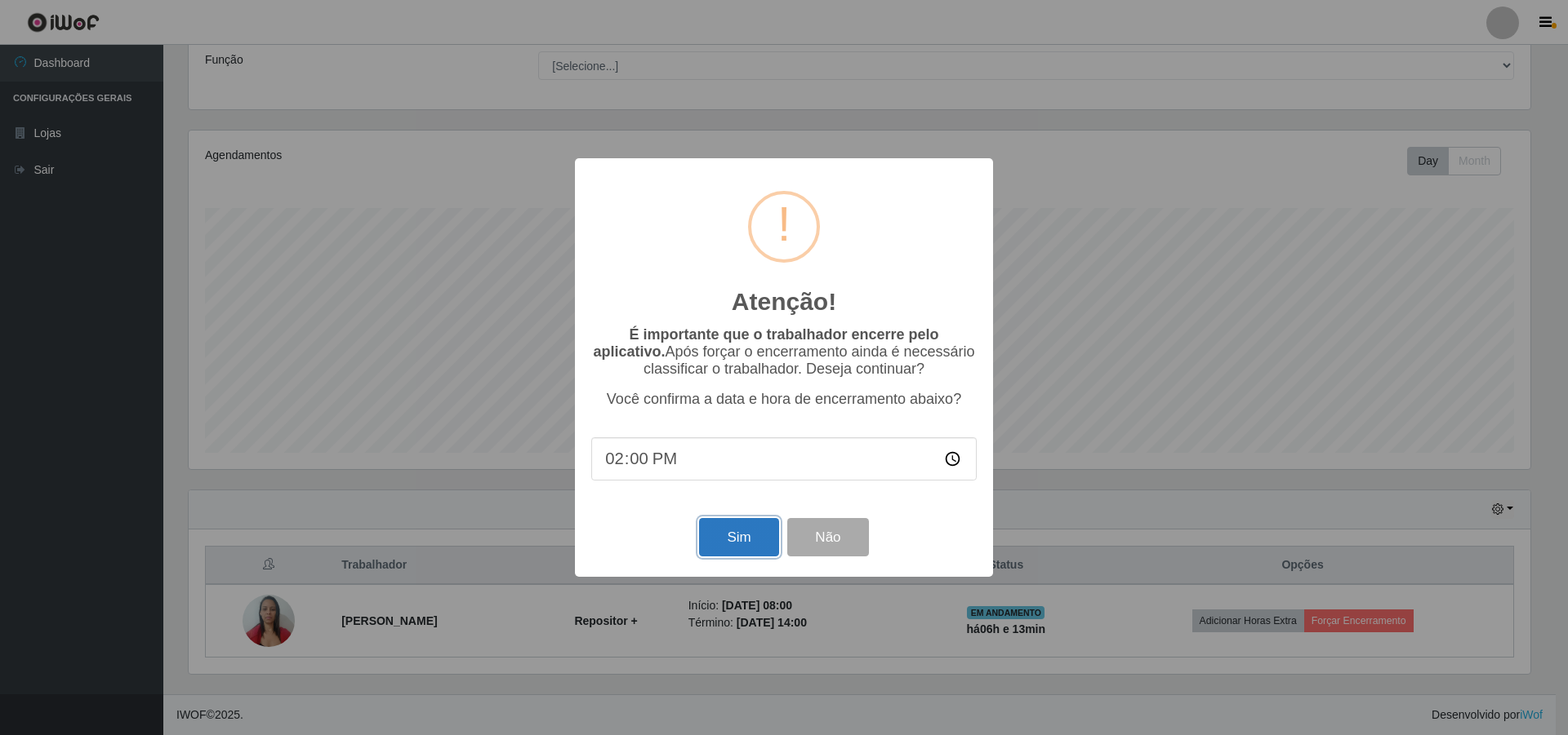
click at [754, 536] on button "Sim" at bounding box center [738, 537] width 79 height 38
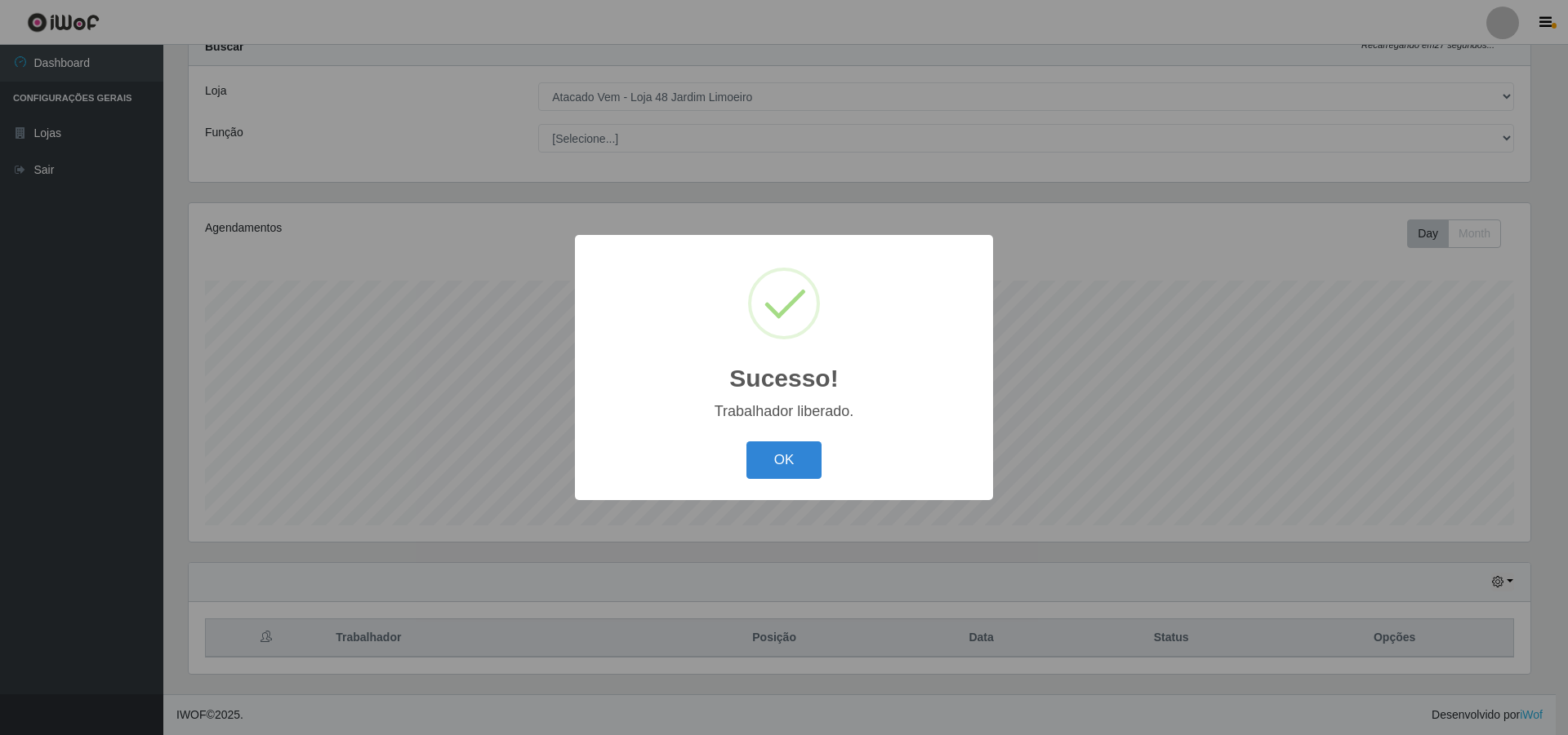
click at [796, 440] on div "OK Cancel" at bounding box center [784, 459] width 385 height 46
click at [790, 454] on button "OK" at bounding box center [784, 461] width 76 height 38
